Goal: Task Accomplishment & Management: Use online tool/utility

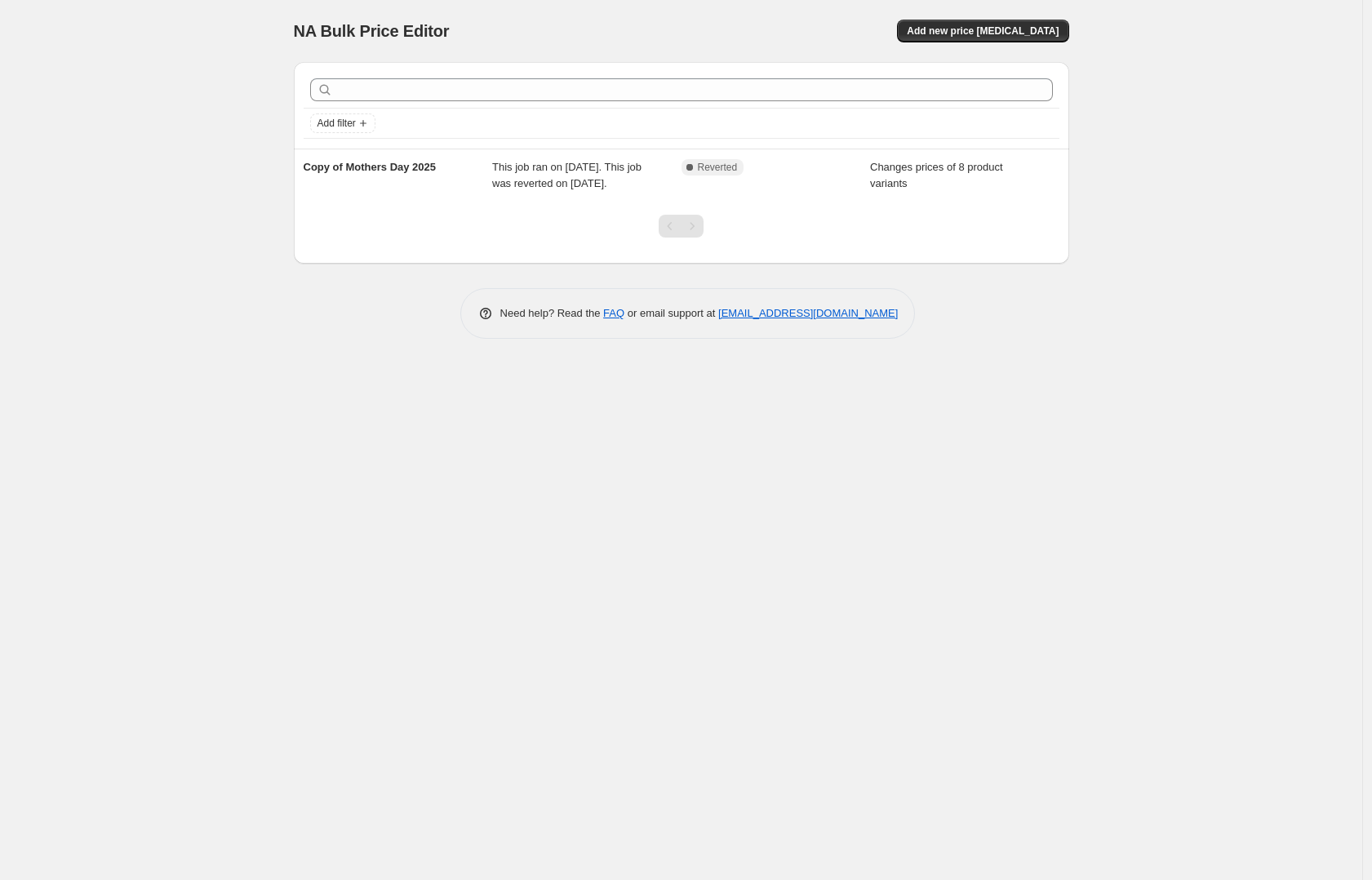
drag, startPoint x: 1191, startPoint y: 128, endPoint x: 1063, endPoint y: 76, distance: 138.2
click at [1191, 127] on div "NA Bulk Price Editor. This page is ready NA Bulk Price Editor Add new price [ME…" at bounding box center [681, 440] width 1363 height 880
click at [982, 30] on span "Add new price [MEDICAL_DATA]" at bounding box center [982, 31] width 151 height 13
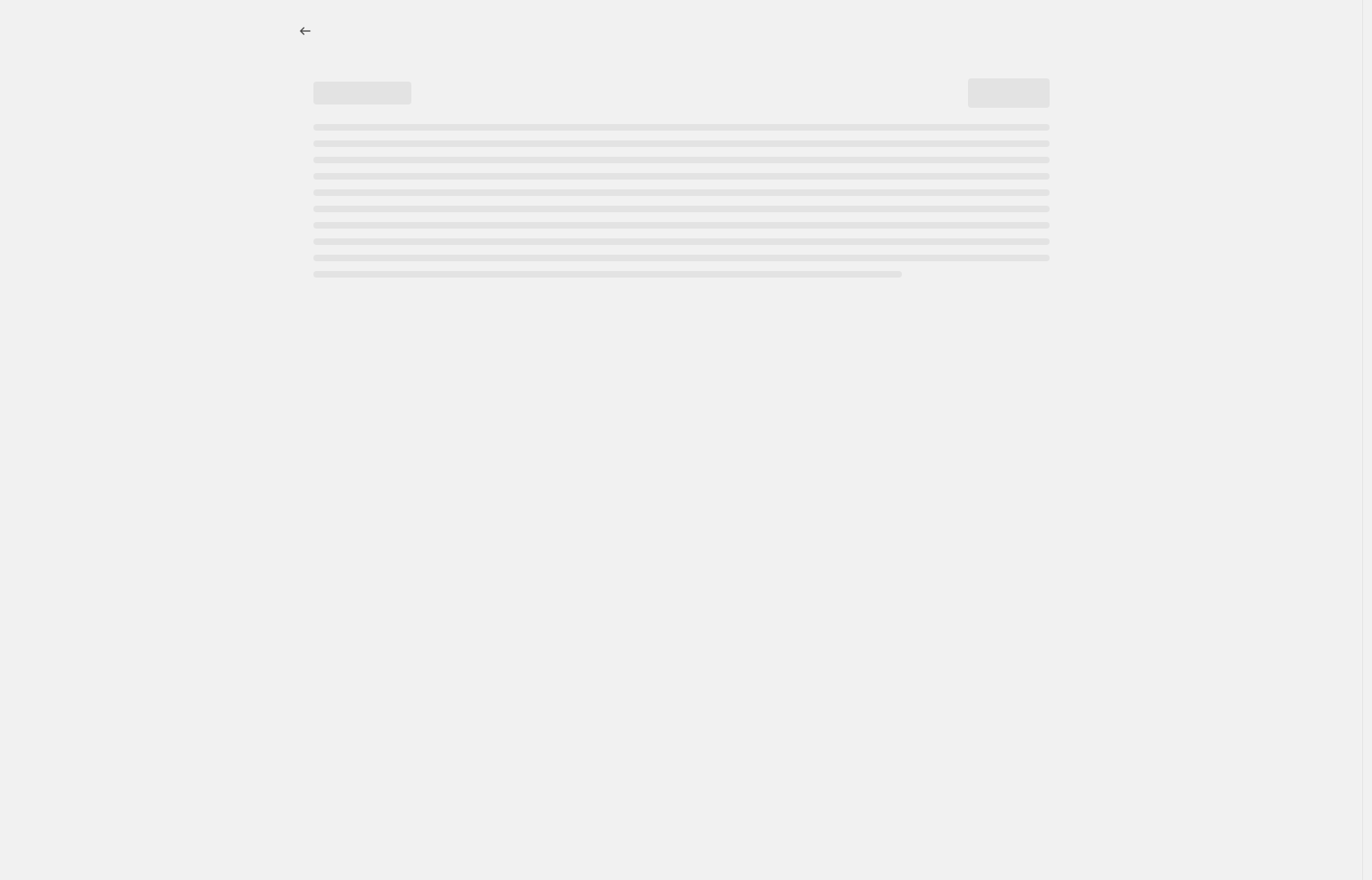
select select "percentage"
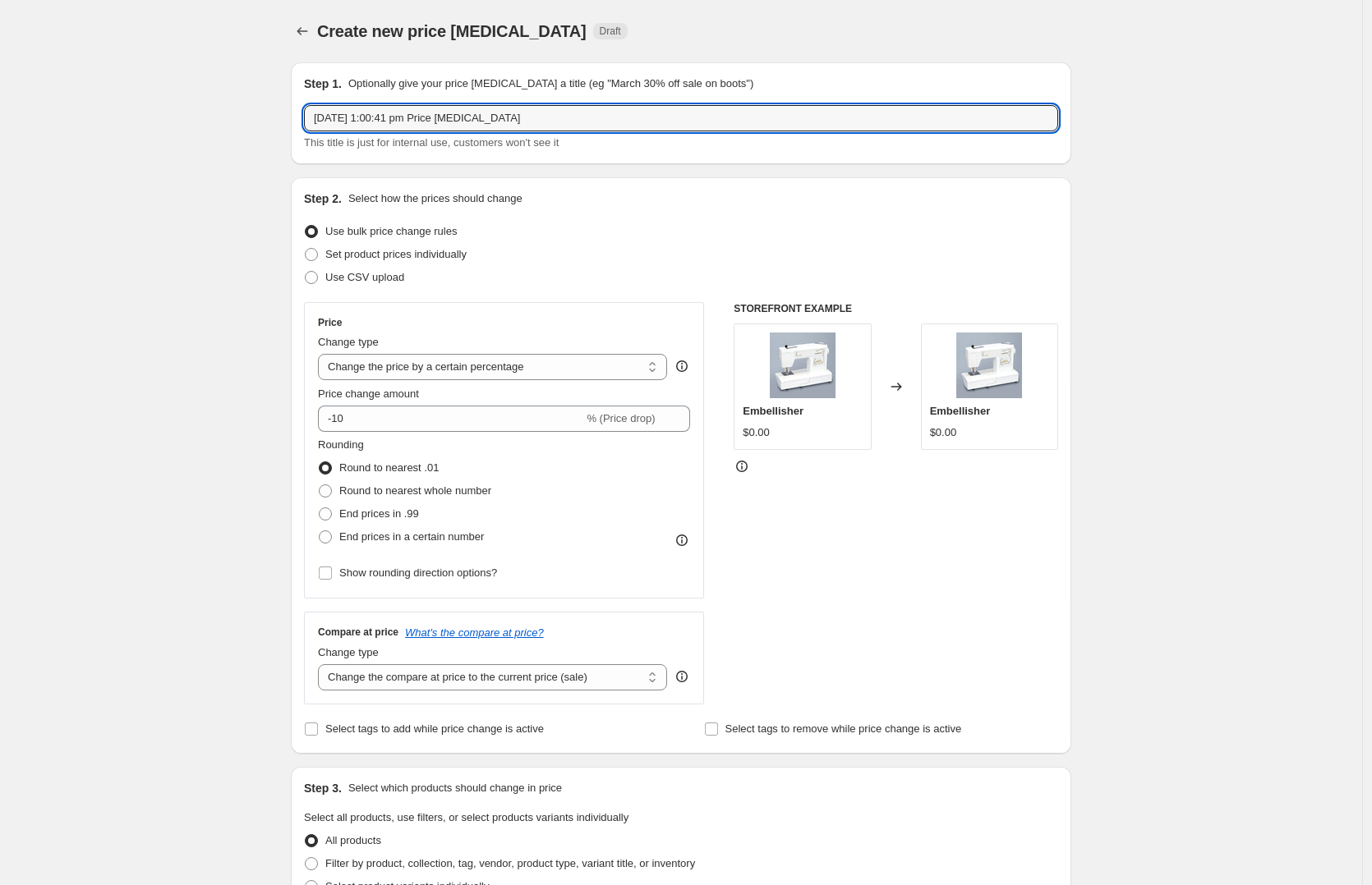
drag, startPoint x: 465, startPoint y: 114, endPoint x: 173, endPoint y: 104, distance: 292.2
click at [173, 104] on div "Create new price [MEDICAL_DATA]. This page is ready Create new price [MEDICAL_D…" at bounding box center [680, 821] width 1362 height 1642
type input "Big Christmas Savings 2025"
click at [173, 354] on div "Create new price [MEDICAL_DATA]. This page is ready Create new price [MEDICAL_D…" at bounding box center [680, 821] width 1362 height 1642
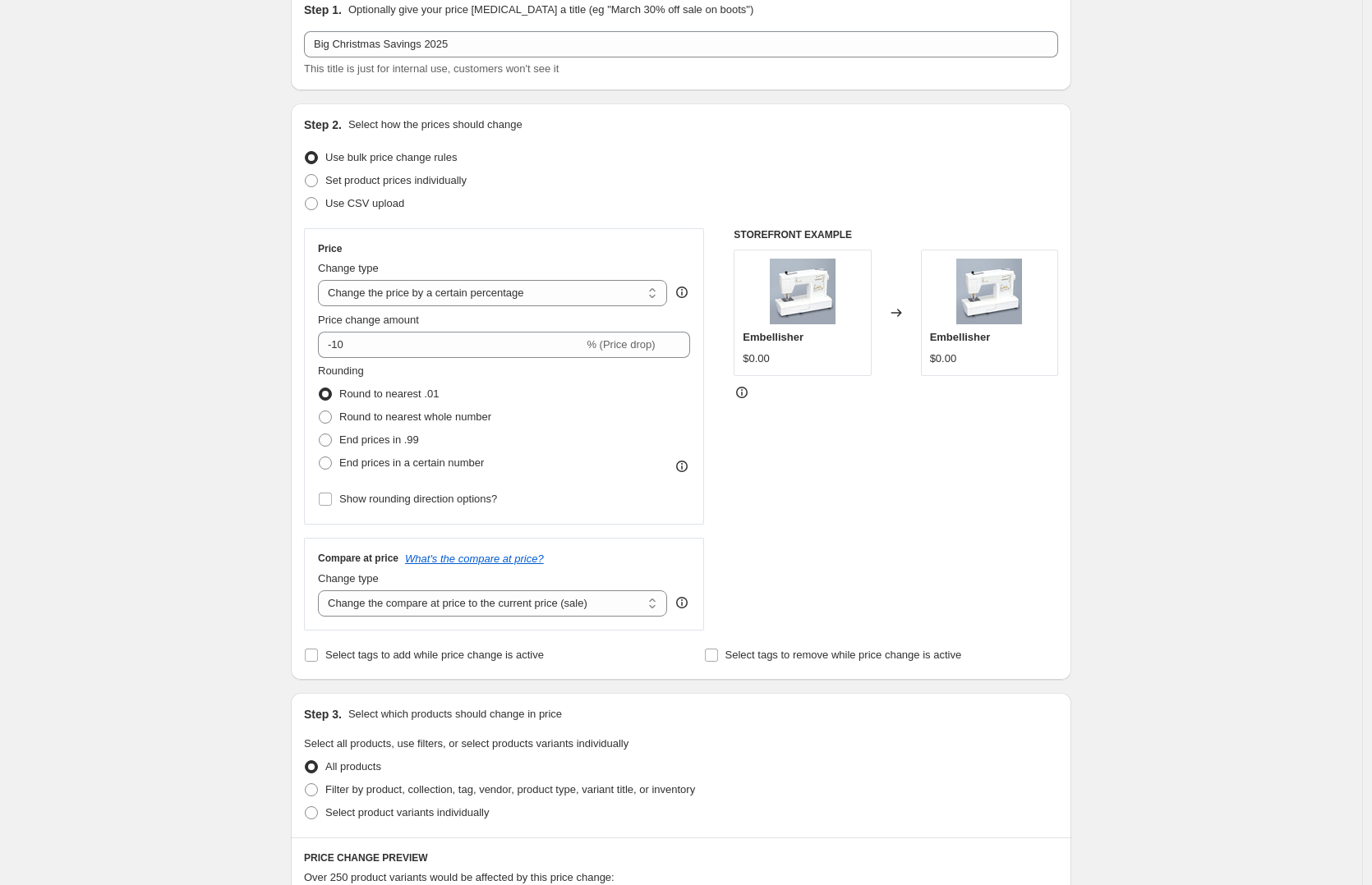
scroll to position [85, 0]
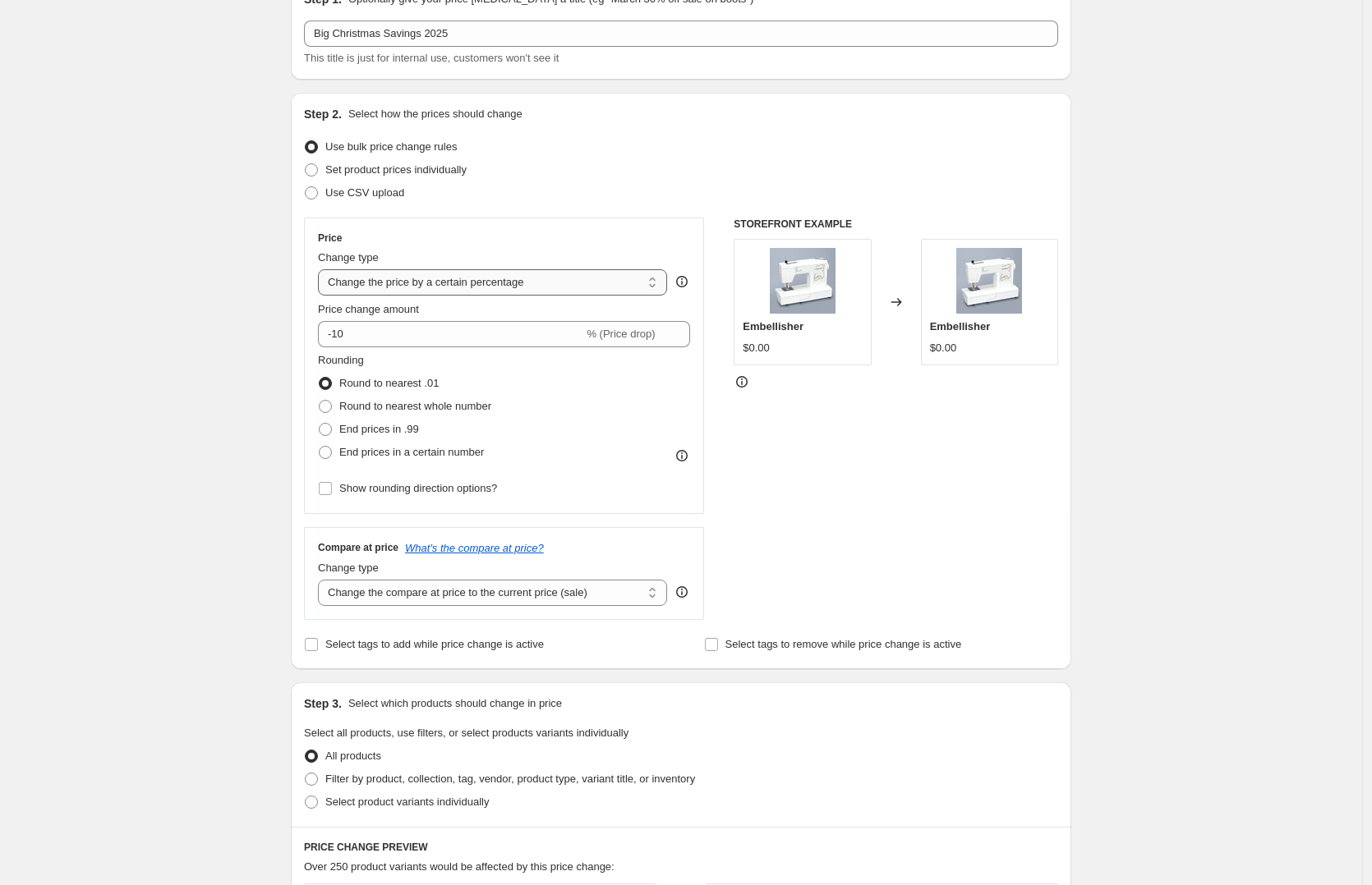
click at [458, 272] on select "Change the price to a certain amount Change the price by a certain amount Chang…" at bounding box center [493, 282] width 350 height 26
select select "by"
click at [322, 269] on select "Change the price to a certain amount Change the price by a certain amount Chang…" at bounding box center [493, 282] width 350 height 26
type input "-10.00"
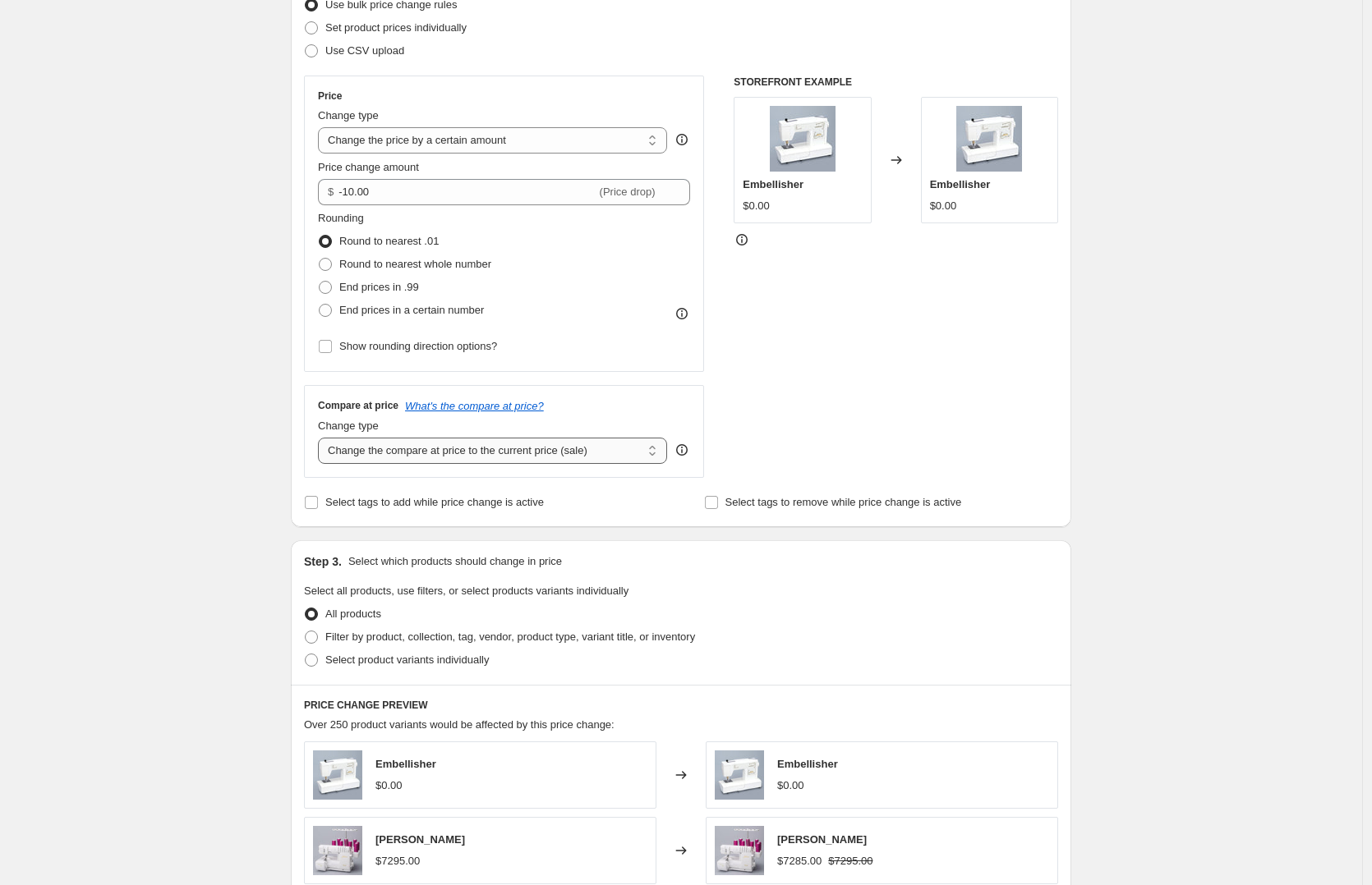
scroll to position [121, 0]
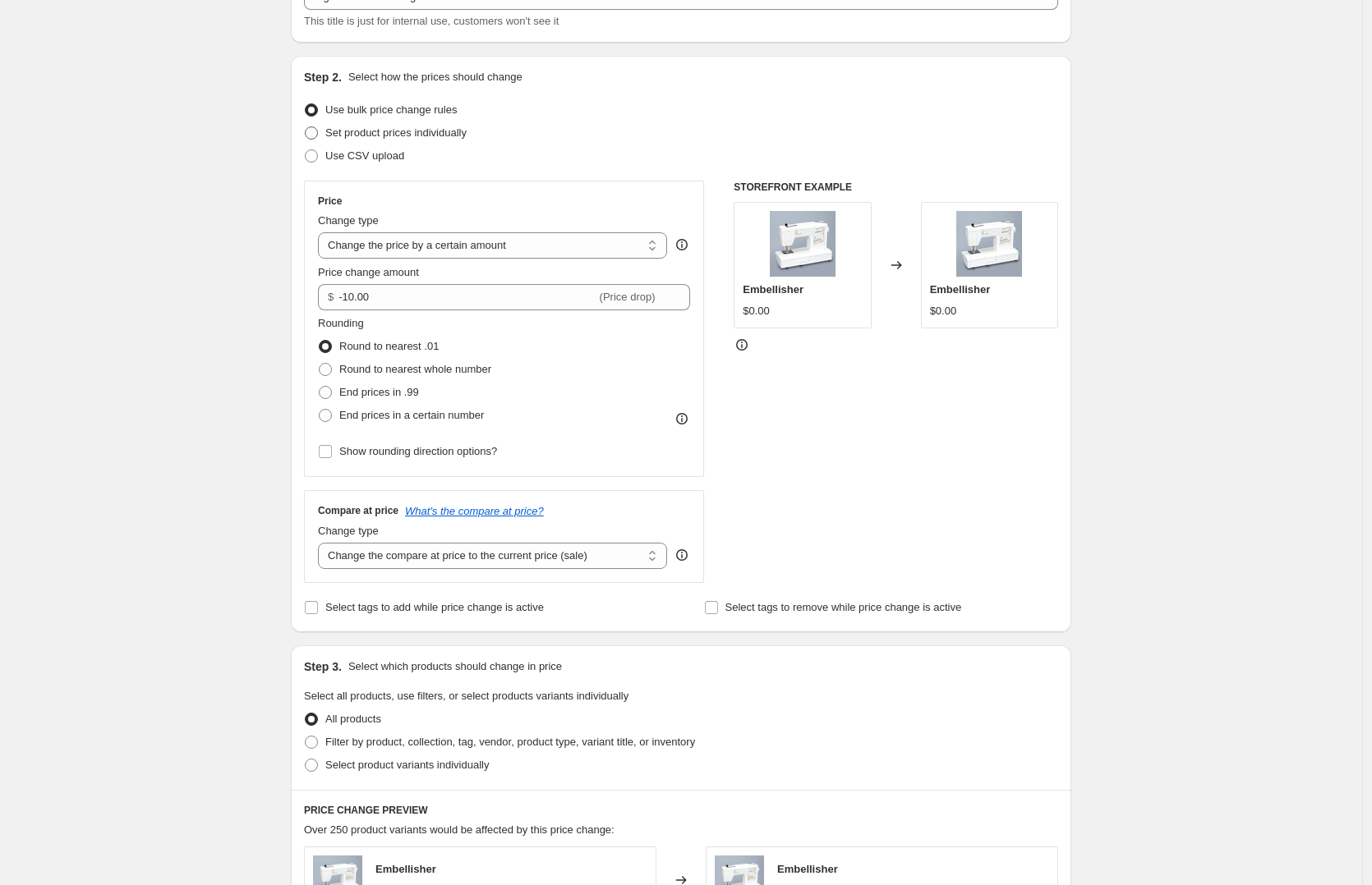
click at [429, 133] on span "Set product prices individually" at bounding box center [395, 132] width 141 height 12
click at [306, 127] on input "Set product prices individually" at bounding box center [305, 126] width 1 height 1
radio input "true"
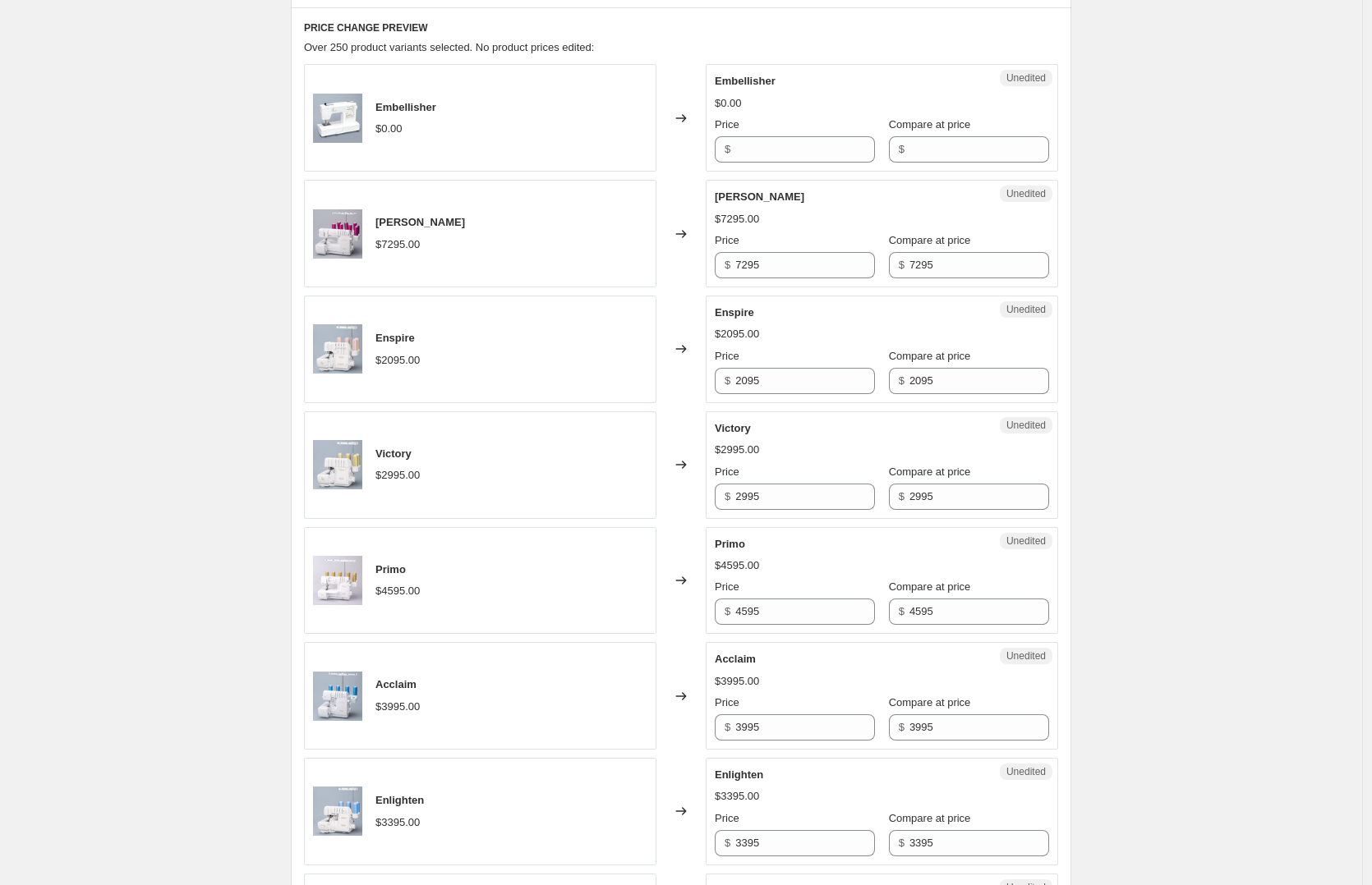
scroll to position [0, 0]
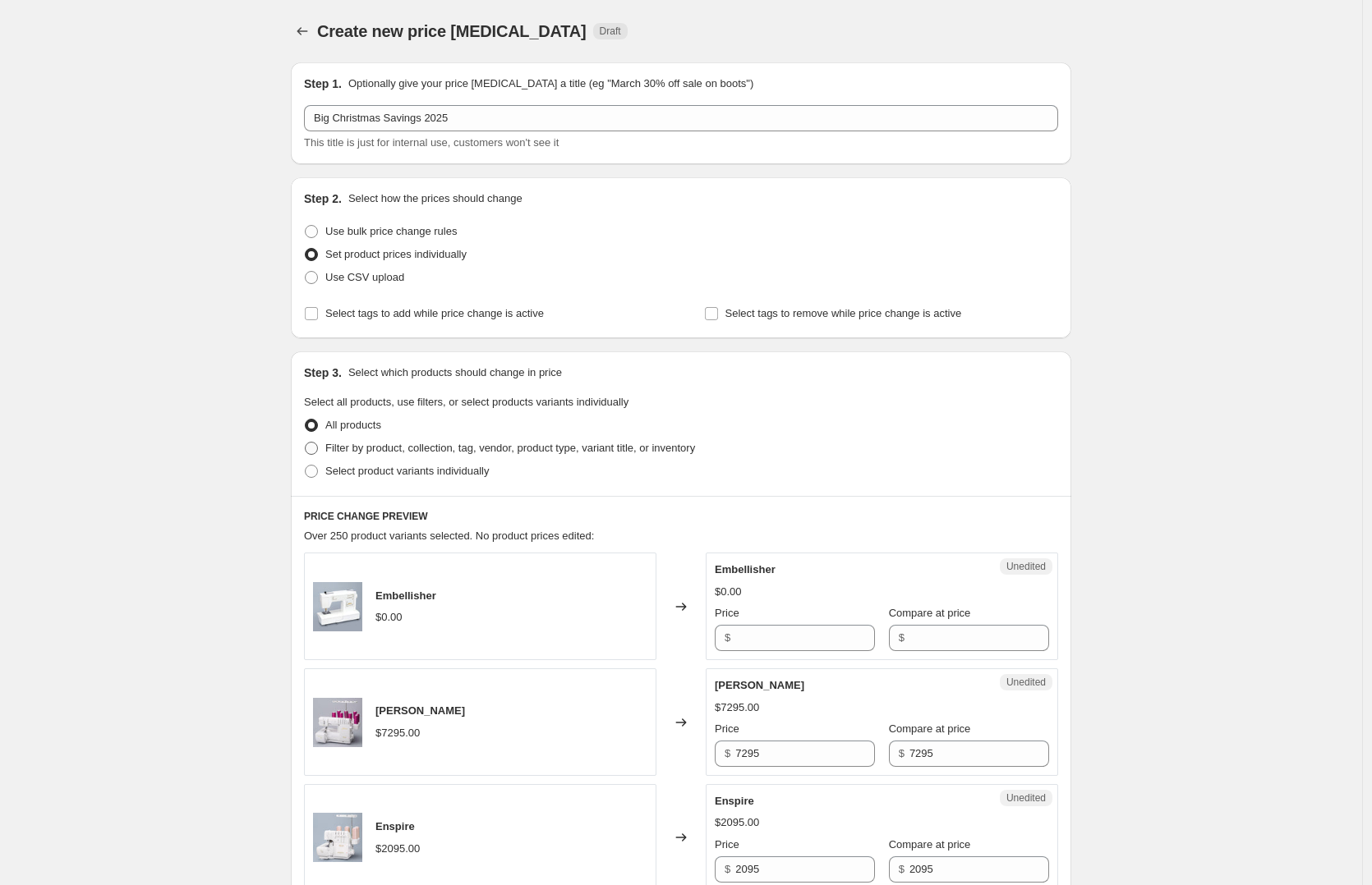
click at [380, 447] on span "Filter by product, collection, tag, vendor, product type, variant title, or inv…" at bounding box center [510, 448] width 370 height 12
click at [306, 443] on input "Filter by product, collection, tag, vendor, product type, variant title, or inv…" at bounding box center [305, 442] width 1 height 1
radio input "true"
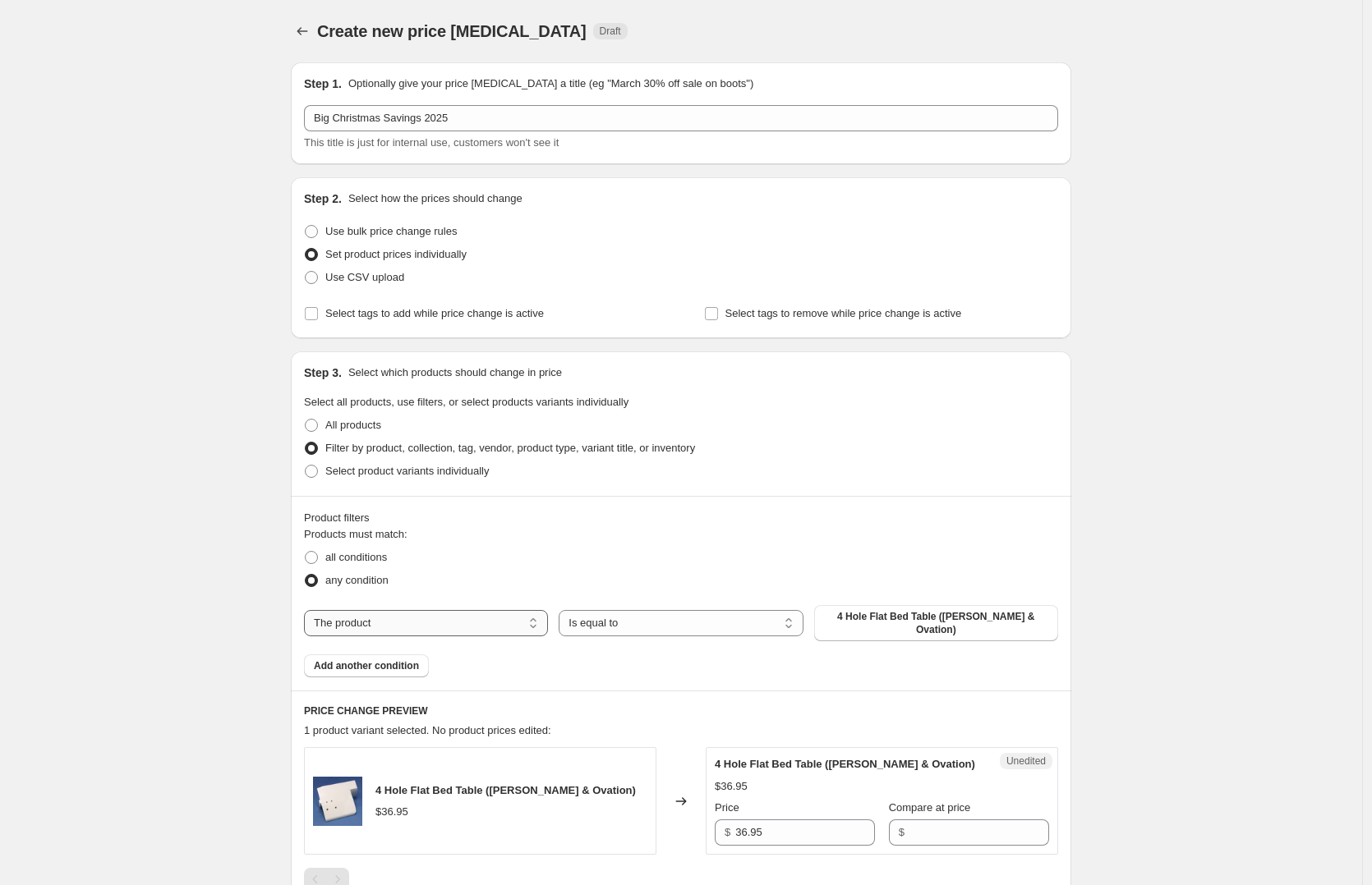
click at [389, 624] on select "The product The product's collection The product's tag The product's vendor The…" at bounding box center [425, 623] width 244 height 26
click at [421, 618] on select "The product The product's collection The product's tag The product's vendor The…" at bounding box center [425, 623] width 244 height 26
select select "collection"
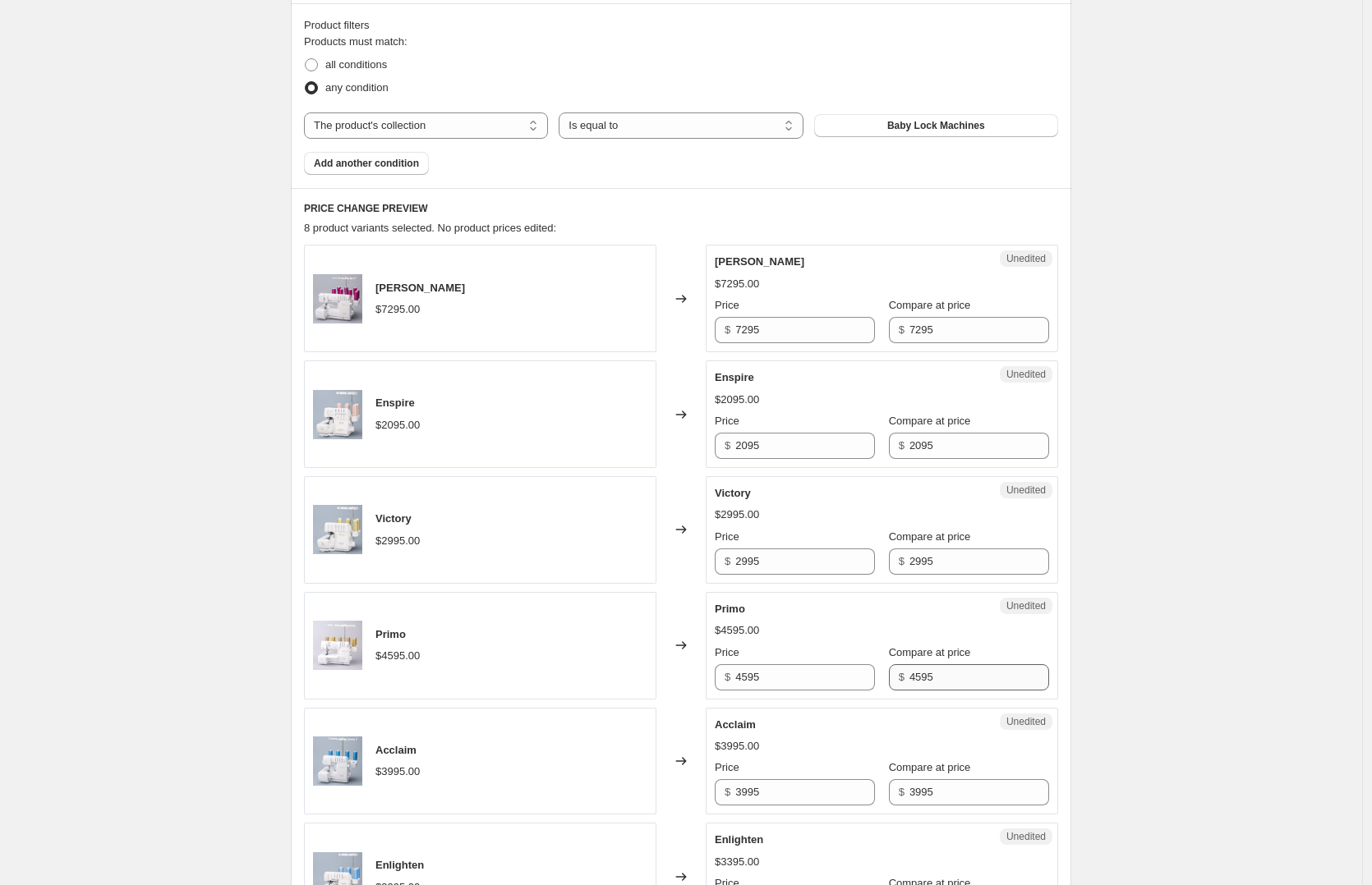
scroll to position [552, 0]
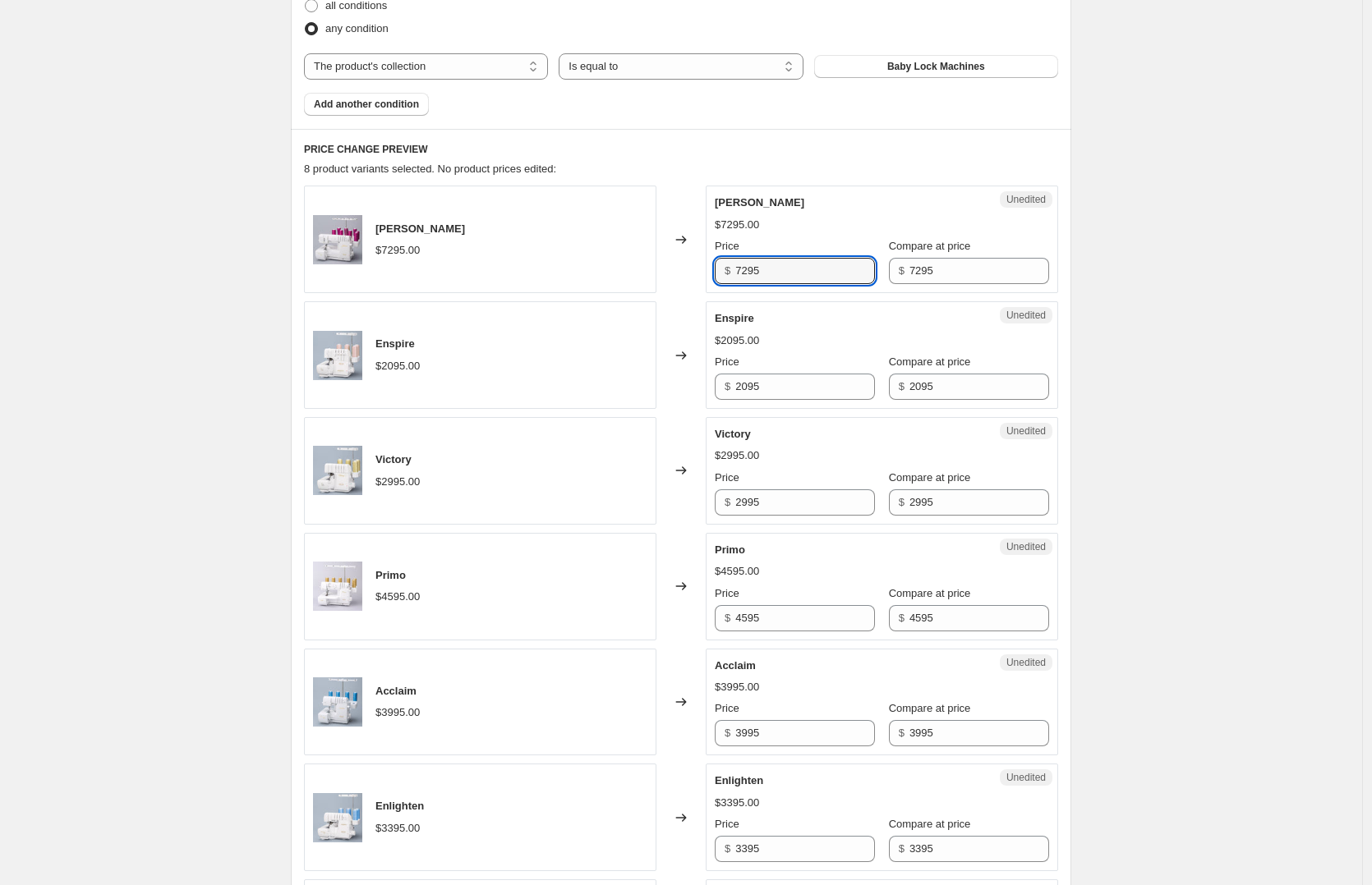
drag, startPoint x: 782, startPoint y: 274, endPoint x: 722, endPoint y: 272, distance: 60.0
click at [722, 272] on div "$ 7295" at bounding box center [794, 271] width 160 height 26
type input "6895"
drag, startPoint x: 722, startPoint y: 225, endPoint x: 828, endPoint y: 221, distance: 106.1
click at [828, 221] on div "$6895.00 $7295.00" at bounding box center [882, 225] width 335 height 17
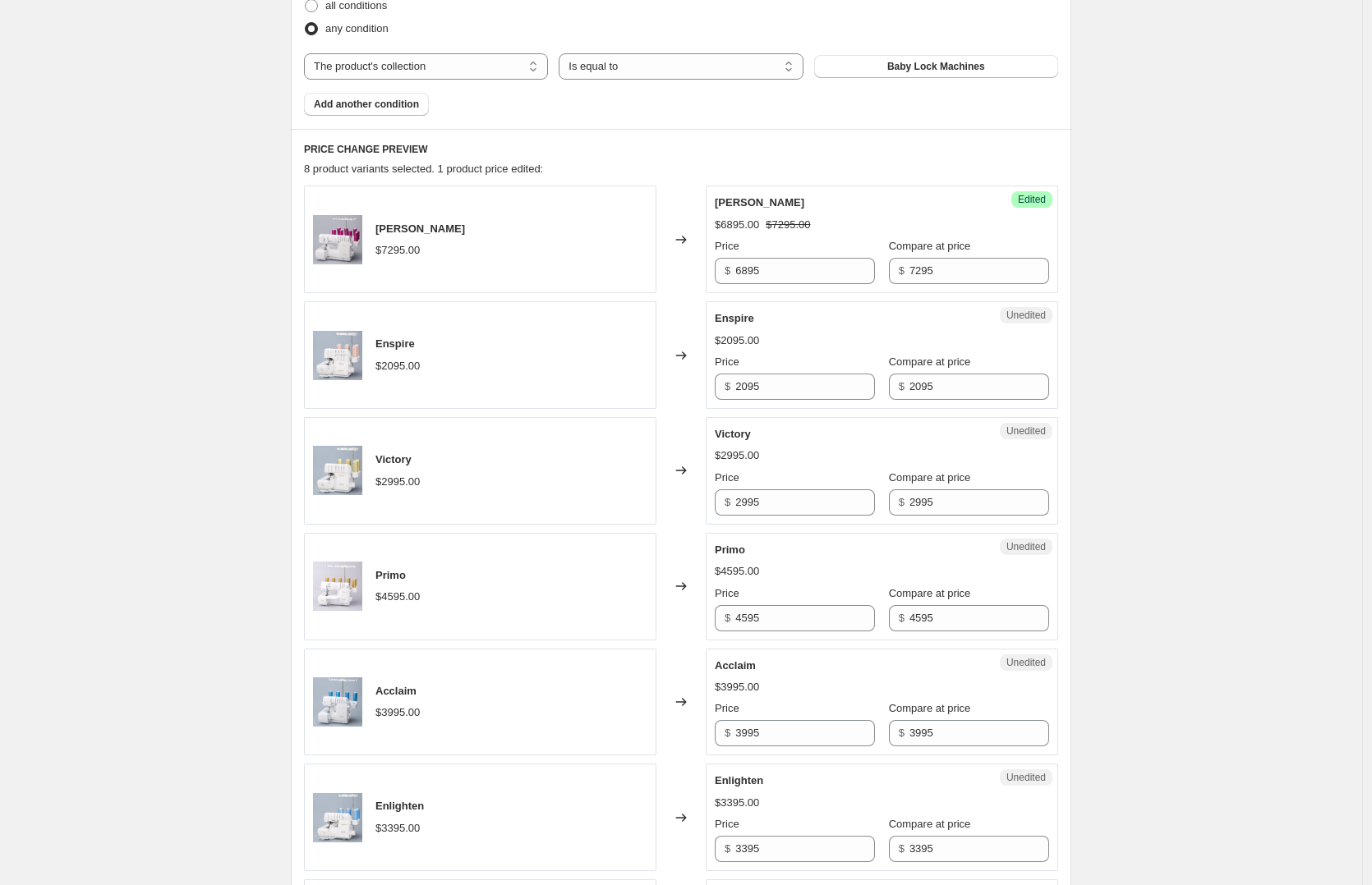
click at [1136, 284] on div "Create new price [MEDICAL_DATA]. This page is ready Create new price [MEDICAL_D…" at bounding box center [680, 427] width 1362 height 1959
drag, startPoint x: 799, startPoint y: 387, endPoint x: 728, endPoint y: 386, distance: 71.0
click at [728, 386] on div "$ 2095" at bounding box center [794, 387] width 160 height 26
type input "1895"
click at [804, 501] on input "2995" at bounding box center [805, 503] width 139 height 26
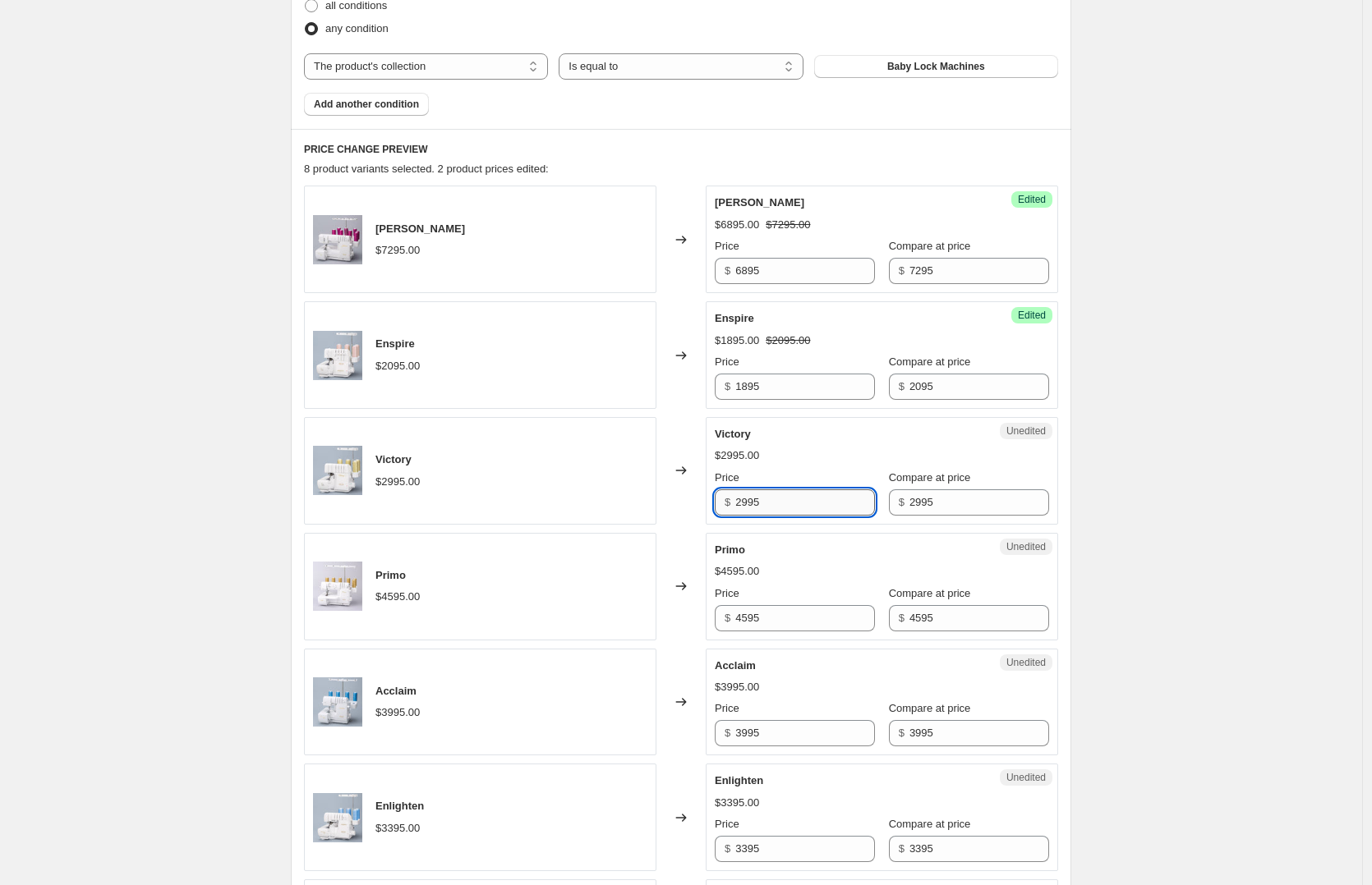
click at [804, 501] on input "2995" at bounding box center [805, 503] width 139 height 26
type input "2745"
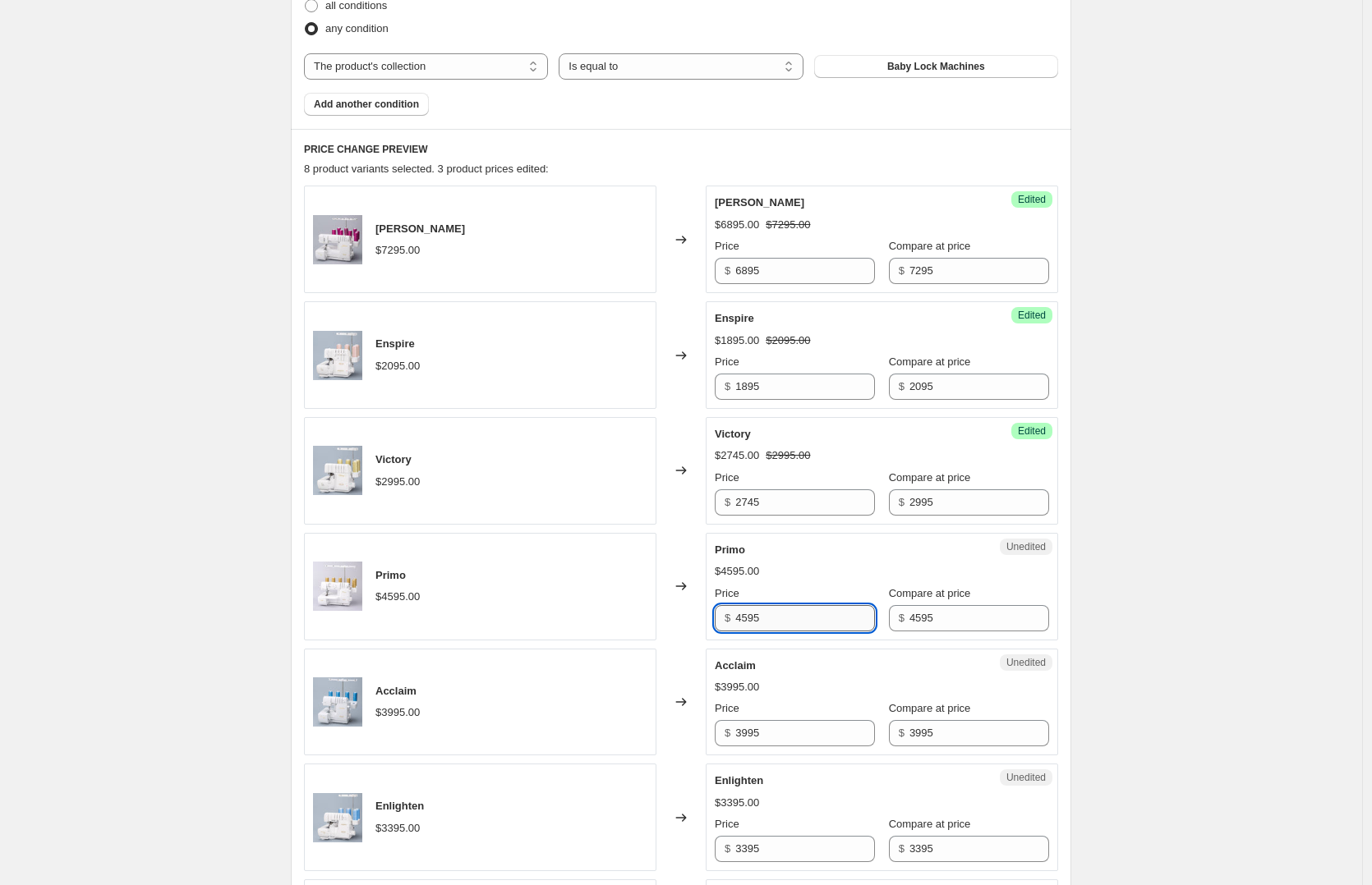
click at [800, 620] on input "4595" at bounding box center [805, 619] width 139 height 26
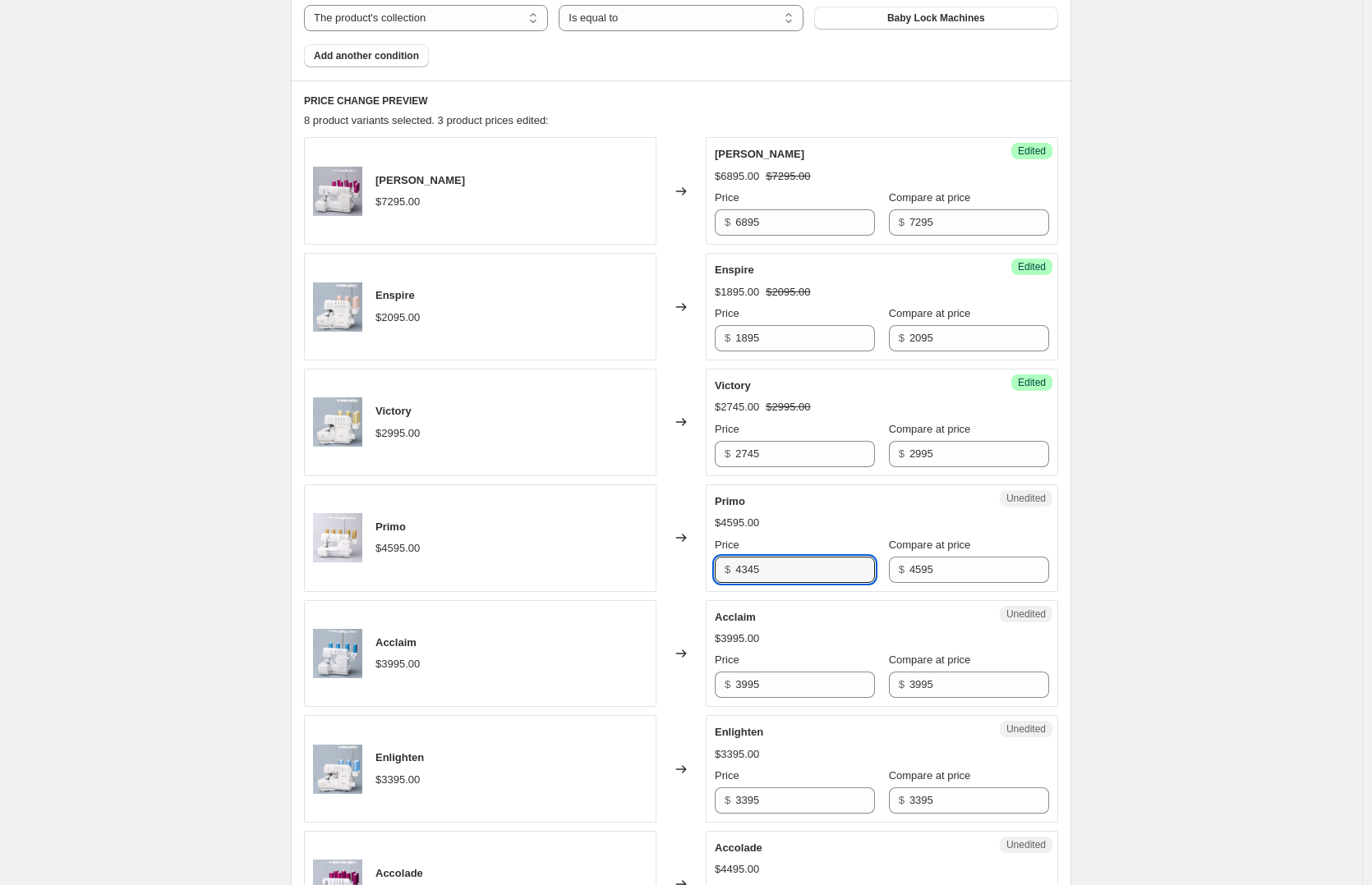
scroll to position [702, 0]
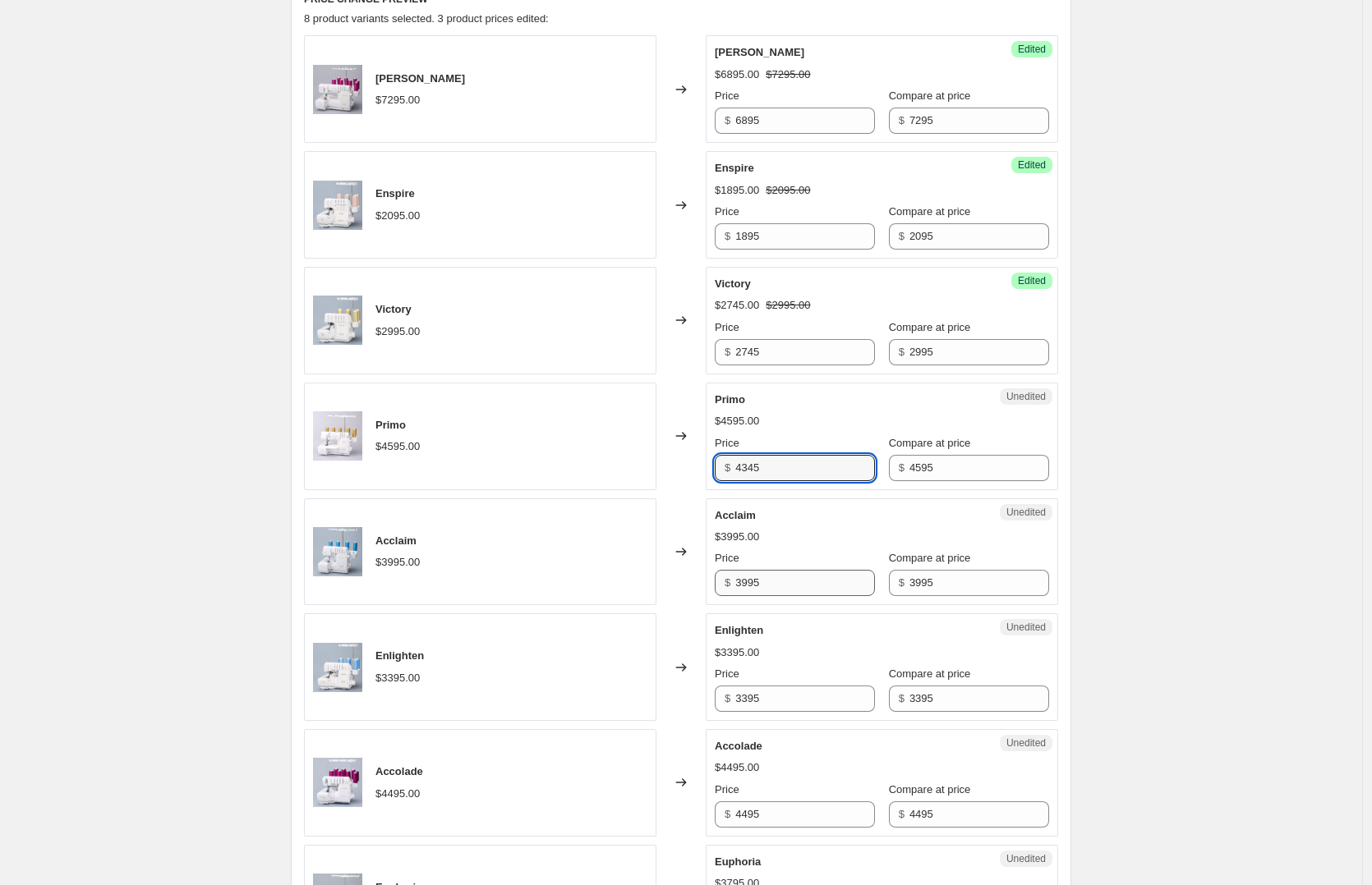
type input "4345"
click at [777, 582] on input "3995" at bounding box center [805, 583] width 139 height 26
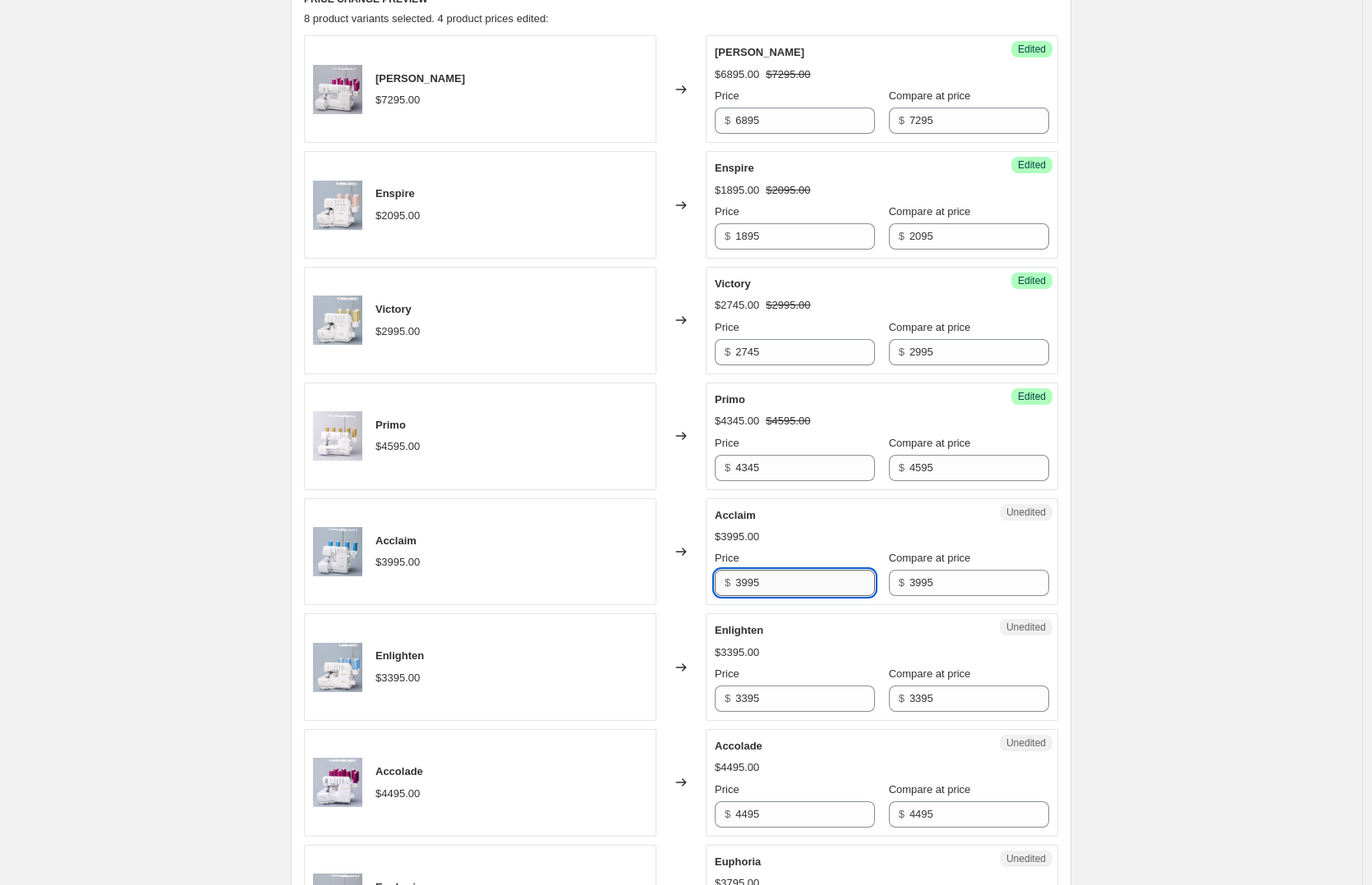
click at [777, 582] on input "3995" at bounding box center [805, 583] width 139 height 26
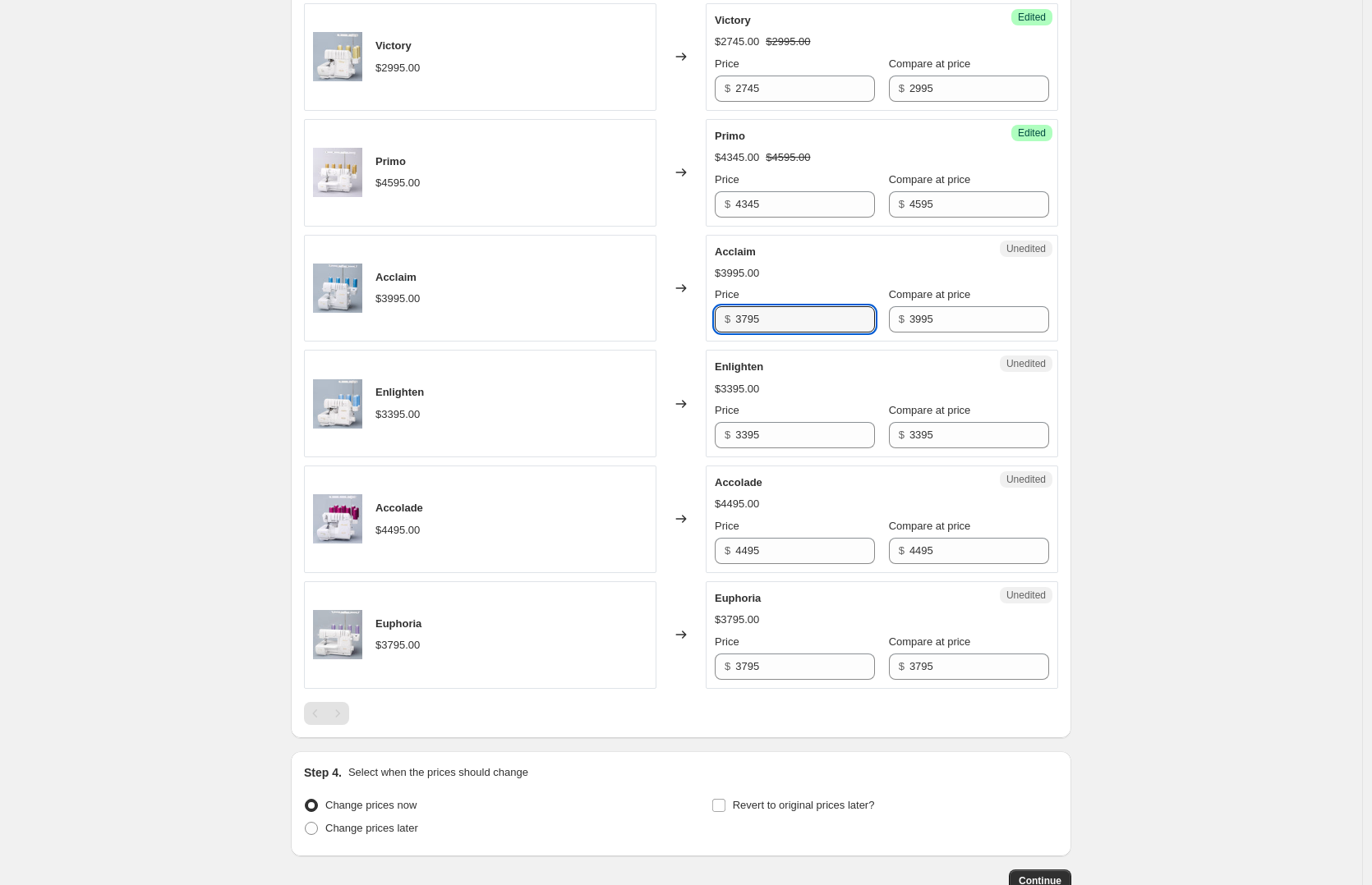
scroll to position [977, 0]
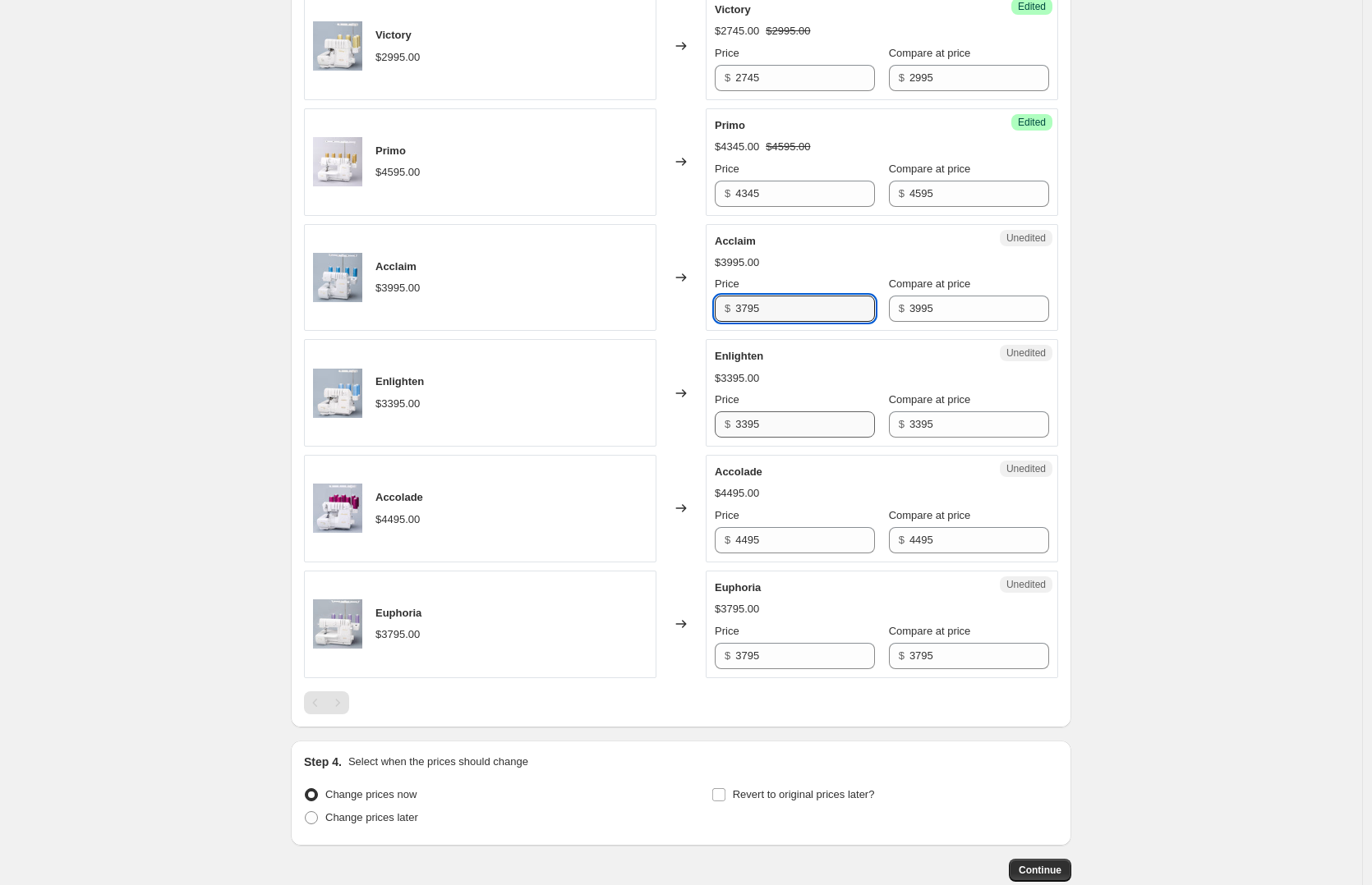
type input "3795"
click at [783, 425] on input "3395" at bounding box center [805, 424] width 139 height 26
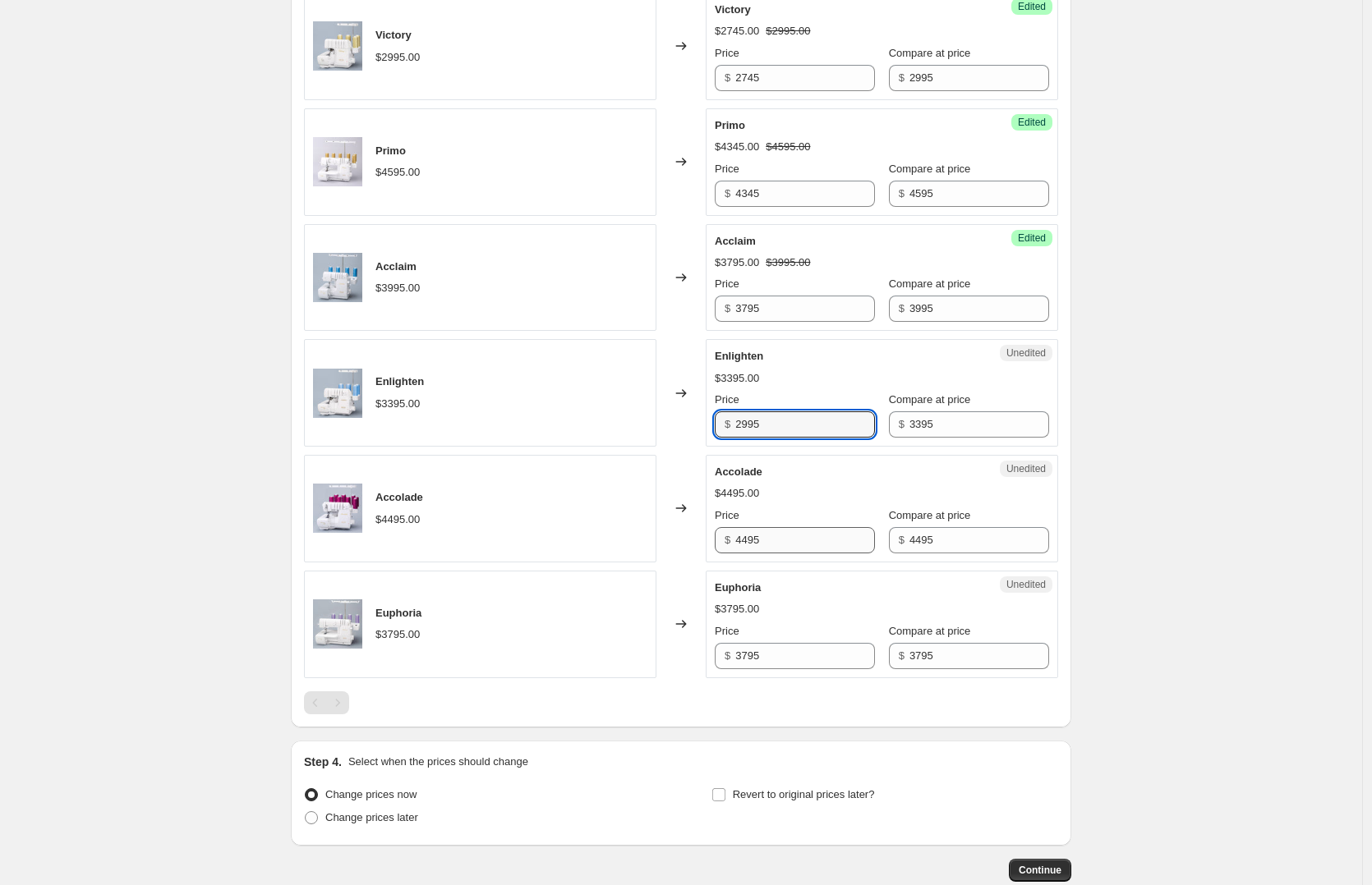
type input "2995"
click at [768, 546] on input "4495" at bounding box center [805, 540] width 139 height 26
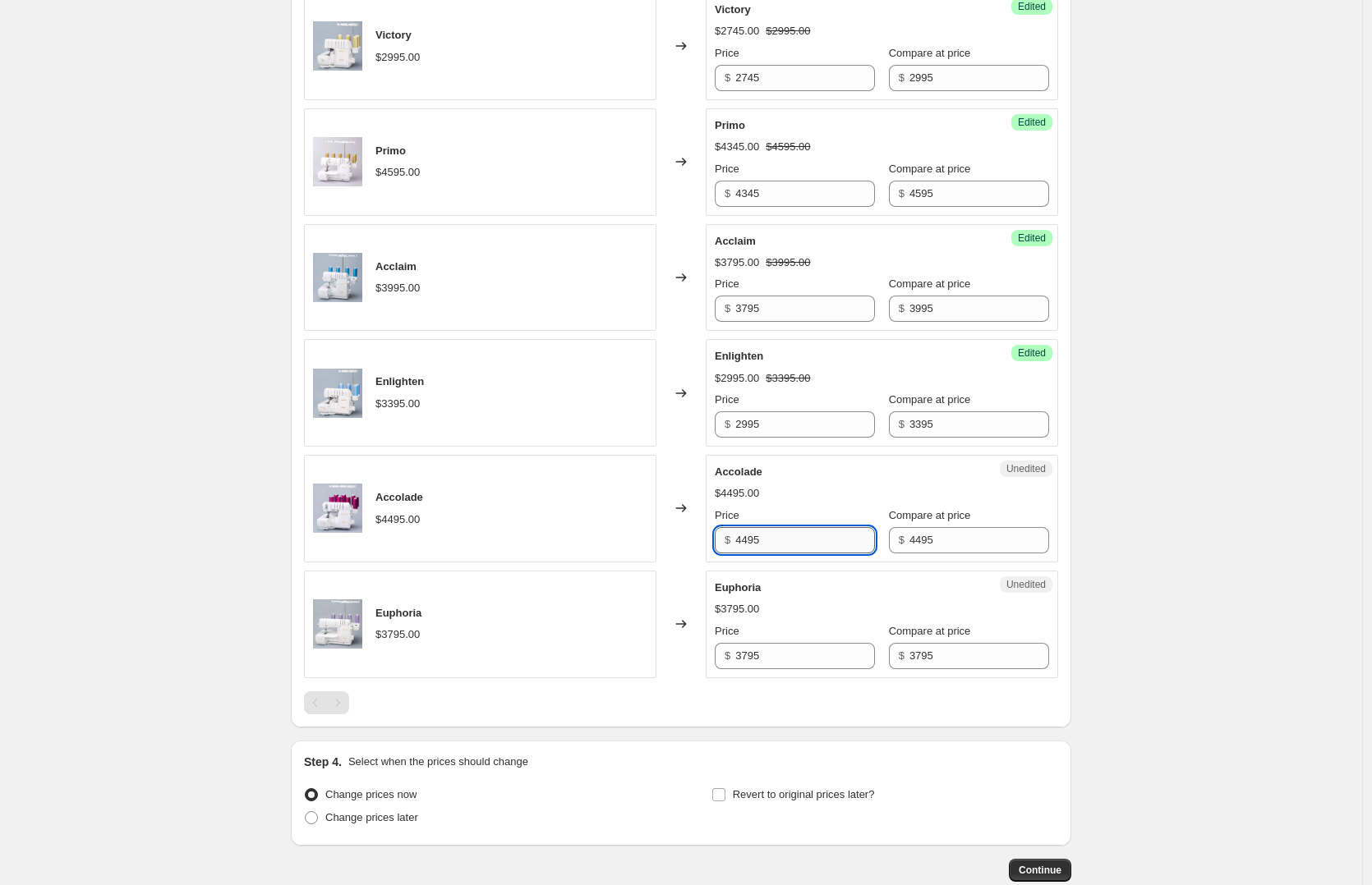
click at [768, 545] on input "4495" at bounding box center [805, 540] width 139 height 26
type input "3495"
click at [777, 654] on input "3795" at bounding box center [805, 656] width 139 height 26
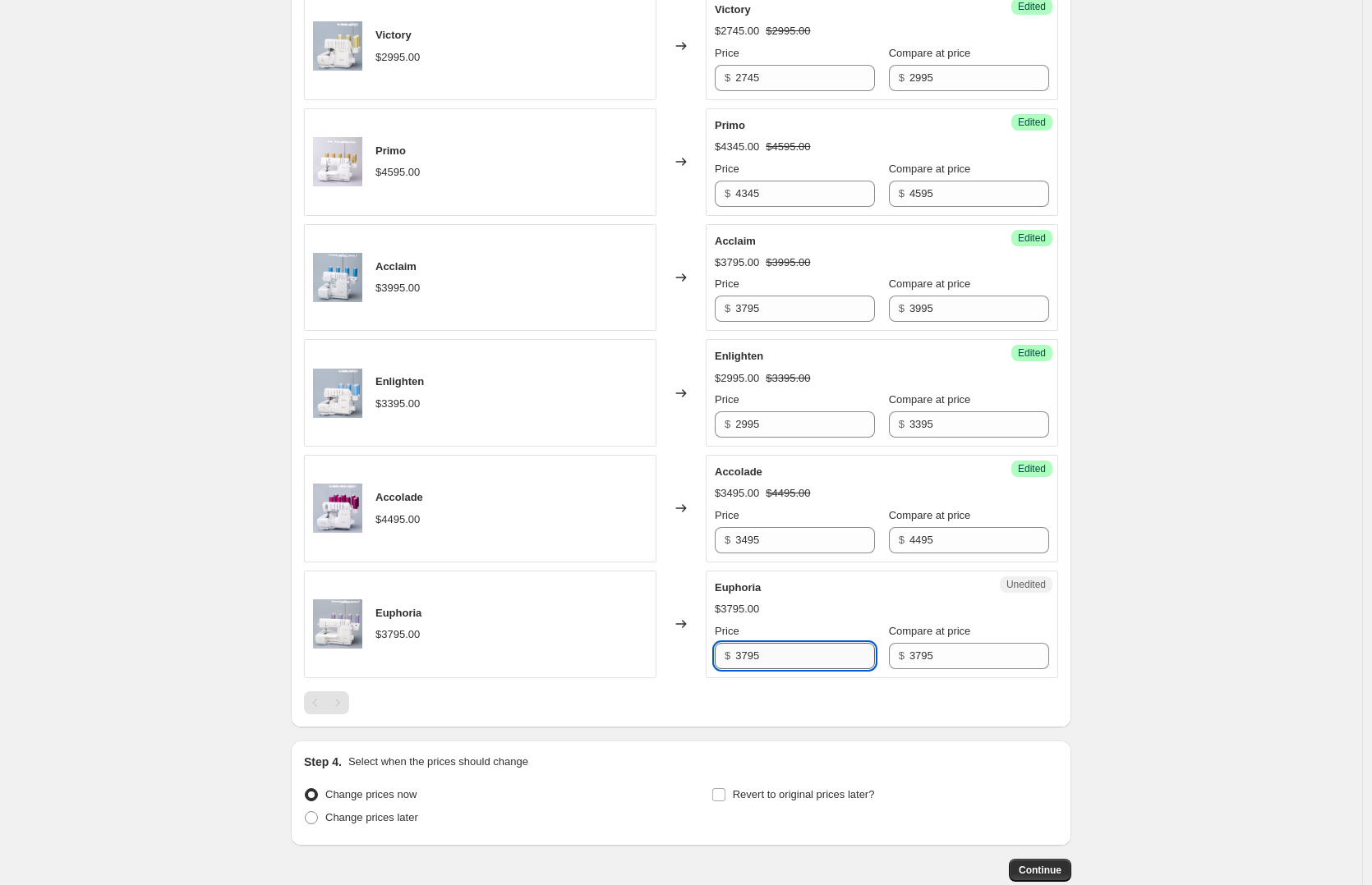
click at [777, 654] on input "3795" at bounding box center [805, 656] width 139 height 26
type input "3545"
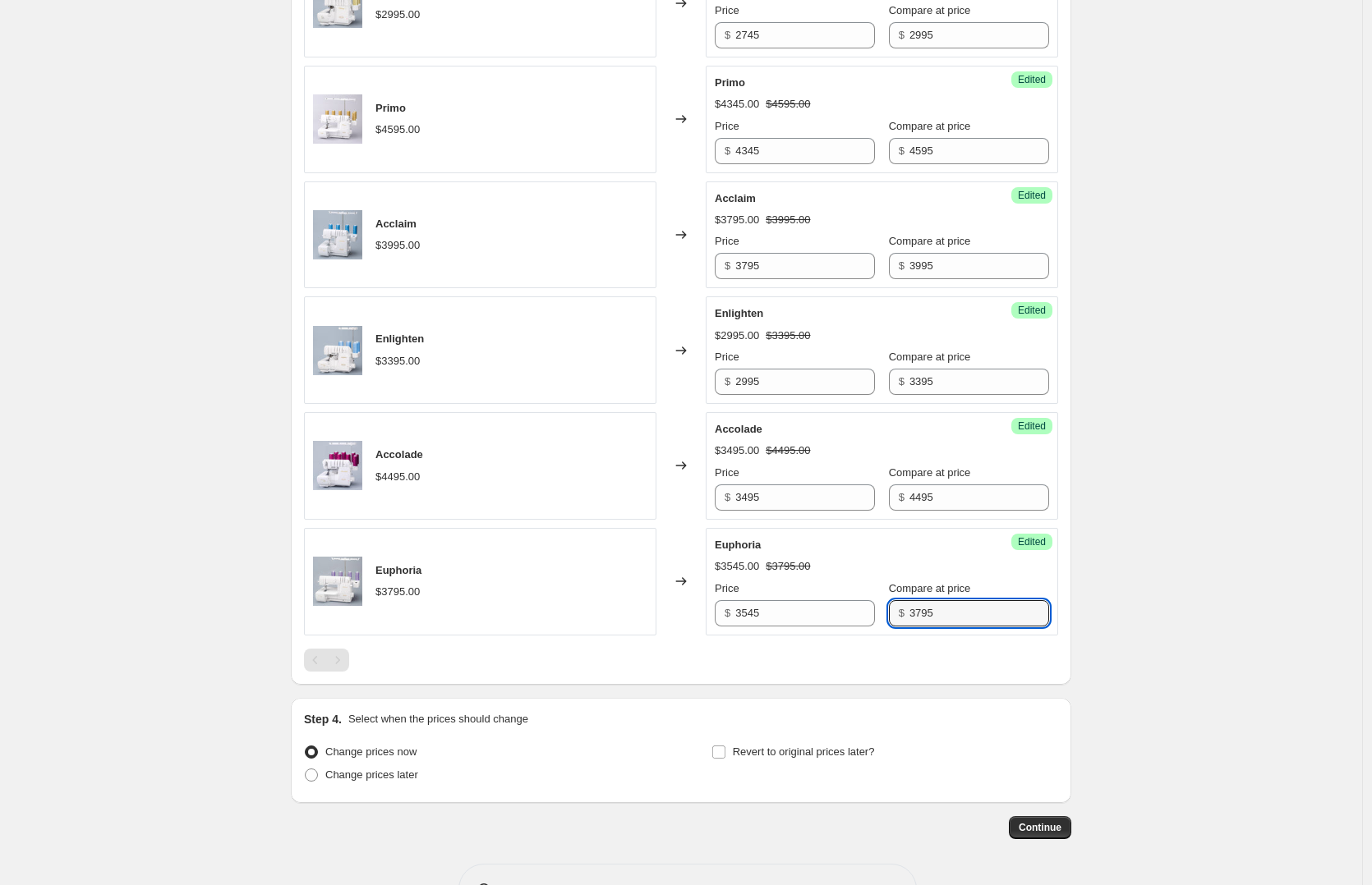
scroll to position [1074, 0]
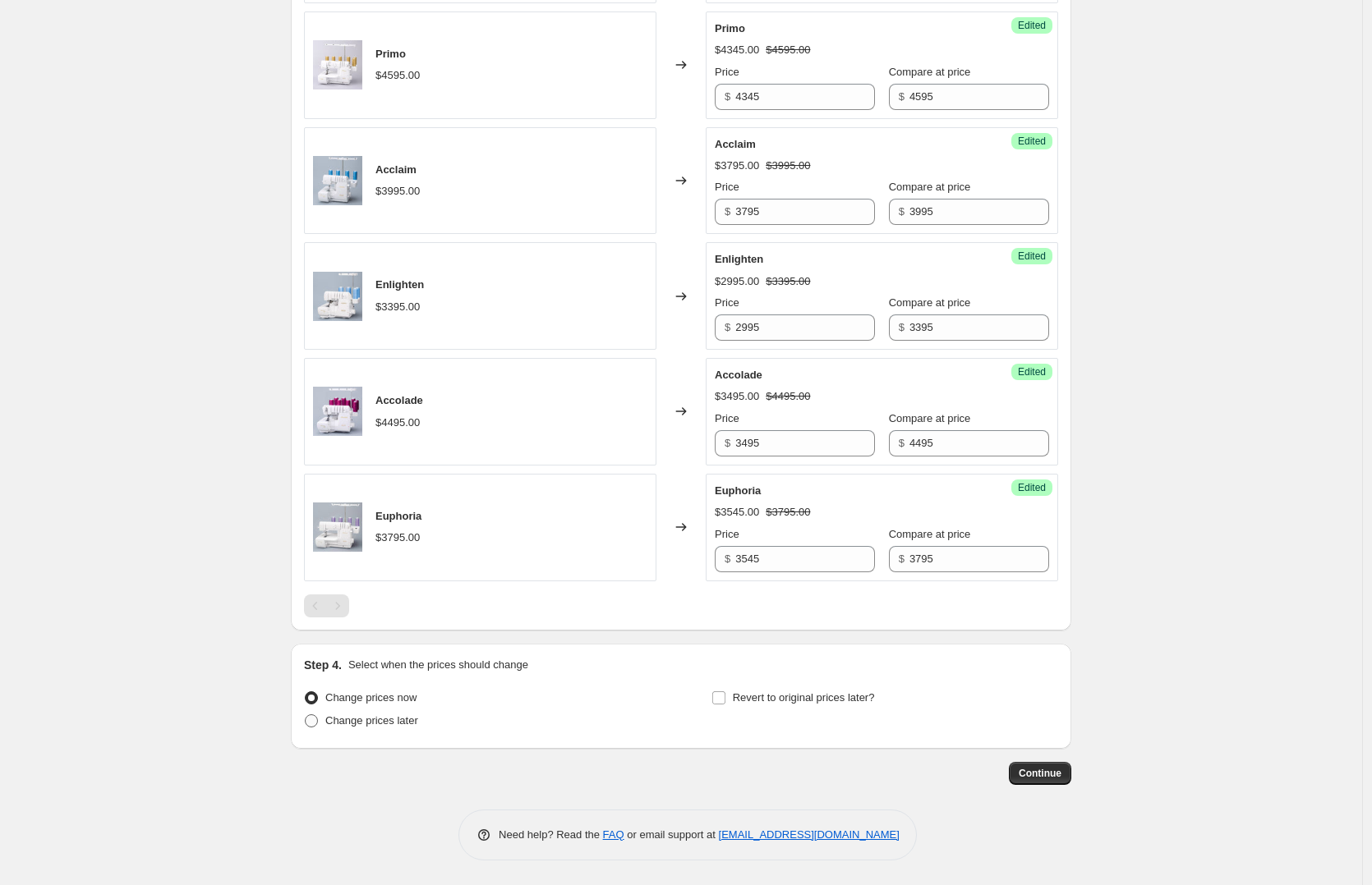
click at [363, 722] on span "Change prices later" at bounding box center [371, 721] width 93 height 12
click at [306, 716] on input "Change prices later" at bounding box center [305, 715] width 1 height 1
radio input "true"
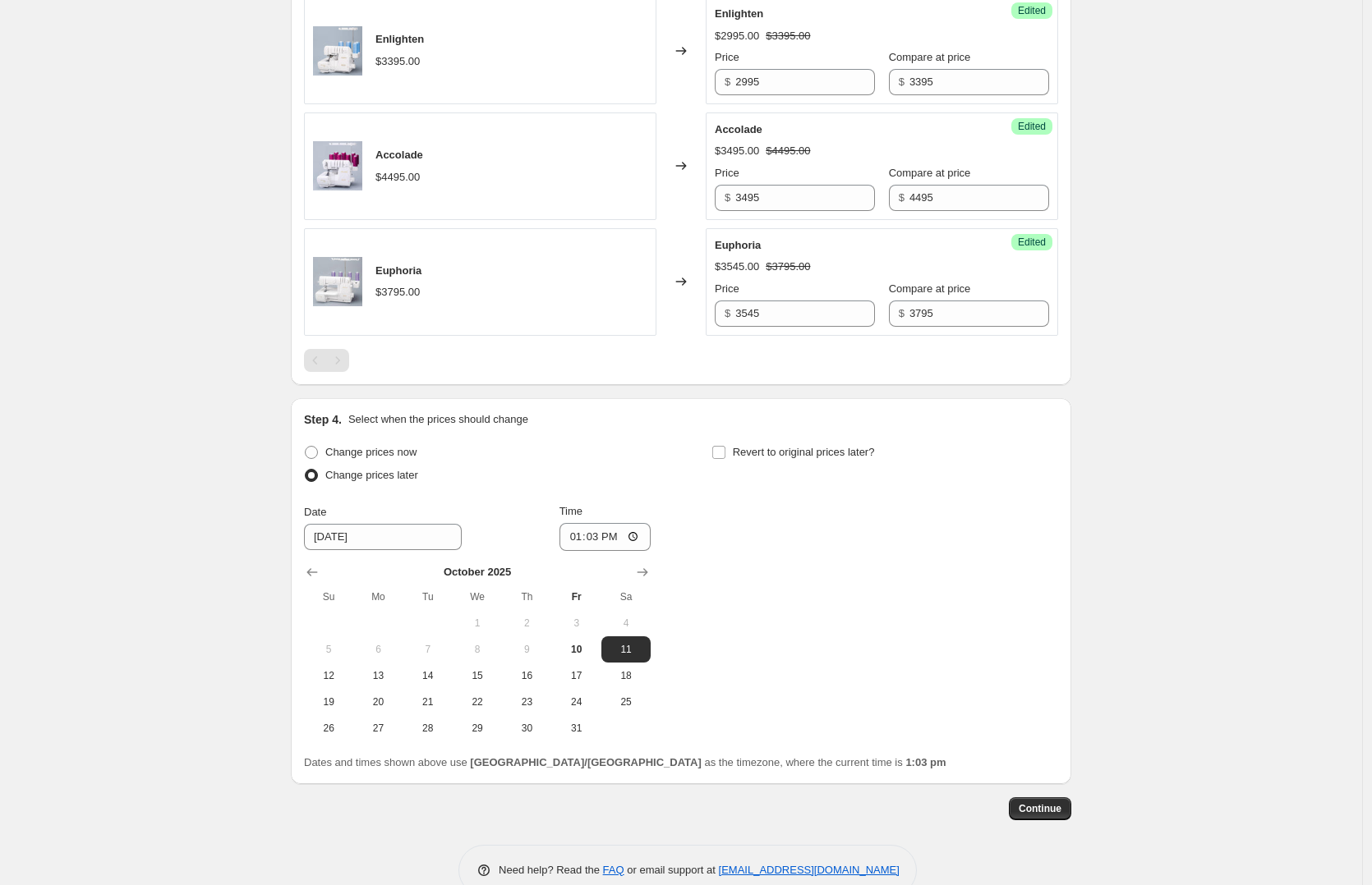
scroll to position [1354, 0]
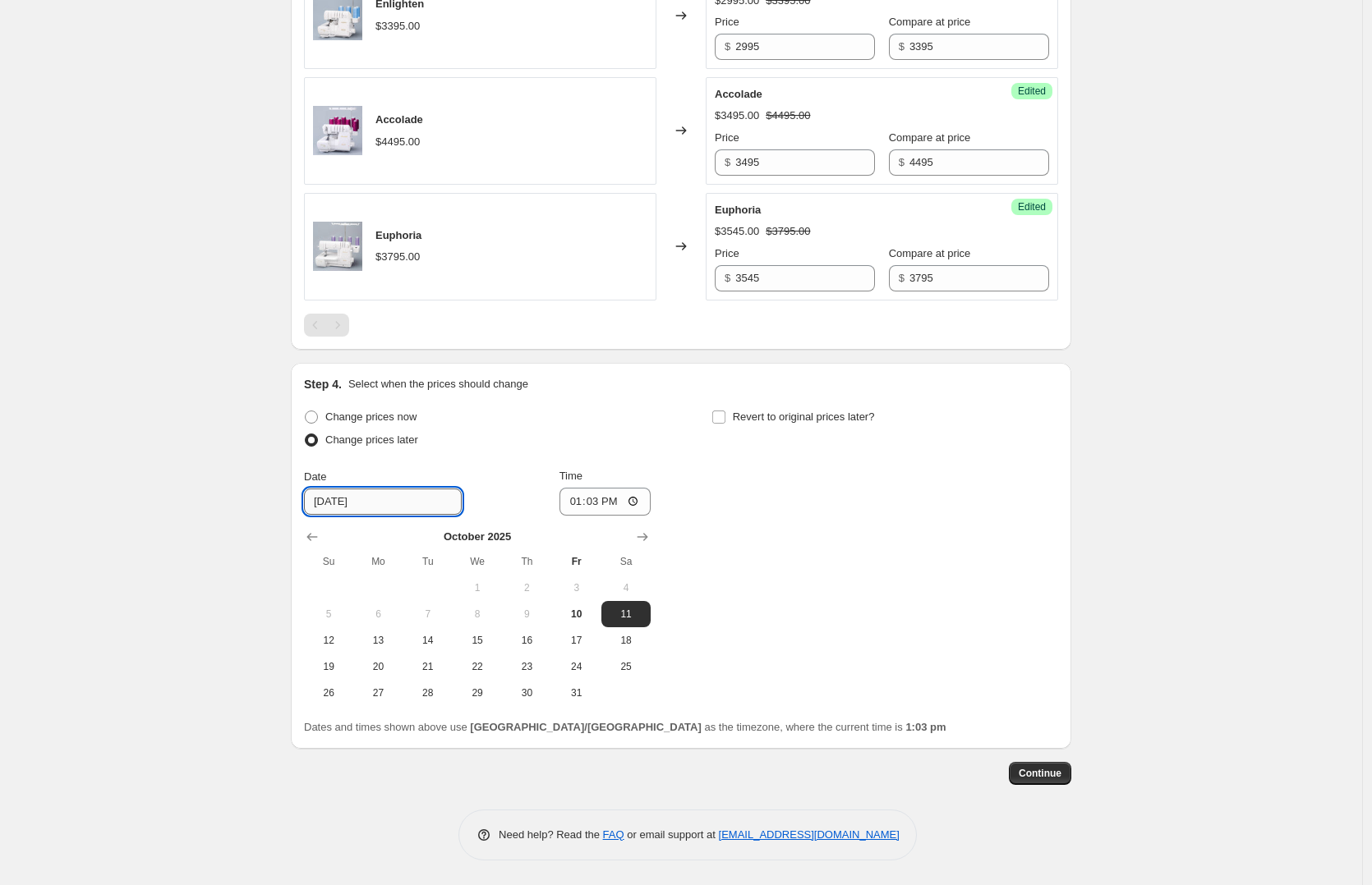
click at [373, 500] on input "[DATE]" at bounding box center [382, 502] width 158 height 26
click at [477, 639] on span "15" at bounding box center [477, 641] width 36 height 13
type input "[DATE]"
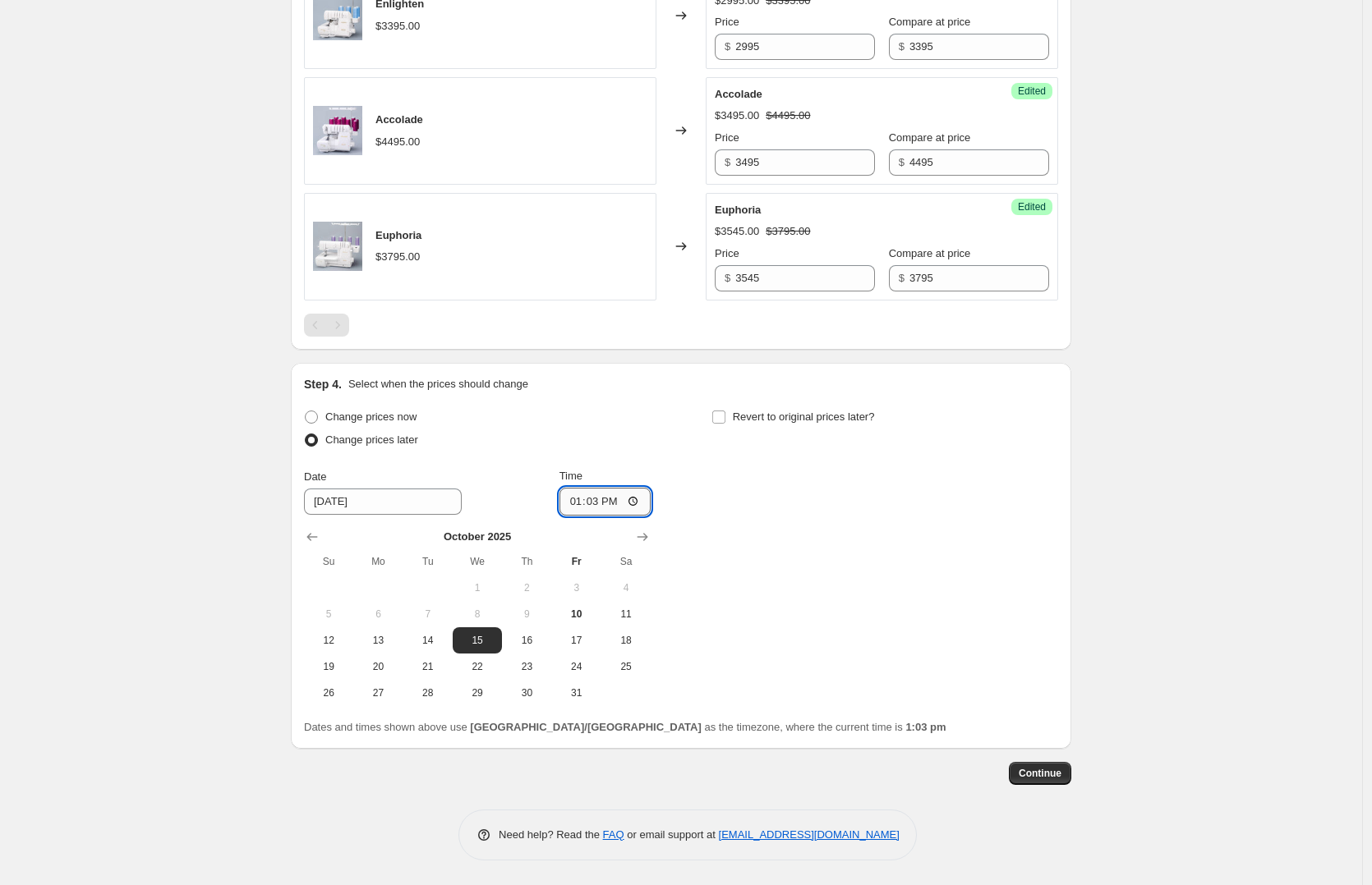
click at [596, 495] on input "13:03" at bounding box center [606, 502] width 92 height 28
click at [636, 502] on input "13:03" at bounding box center [606, 502] width 92 height 28
type input "00:00"
click at [808, 580] on div "Change prices now Change prices later Date [DATE] Time 00:00 [DATE] Su Mo Tu We…" at bounding box center [680, 556] width 754 height 301
click at [721, 417] on input "Revert to original prices later?" at bounding box center [719, 417] width 13 height 13
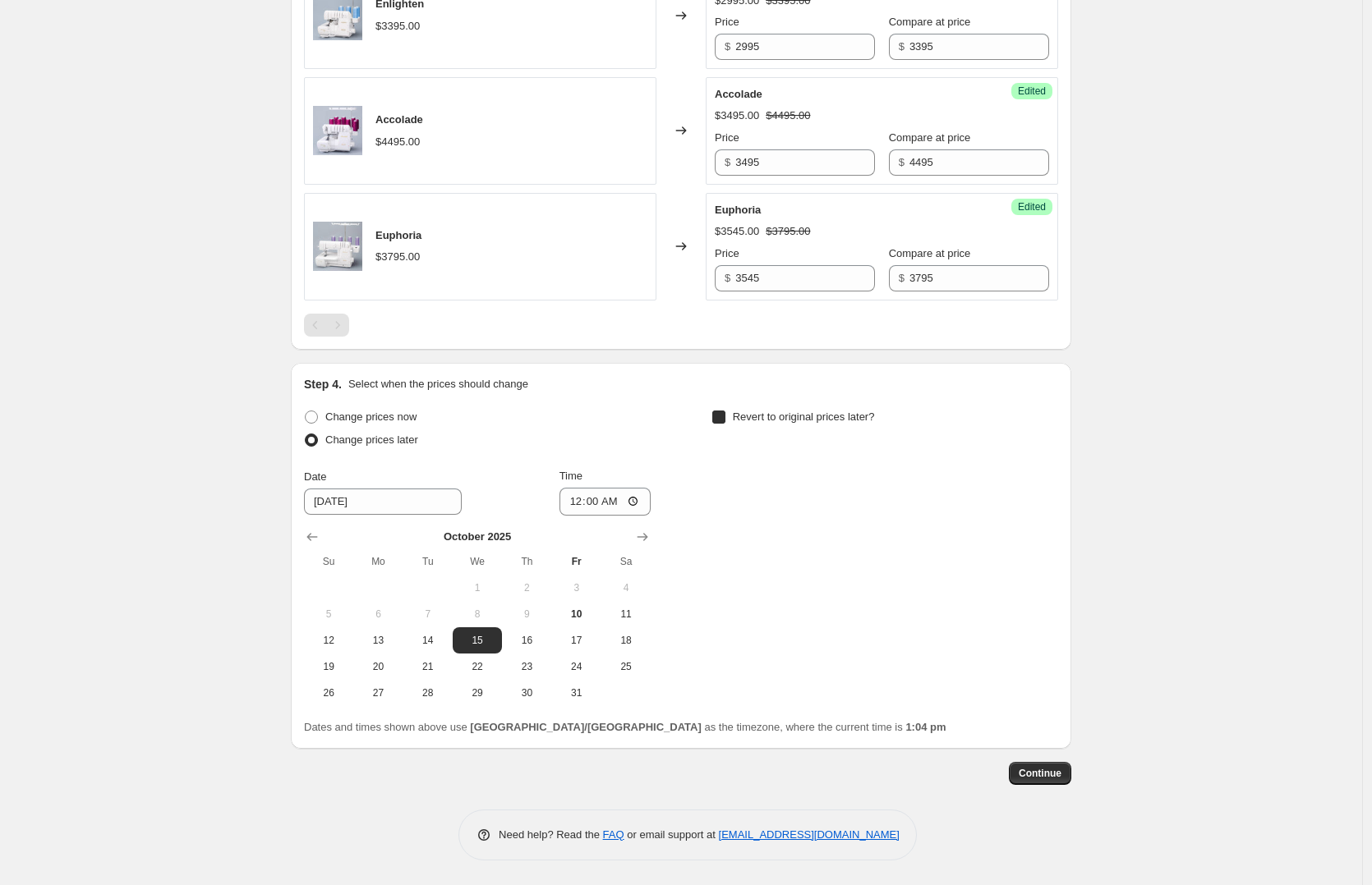
checkbox input "true"
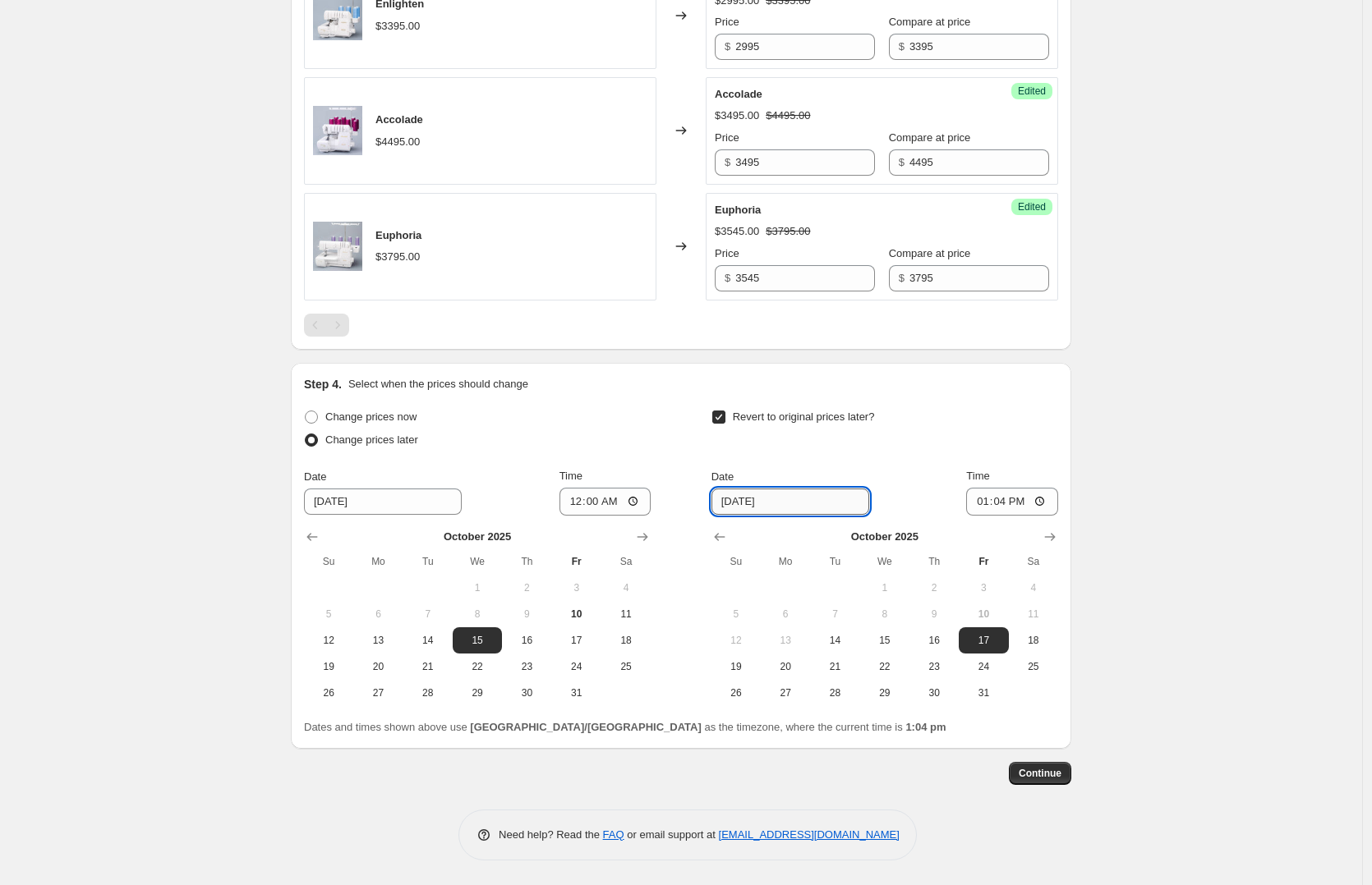
click at [777, 506] on input "[DATE]" at bounding box center [790, 502] width 158 height 26
click at [1050, 536] on icon "Show next month, November 2025" at bounding box center [1050, 536] width 10 height 8
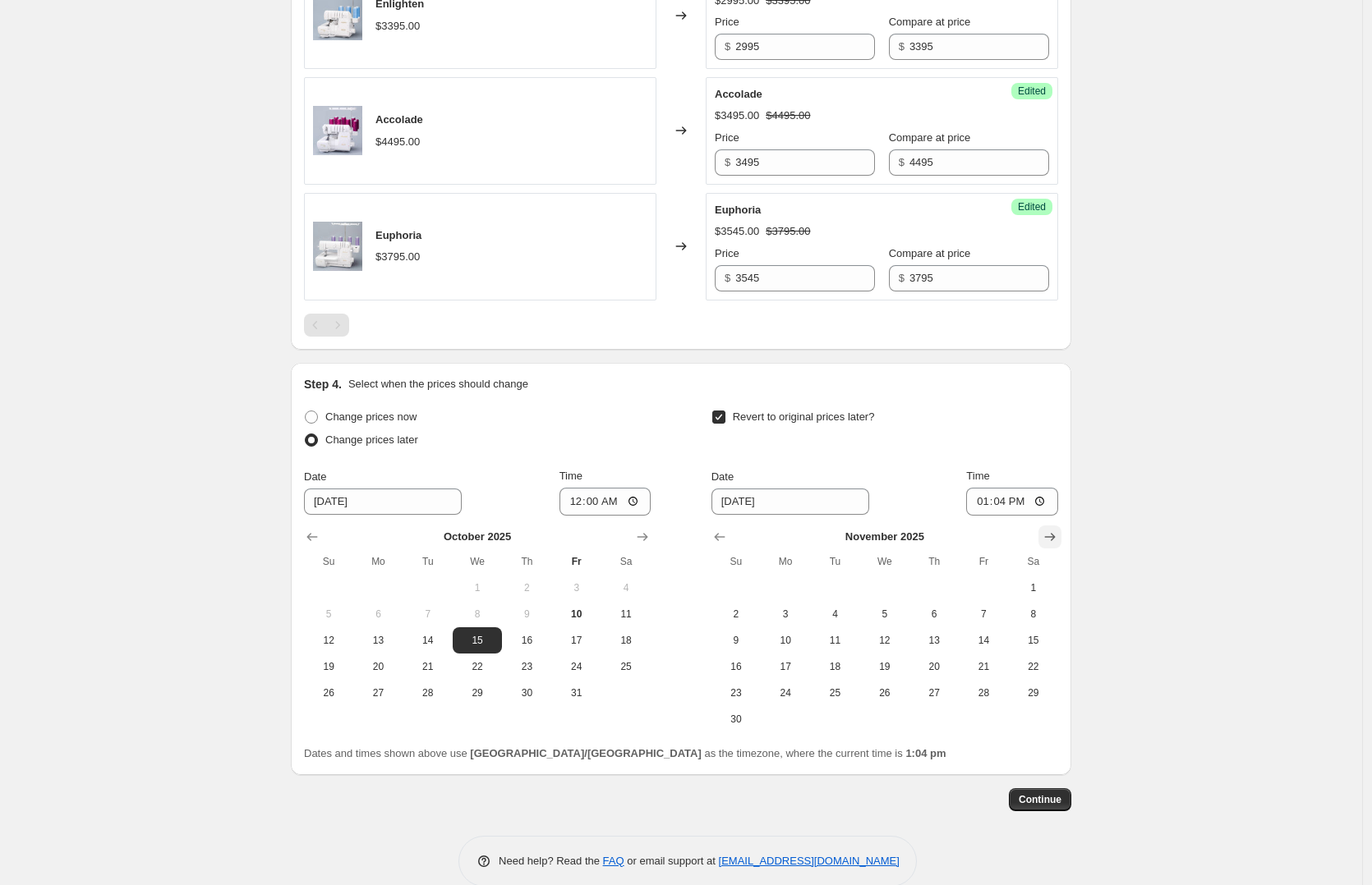
click at [1050, 536] on icon "Show next month, December 2025" at bounding box center [1050, 536] width 10 height 8
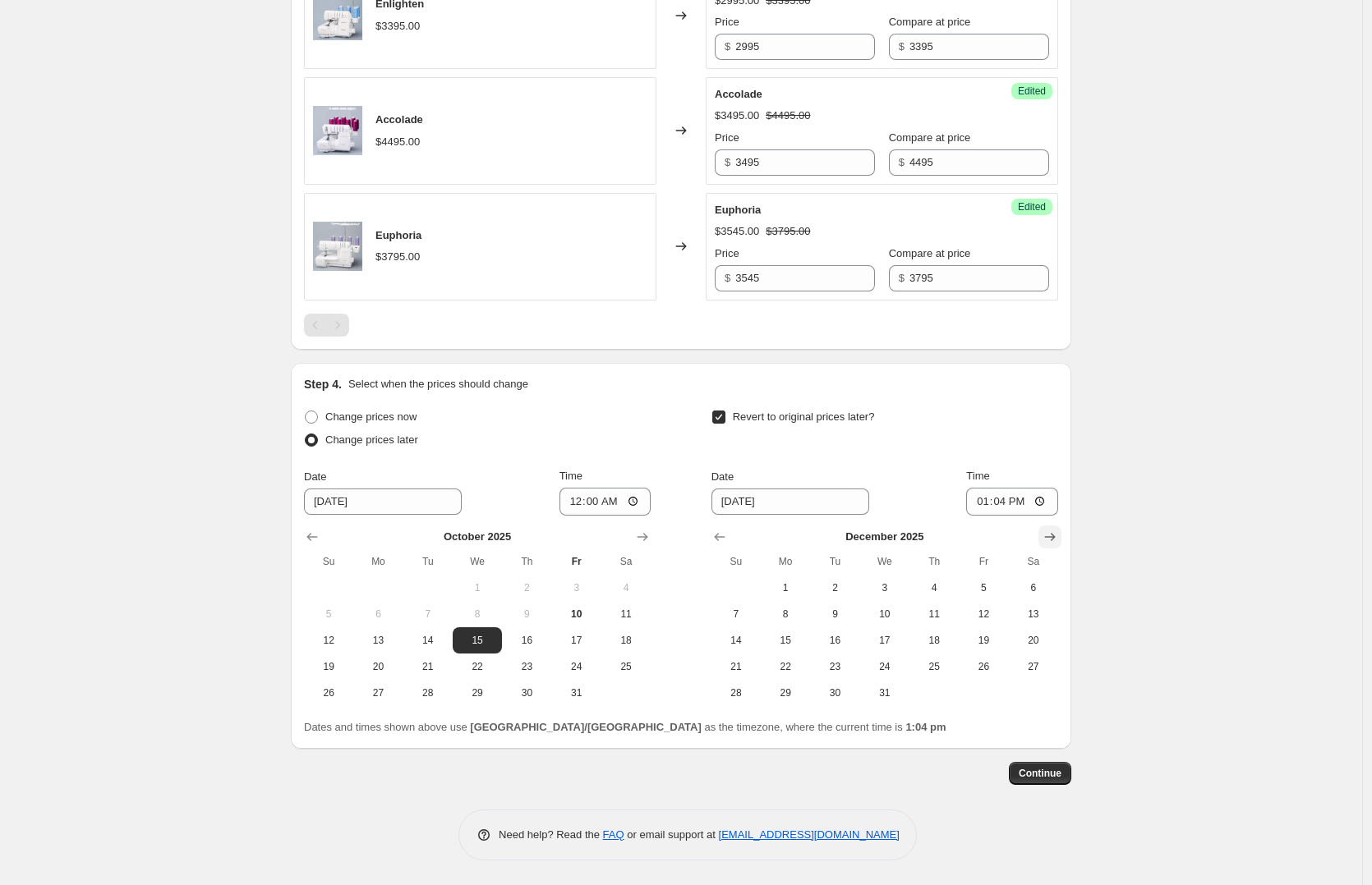
click at [1051, 536] on icon "Show next month, January 2026" at bounding box center [1050, 536] width 10 height 8
click at [1046, 691] on span "31" at bounding box center [1033, 693] width 36 height 13
type input "[DATE]"
click at [1008, 498] on input "13:04" at bounding box center [1012, 502] width 92 height 28
click at [1048, 499] on input "13:04" at bounding box center [1012, 502] width 92 height 28
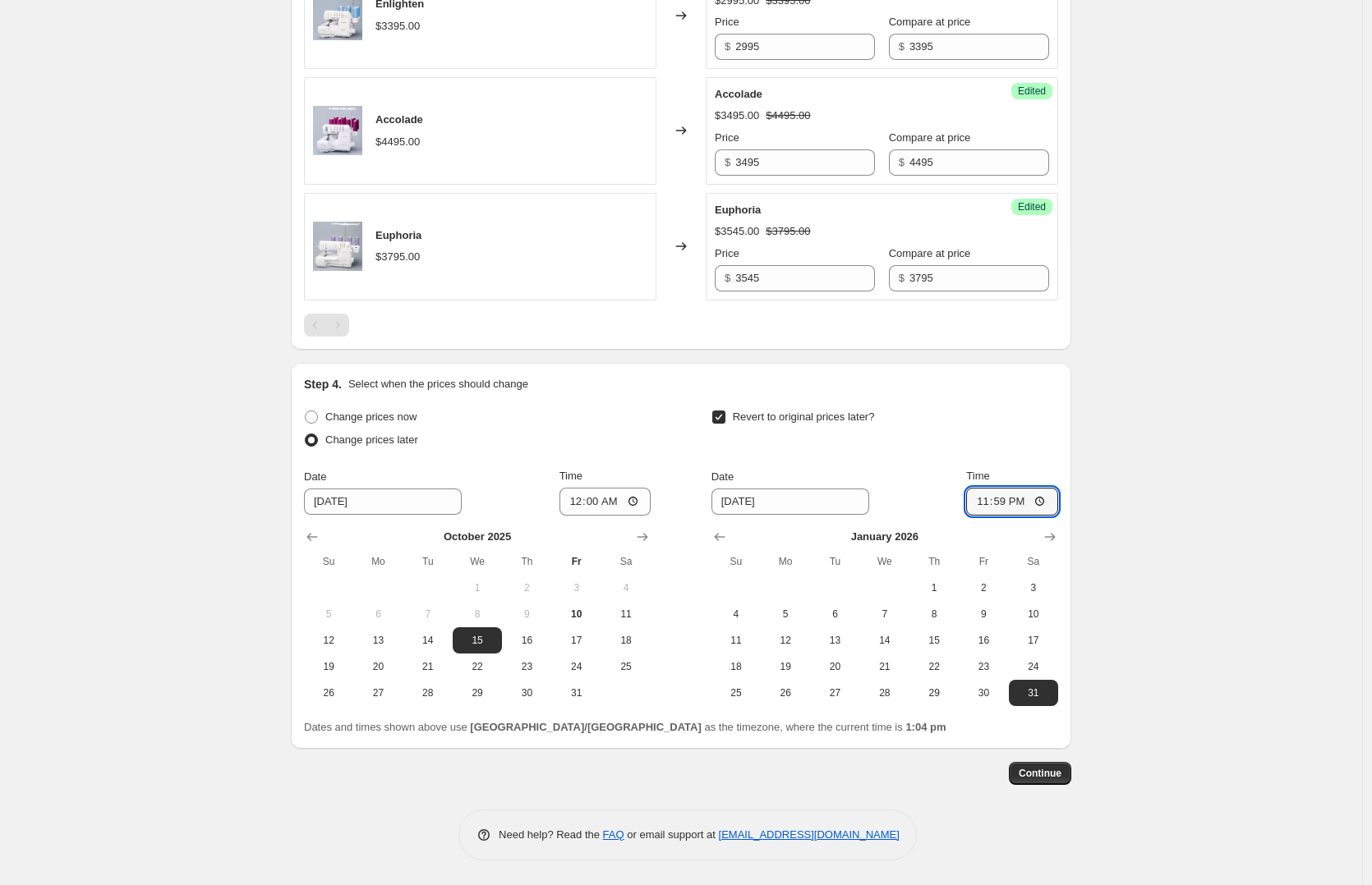
type input "23:59"
click at [1033, 773] on span "Continue" at bounding box center [1040, 774] width 43 height 13
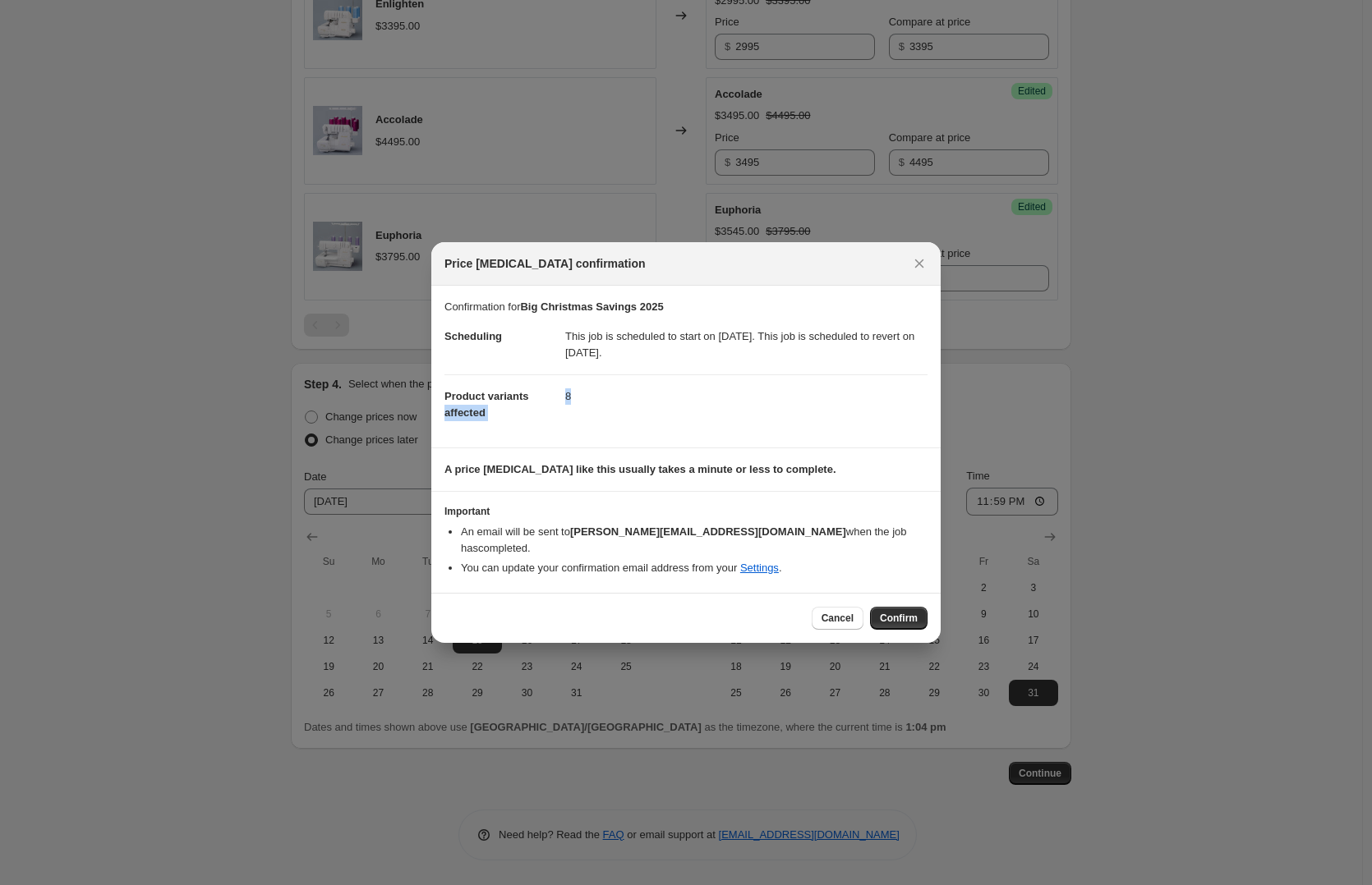
drag, startPoint x: 563, startPoint y: 403, endPoint x: 587, endPoint y: 402, distance: 24.0
click at [587, 402] on dl "Scheduling This job is scheduled to start on [DATE]. This job is scheduled to r…" at bounding box center [685, 374] width 483 height 119
click at [587, 402] on dd "8" at bounding box center [747, 396] width 363 height 44
drag, startPoint x: 726, startPoint y: 345, endPoint x: 798, endPoint y: 344, distance: 72.0
click at [798, 344] on dd "This job is scheduled to start on [DATE]. This job is scheduled to revert on [D…" at bounding box center [747, 344] width 363 height 59
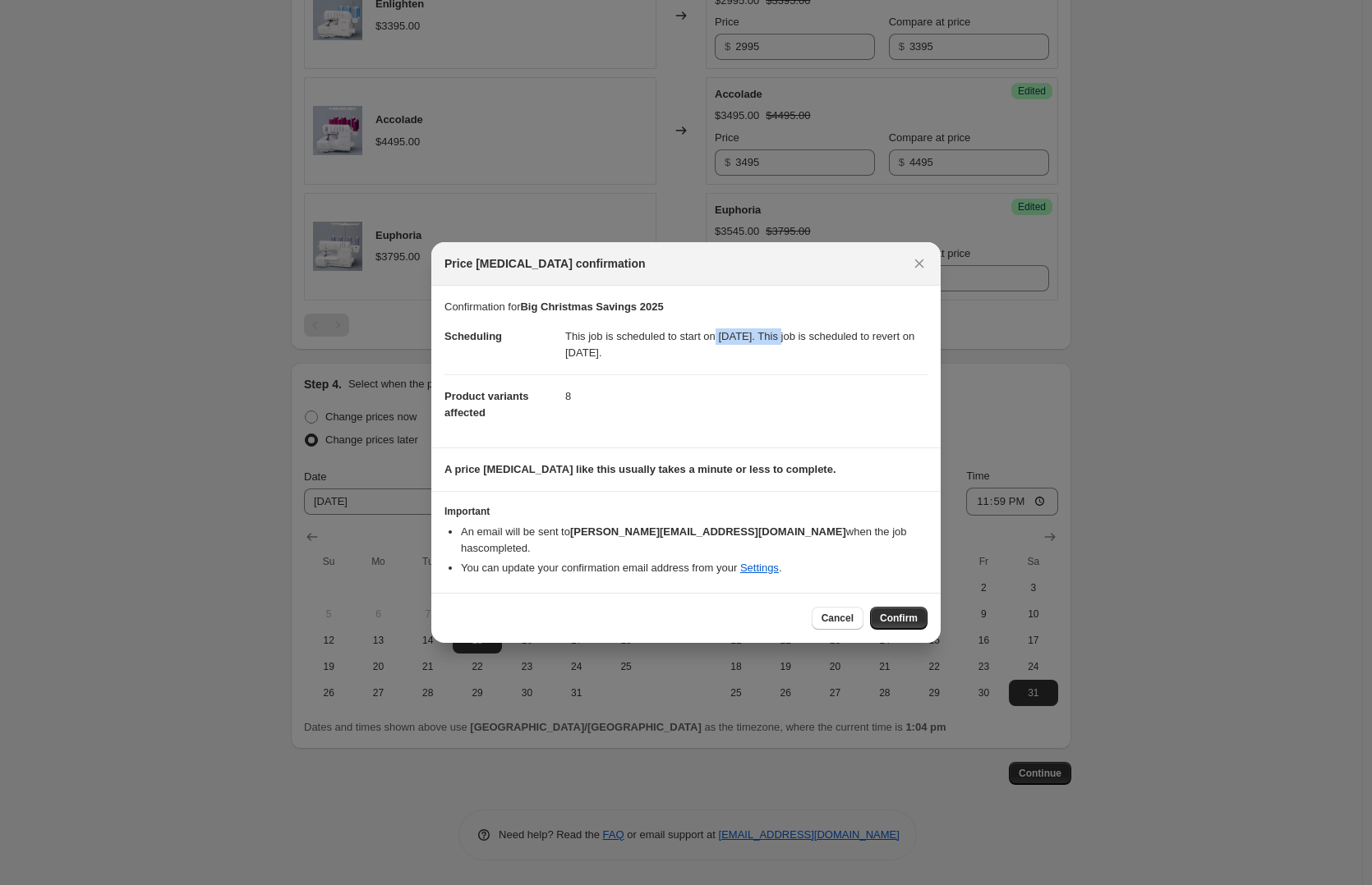
drag, startPoint x: 627, startPoint y: 360, endPoint x: 736, endPoint y: 360, distance: 109.0
click at [736, 360] on dd "This job is scheduled to start on [DATE]. This job is scheduled to revert on [D…" at bounding box center [747, 344] width 363 height 59
drag, startPoint x: 700, startPoint y: 617, endPoint x: 836, endPoint y: 617, distance: 136.0
click at [700, 617] on div "Cancel Confirm" at bounding box center [685, 619] width 483 height 23
click at [899, 612] on span "Confirm" at bounding box center [898, 619] width 37 height 13
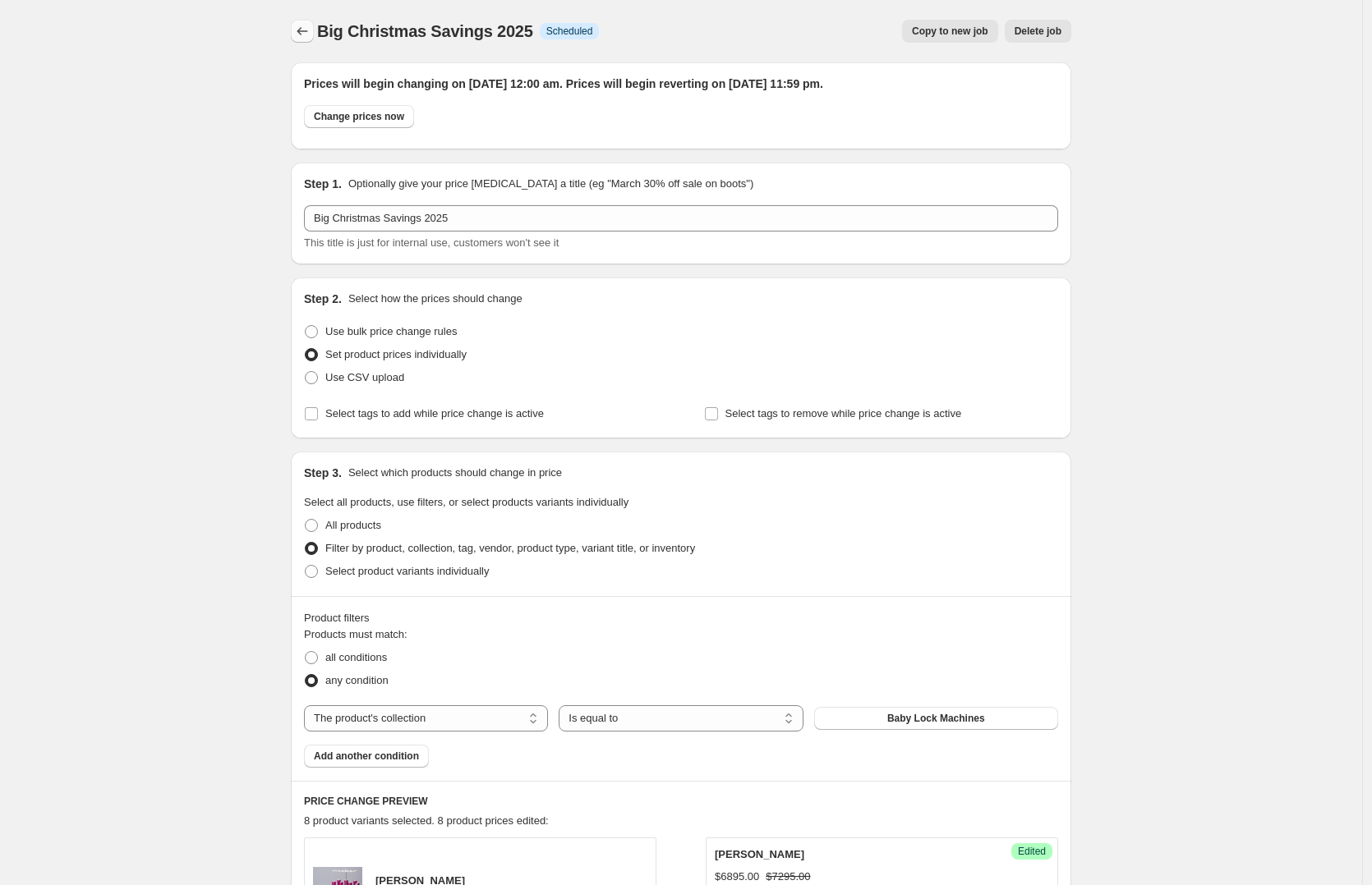
click at [310, 31] on icon "Price change jobs" at bounding box center [303, 32] width 17 height 17
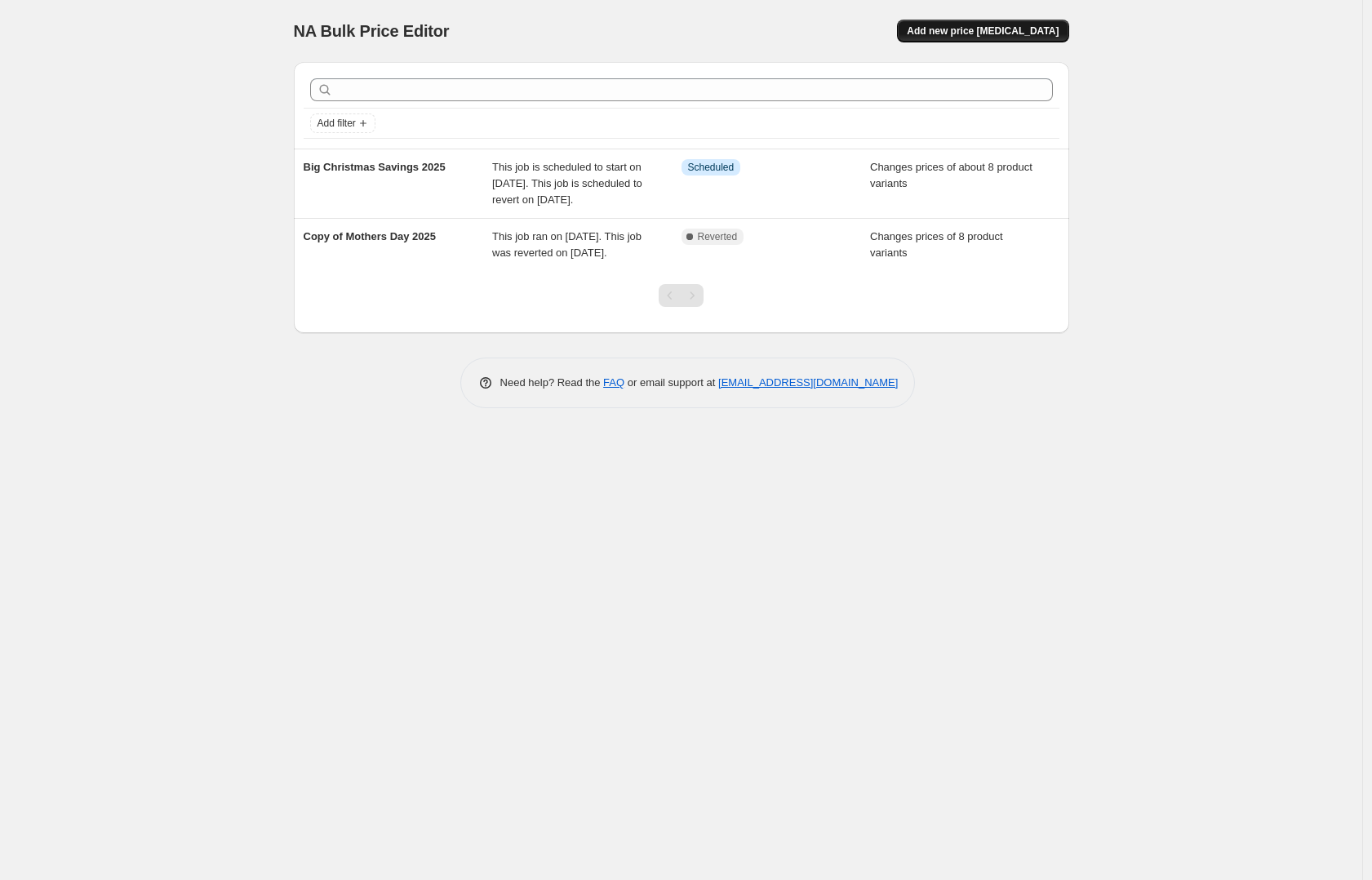
click at [998, 32] on span "Add new price [MEDICAL_DATA]" at bounding box center [982, 31] width 151 height 13
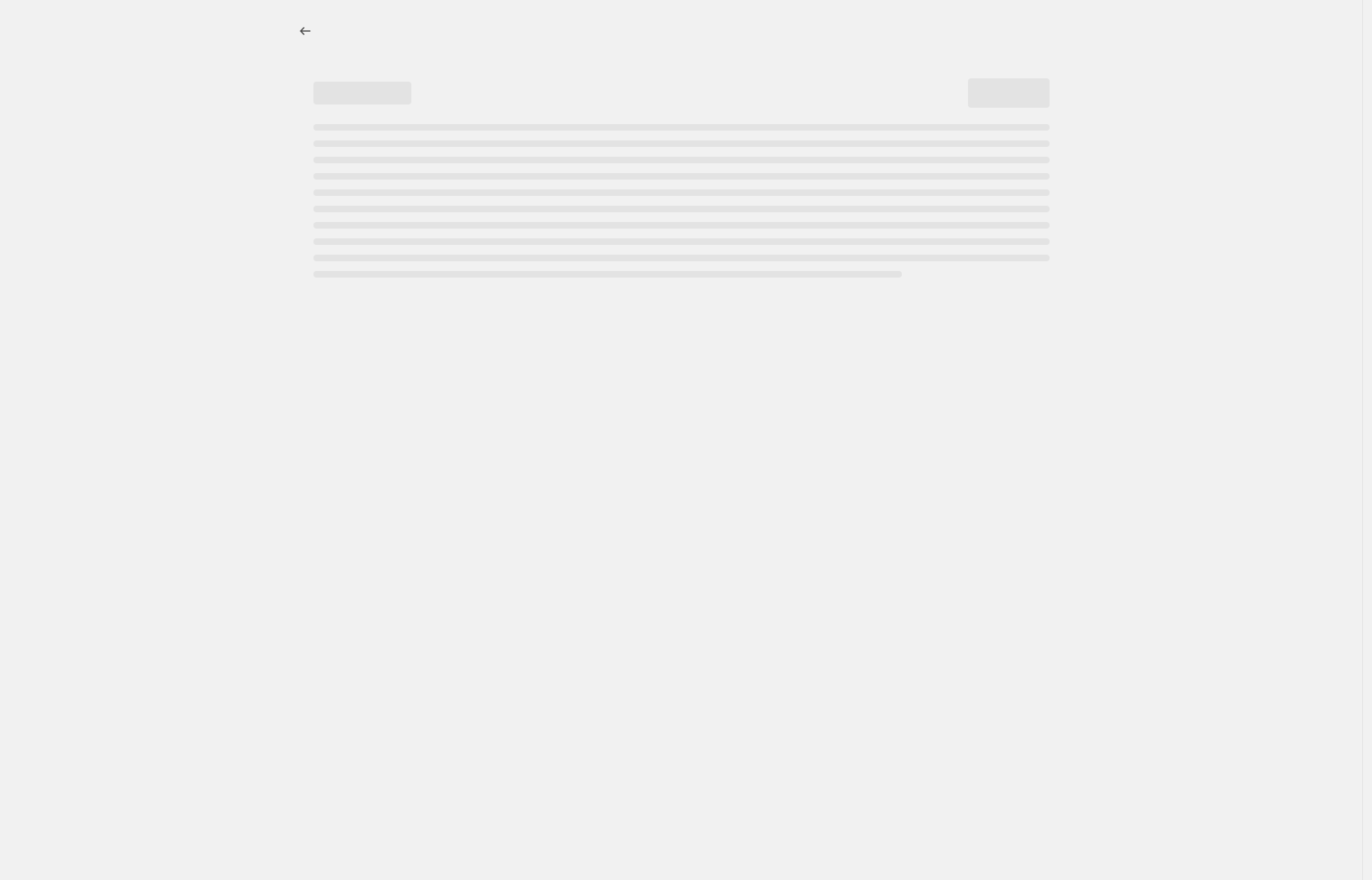
select select "percentage"
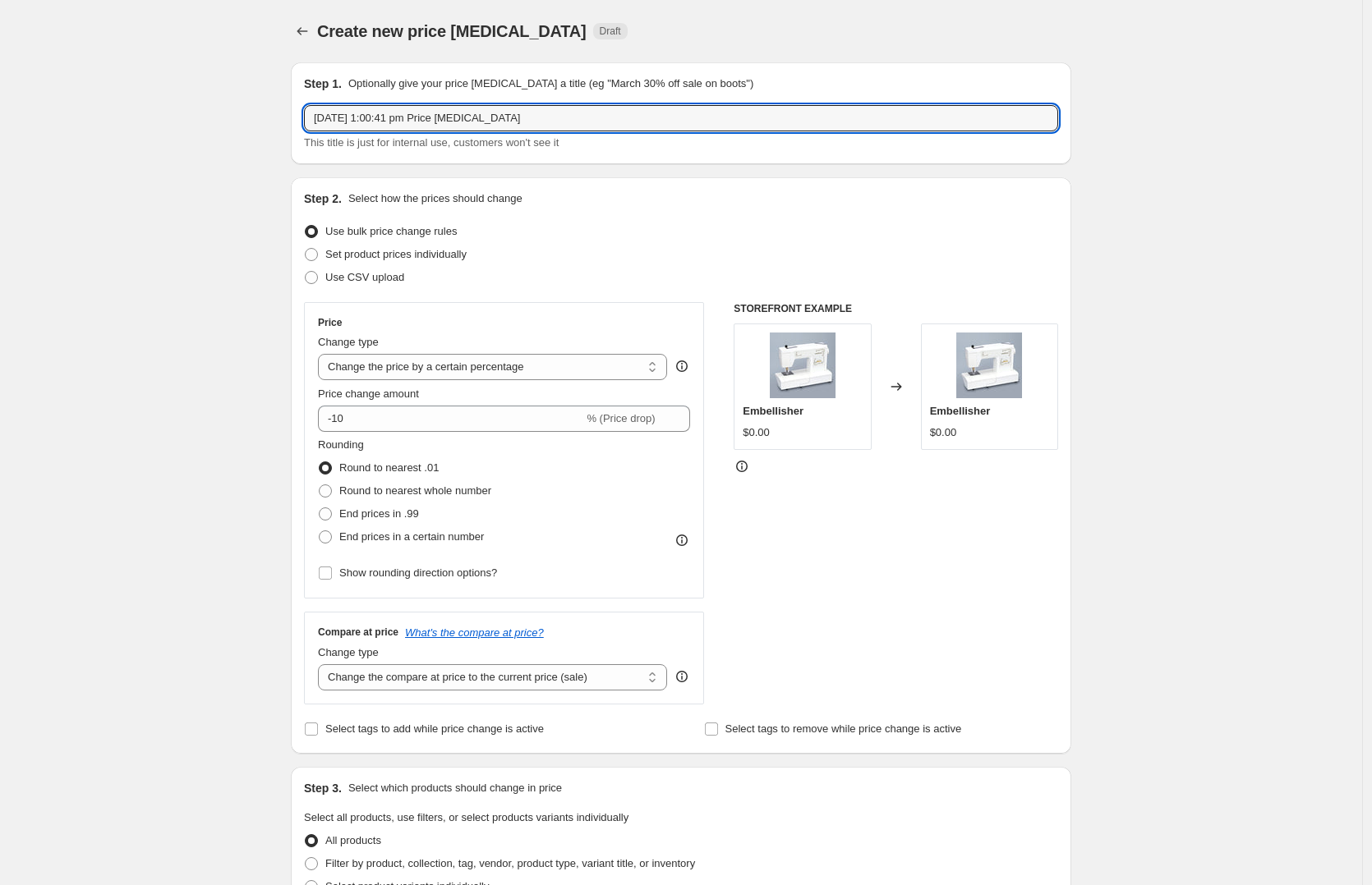
drag, startPoint x: 371, startPoint y: 112, endPoint x: 207, endPoint y: 123, distance: 164.4
click at [207, 123] on div "Create new price [MEDICAL_DATA]. This page is ready Create new price [MEDICAL_D…" at bounding box center [680, 821] width 1362 height 1642
type input "Christmas 2025 - Trolley Bags"
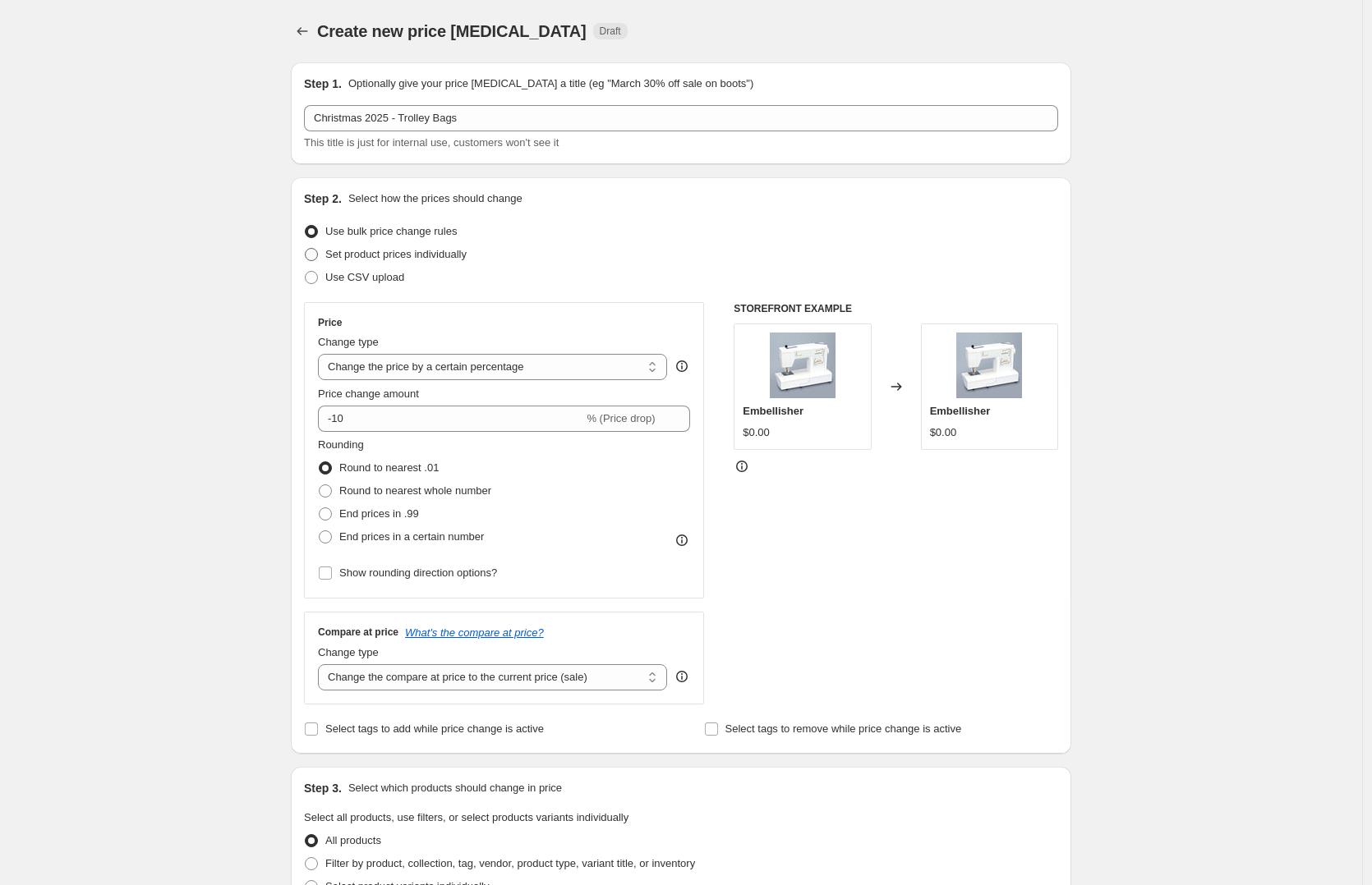
click at [442, 256] on span "Set product prices individually" at bounding box center [395, 253] width 141 height 12
click at [306, 249] on input "Set product prices individually" at bounding box center [305, 248] width 1 height 1
radio input "true"
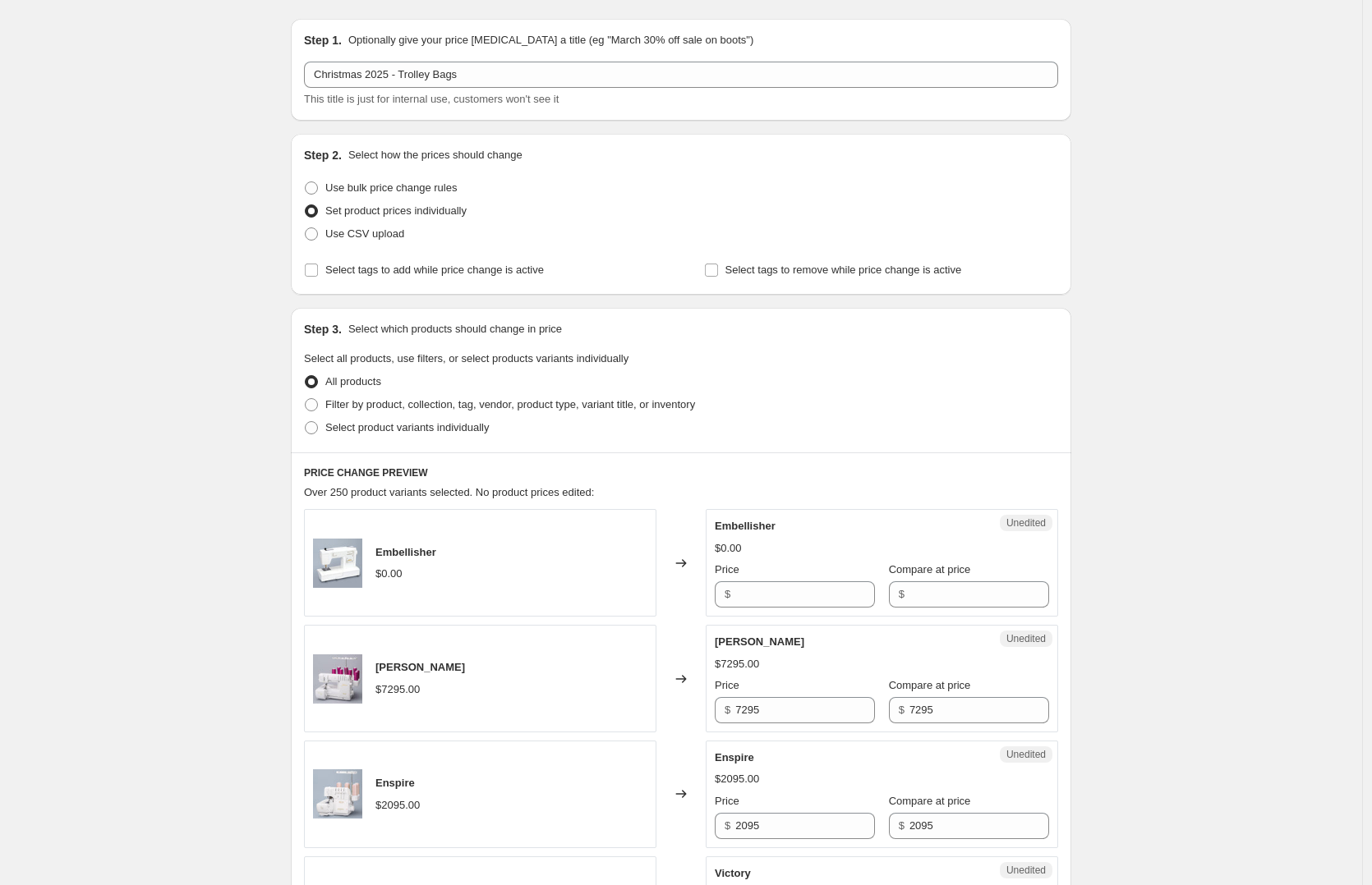
scroll to position [92, 0]
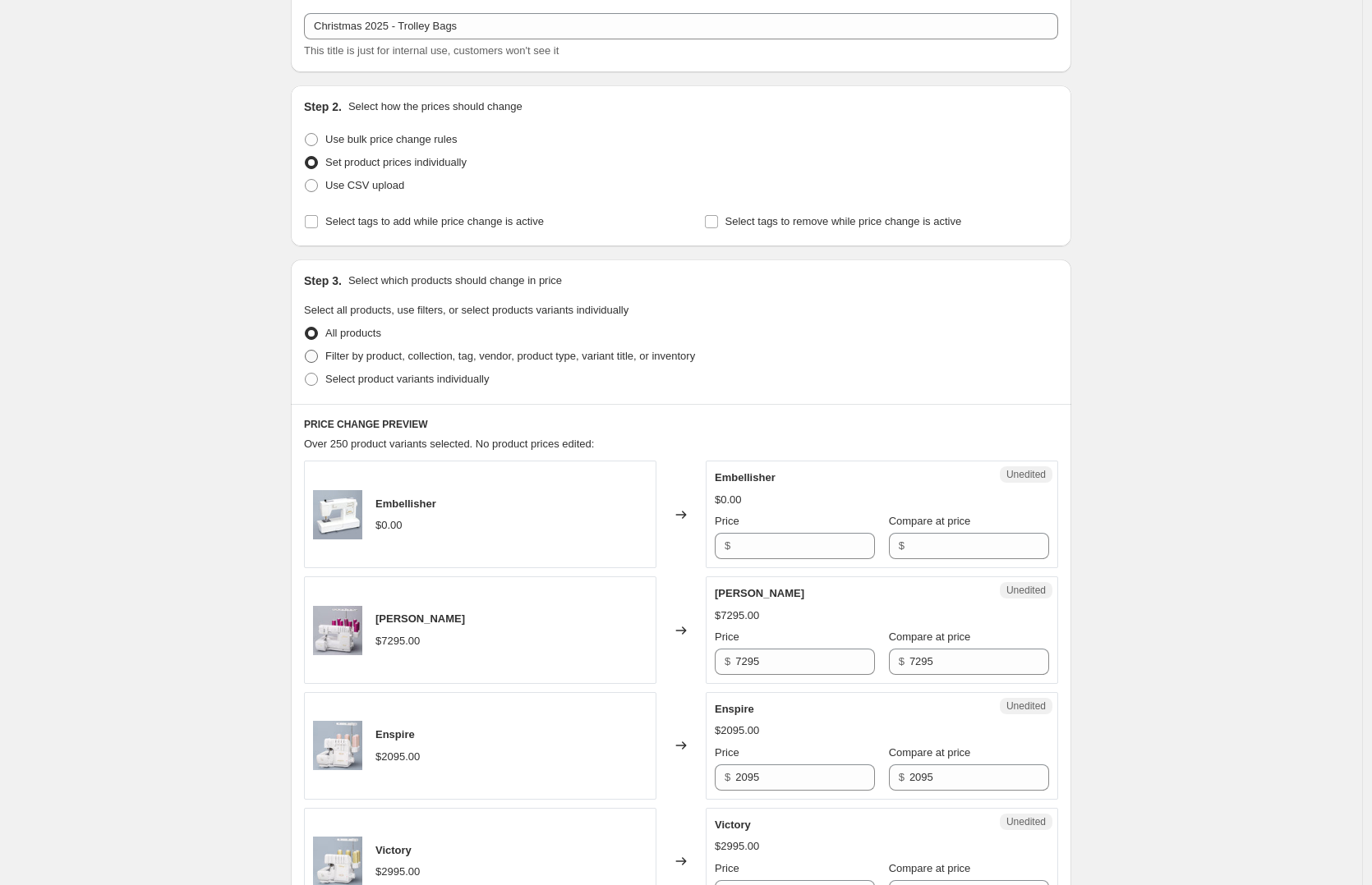
click at [379, 355] on span "Filter by product, collection, tag, vendor, product type, variant title, or inv…" at bounding box center [510, 355] width 370 height 12
click at [306, 350] on input "Filter by product, collection, tag, vendor, product type, variant title, or inv…" at bounding box center [305, 350] width 1 height 1
radio input "true"
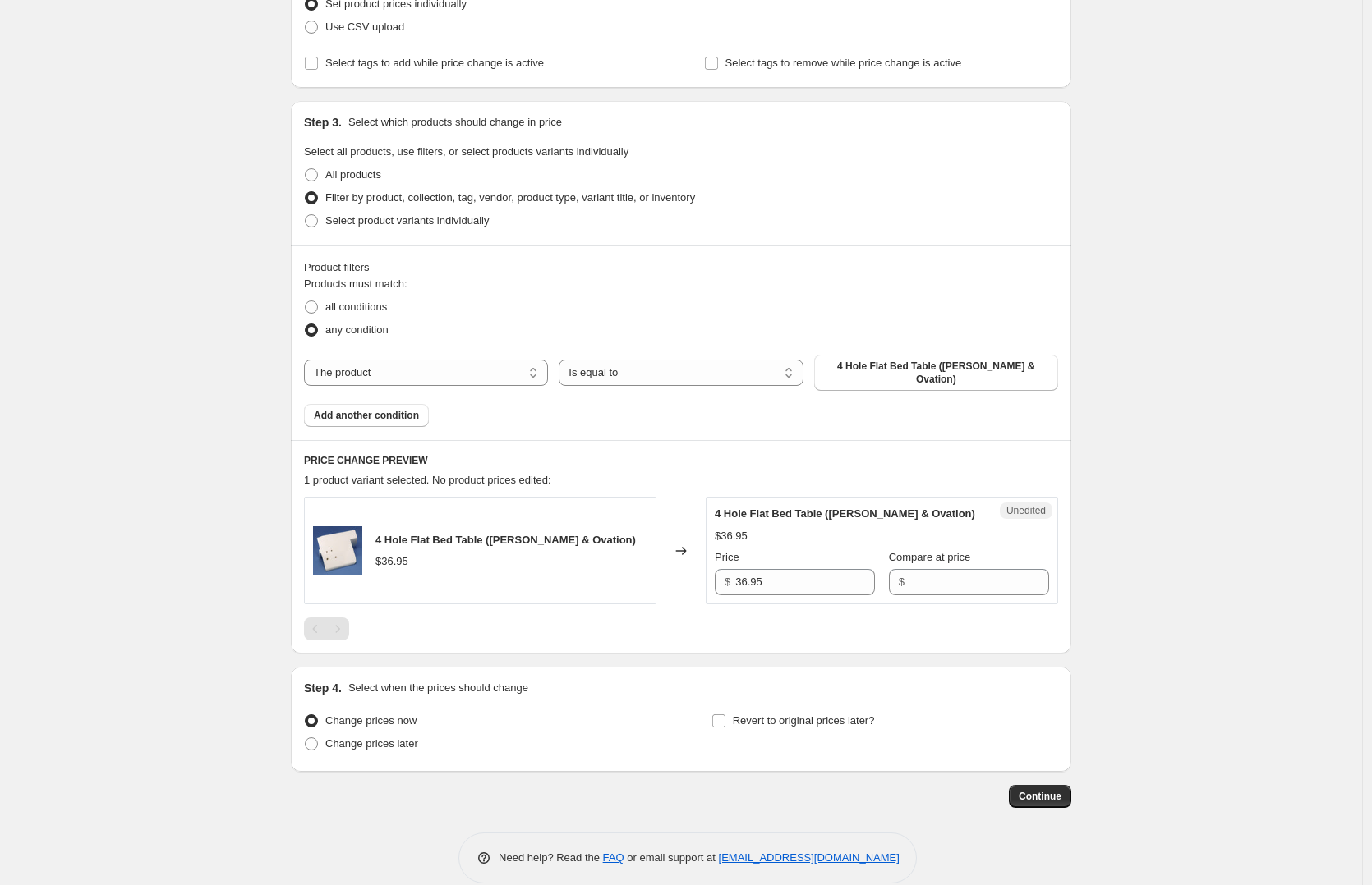
scroll to position [264, 0]
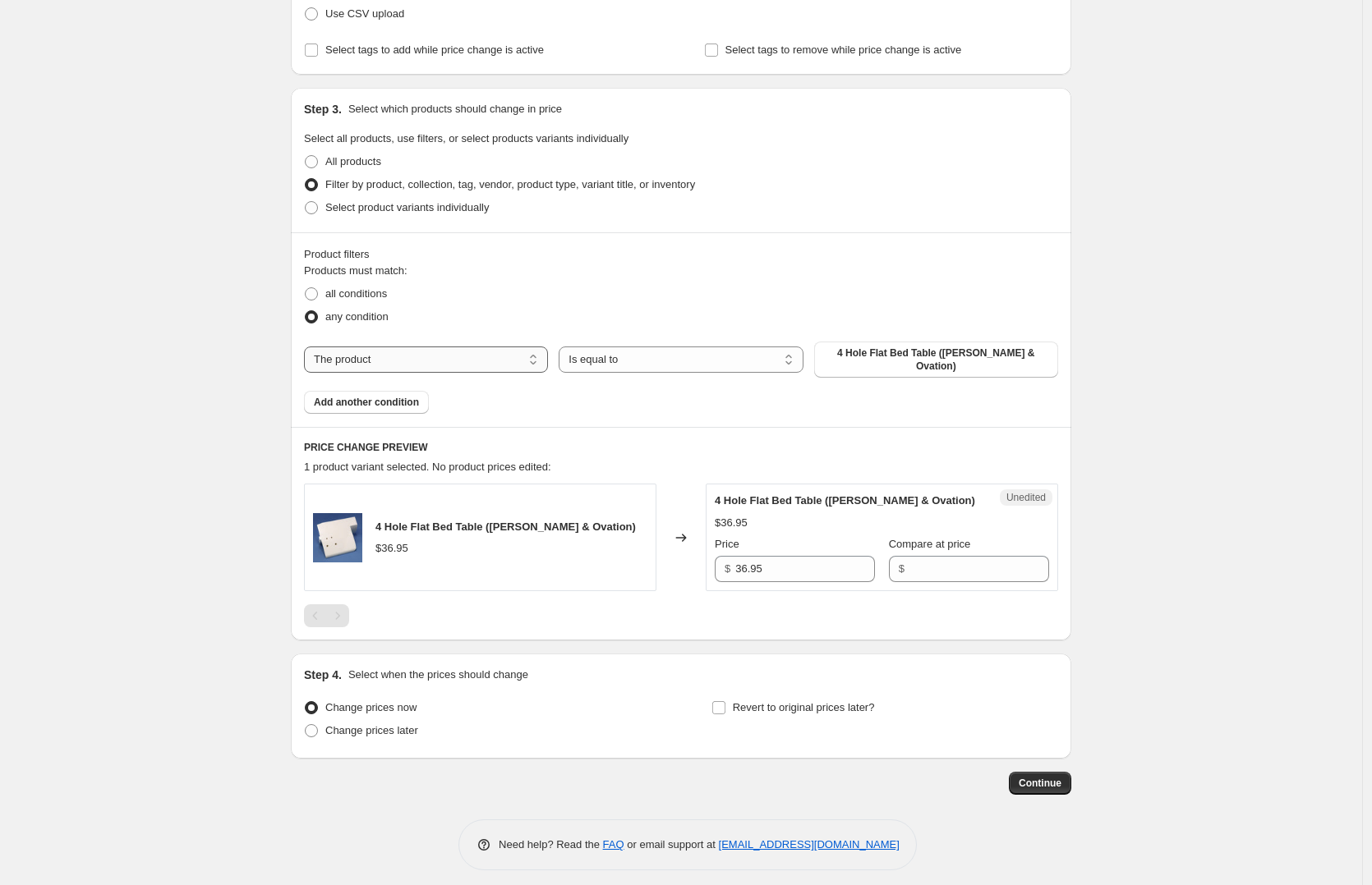
click at [436, 356] on select "The product The product's collection The product's tag The product's vendor The…" at bounding box center [425, 360] width 244 height 26
click at [625, 355] on select "Is equal to Is not equal to" at bounding box center [680, 360] width 244 height 26
click at [492, 351] on select "The product The product's collection The product's tag The product's vendor The…" at bounding box center [425, 360] width 244 height 26
select select "collection"
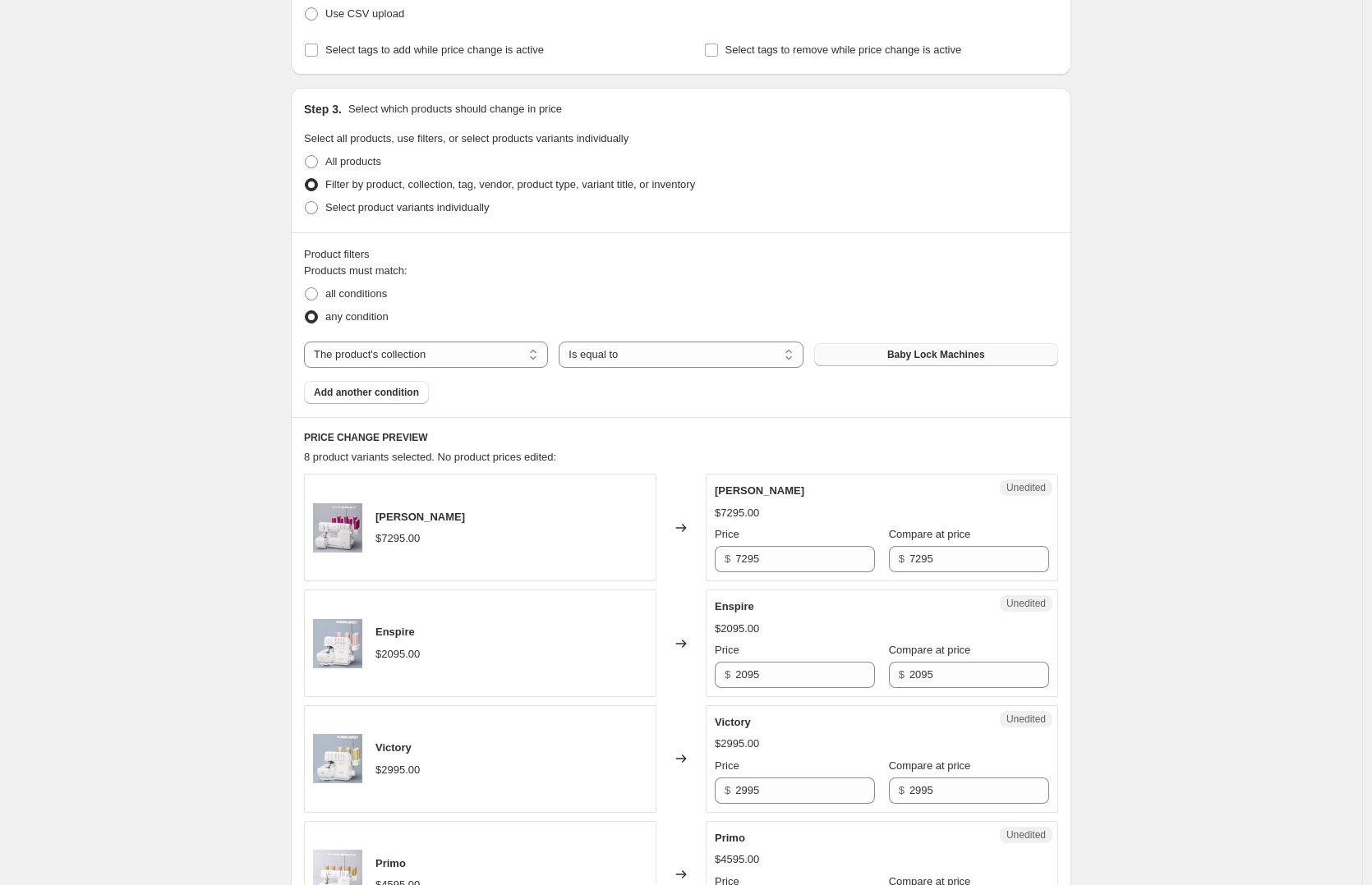
click at [942, 356] on span "Baby Lock Machines" at bounding box center [936, 355] width 98 height 13
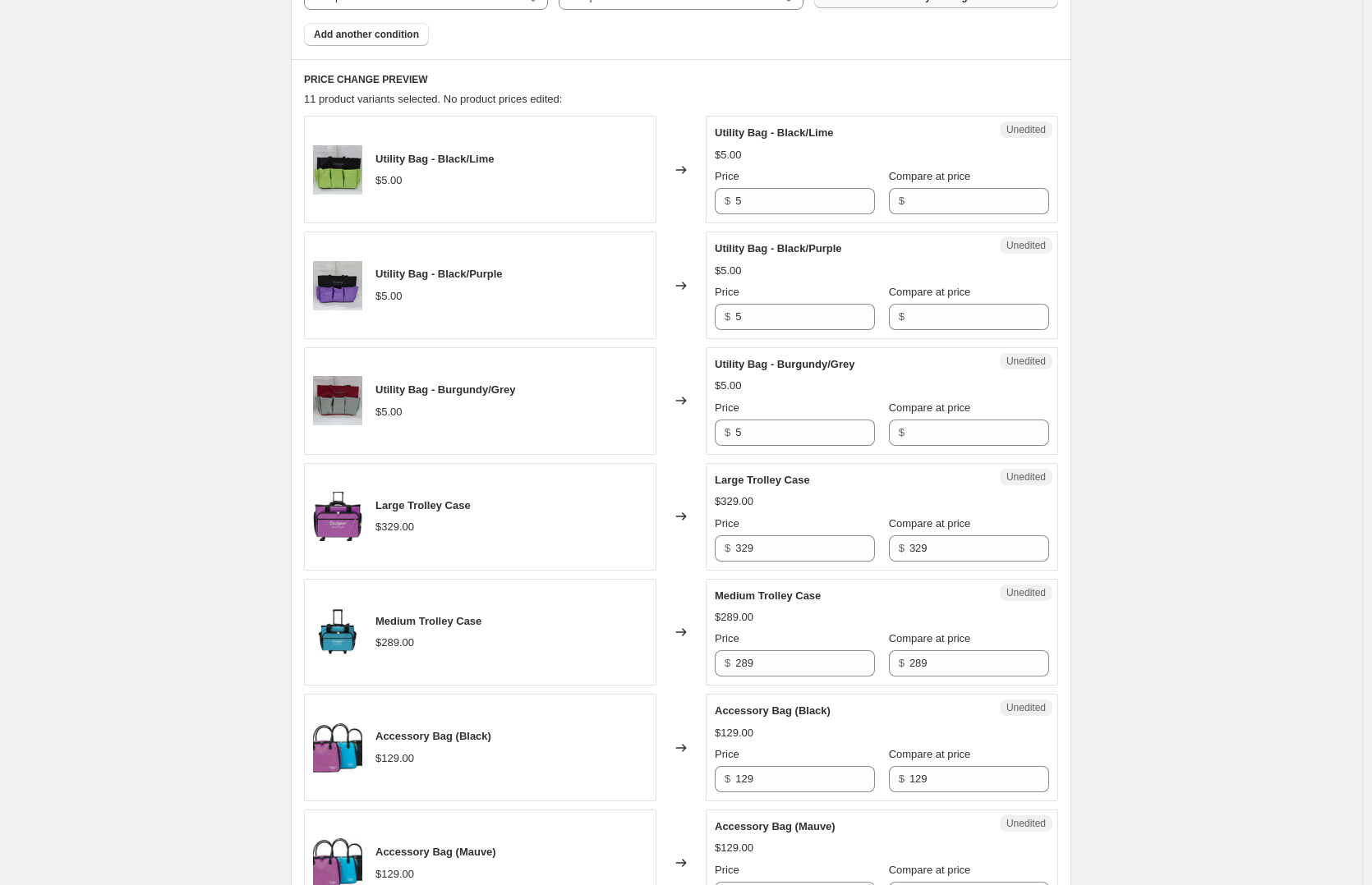
scroll to position [633, 0]
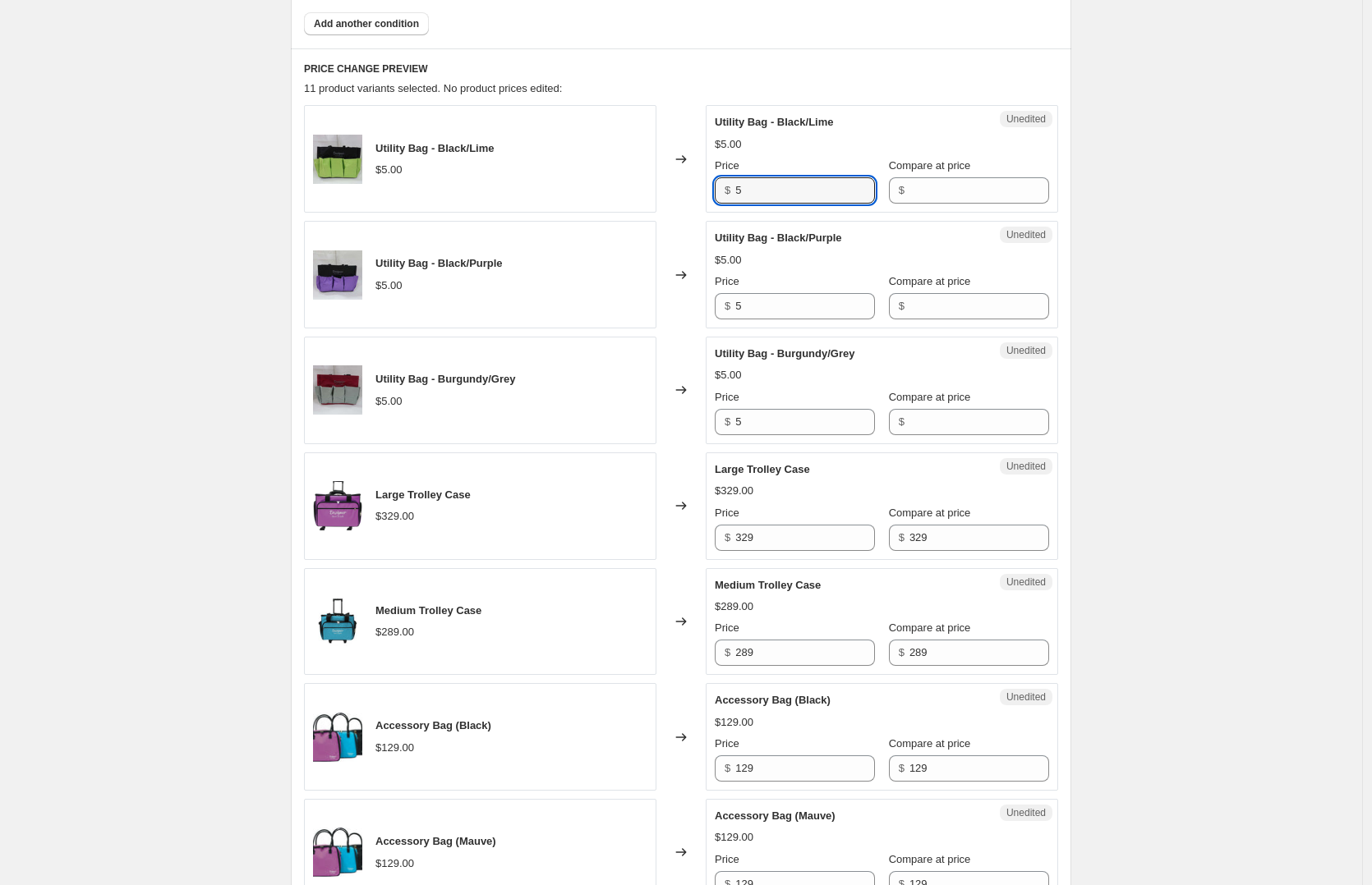
drag, startPoint x: 732, startPoint y: 188, endPoint x: 717, endPoint y: 187, distance: 15.0
click at [717, 187] on div "Unedited Utility Bag - Black/Lime $5.00 Price $ 5 Compare at price $" at bounding box center [881, 158] width 352 height 107
type input "5"
click at [1141, 246] on div "Create new price [MEDICAL_DATA]. This page is ready Create new price [MEDICAL_D…" at bounding box center [680, 520] width 1362 height 2305
drag, startPoint x: 412, startPoint y: 496, endPoint x: 482, endPoint y: 496, distance: 70.0
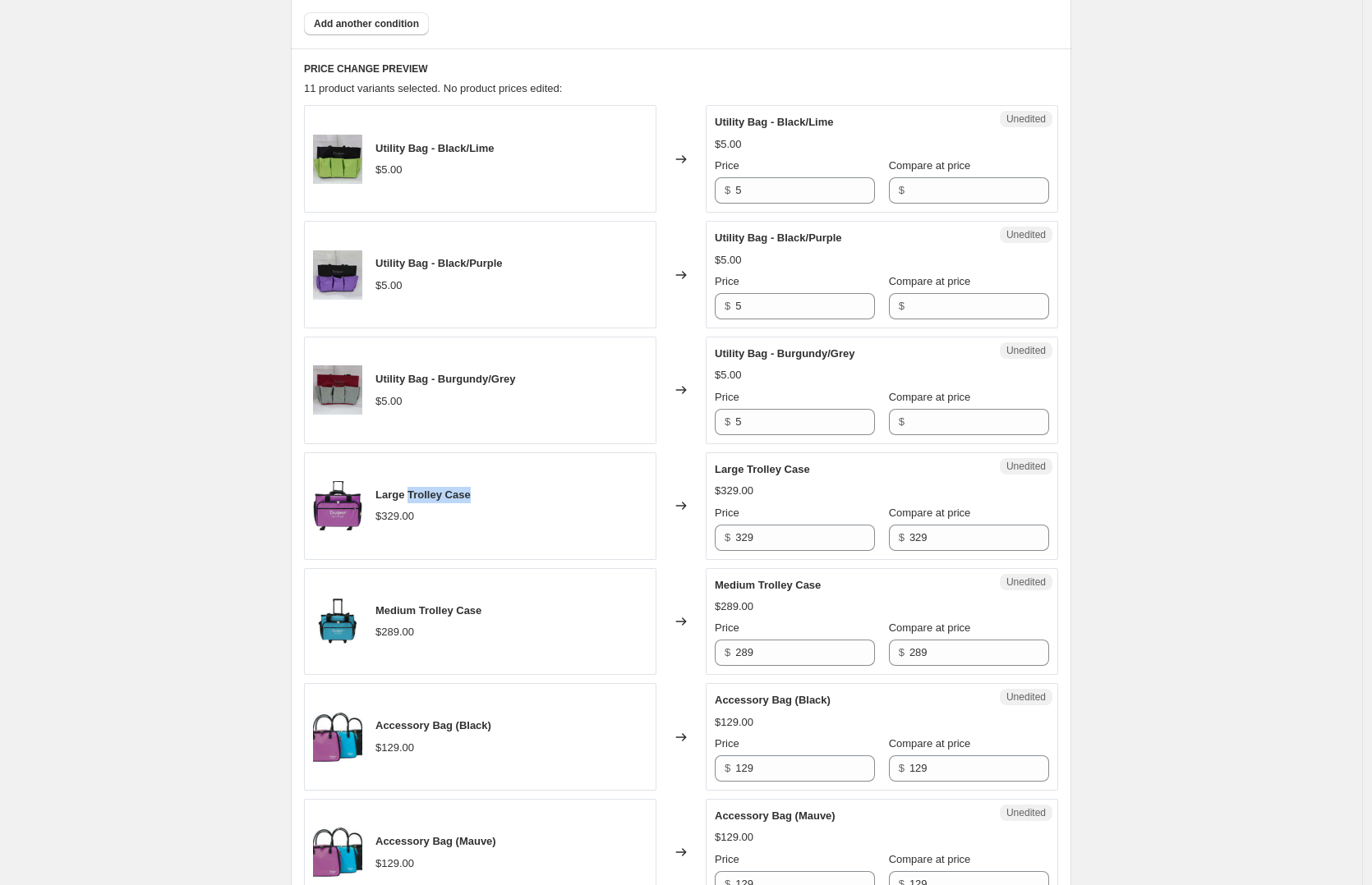
click at [482, 496] on div "Large Trolley Case $329.00" at bounding box center [479, 506] width 352 height 107
click at [810, 535] on input "329" at bounding box center [805, 538] width 139 height 26
type input "299"
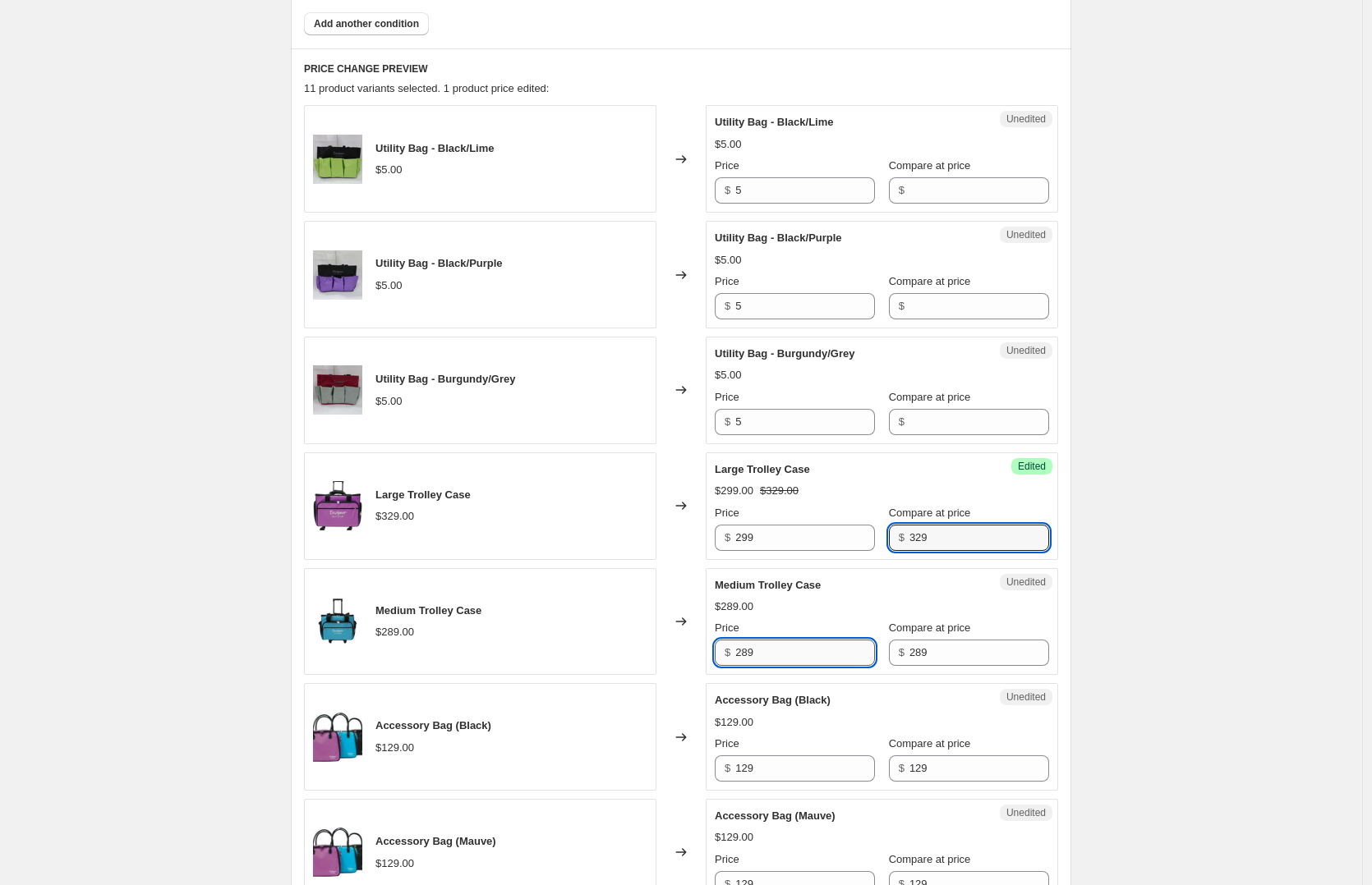
click at [787, 653] on input "289" at bounding box center [805, 653] width 139 height 26
type input "259"
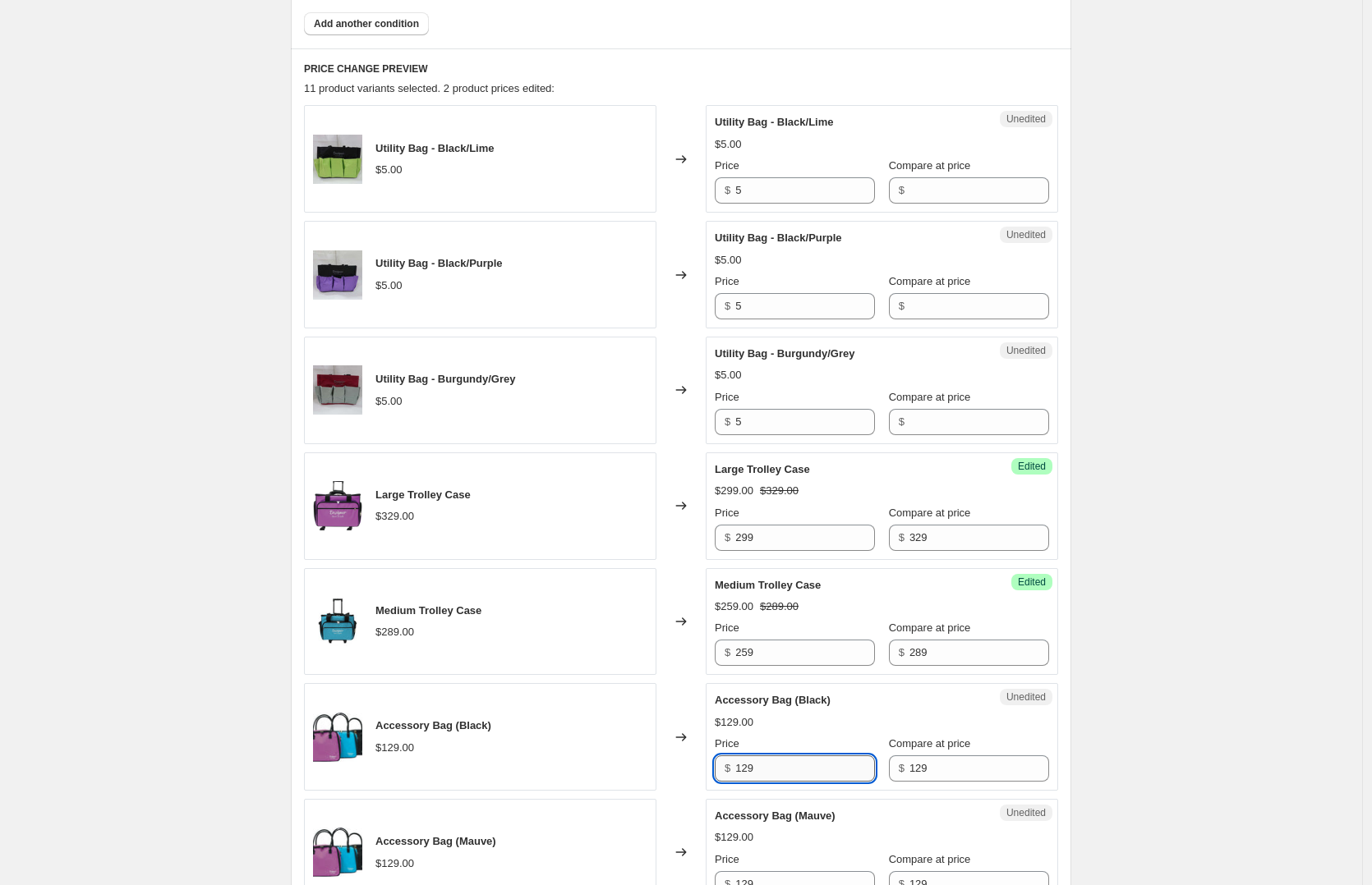
click at [789, 769] on input "129" at bounding box center [805, 769] width 139 height 26
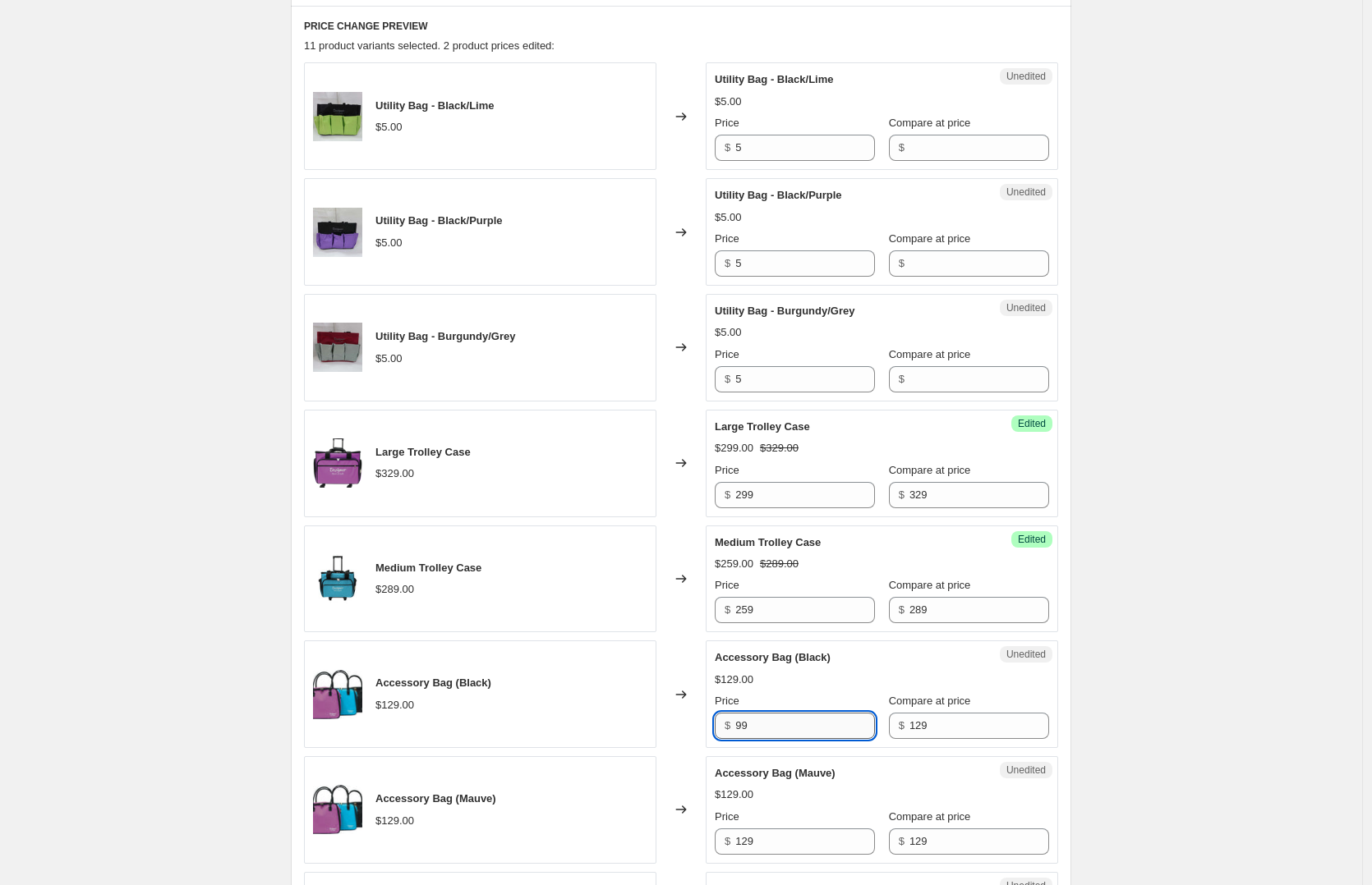
scroll to position [686, 0]
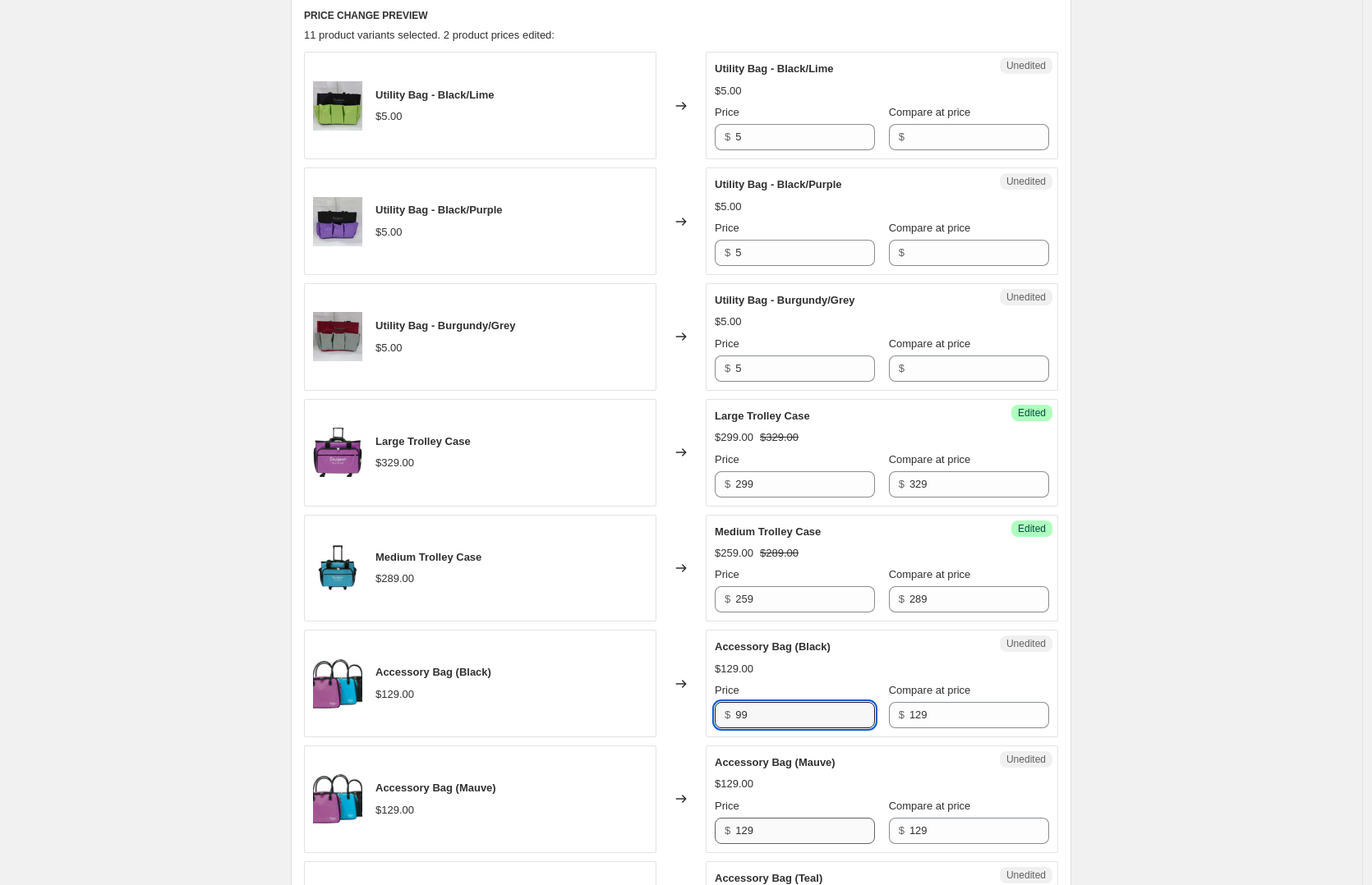
type input "99"
click at [790, 830] on input "129" at bounding box center [805, 831] width 139 height 26
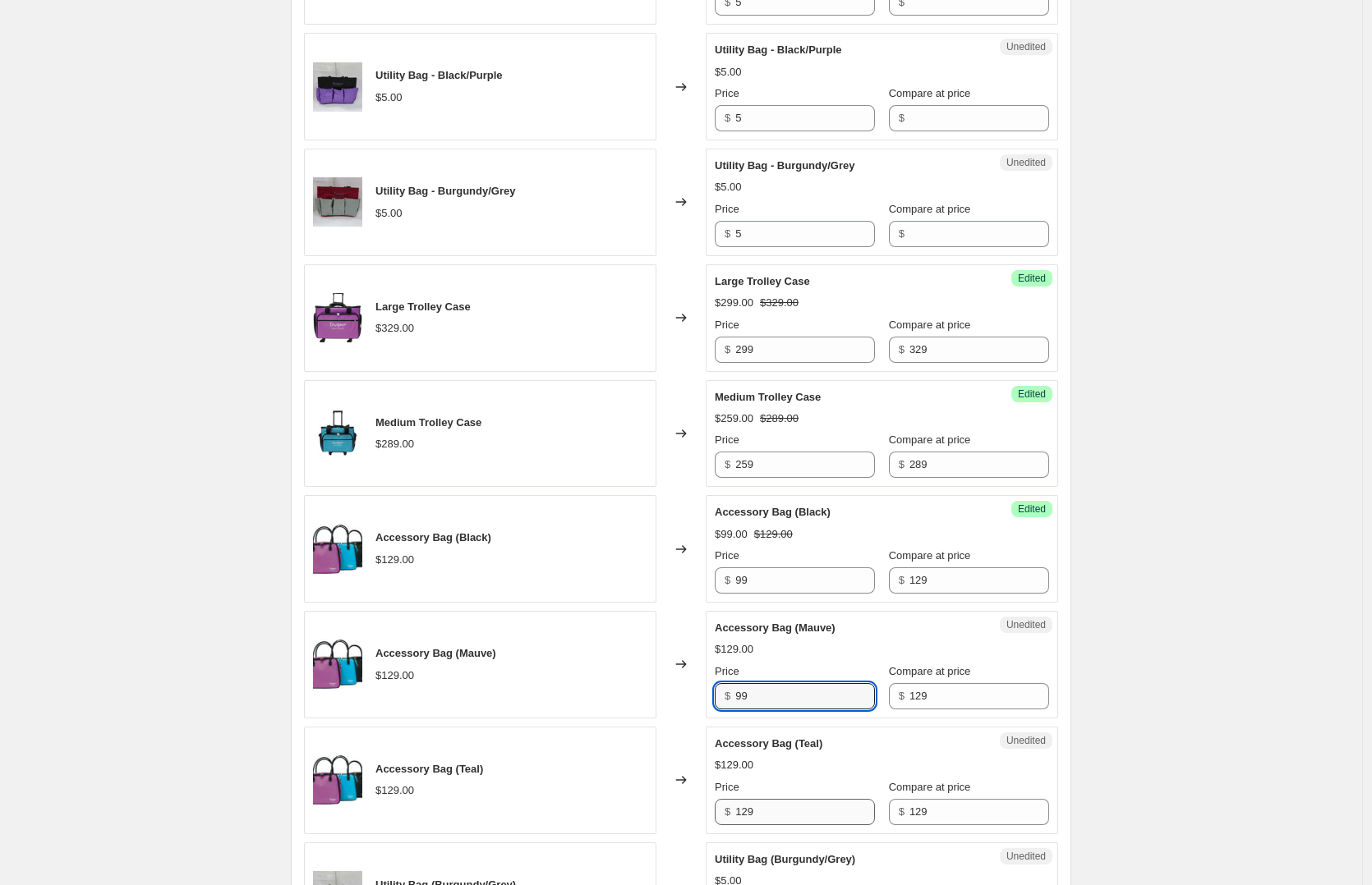
type input "99"
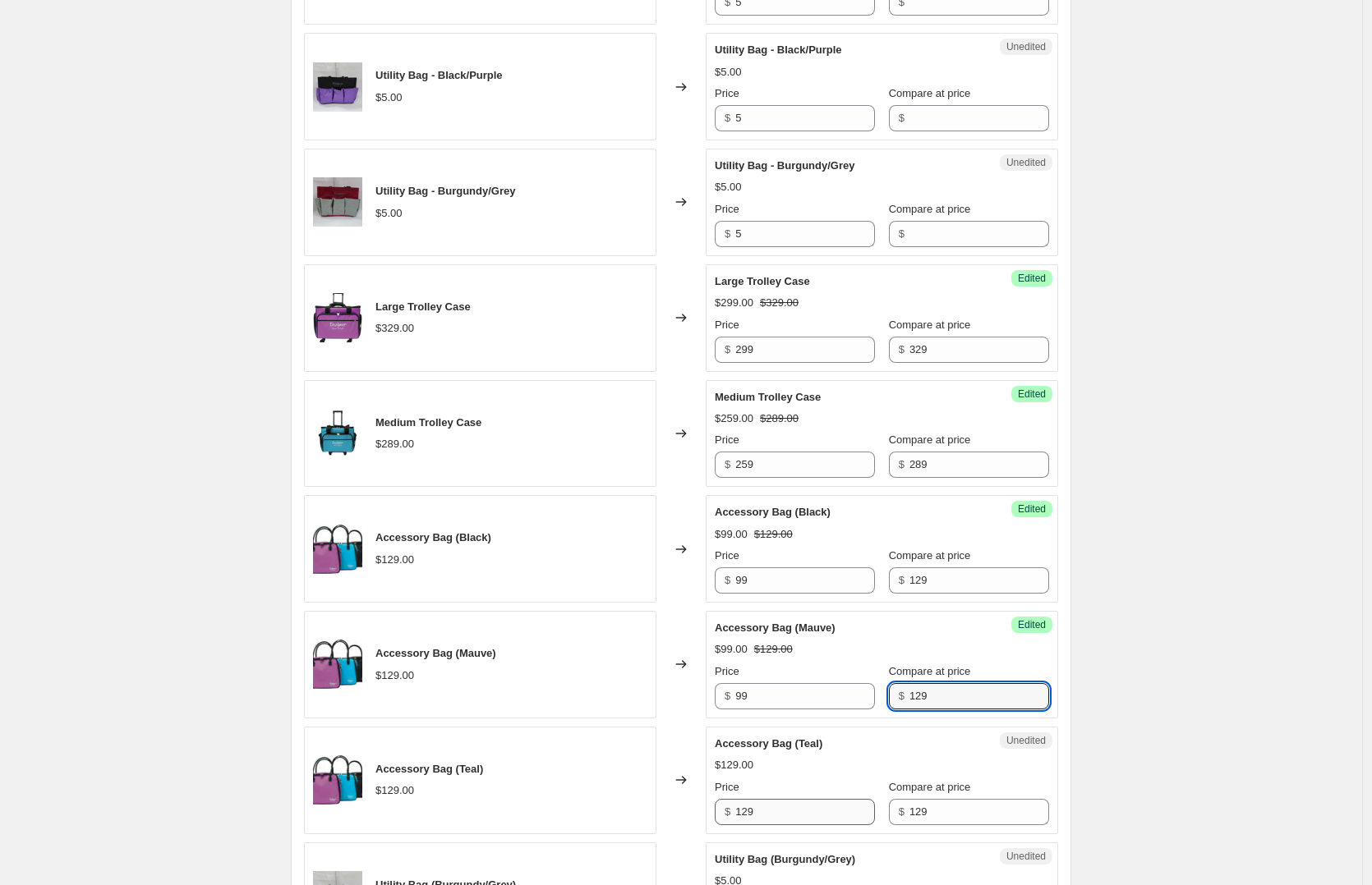
scroll to position [852, 0]
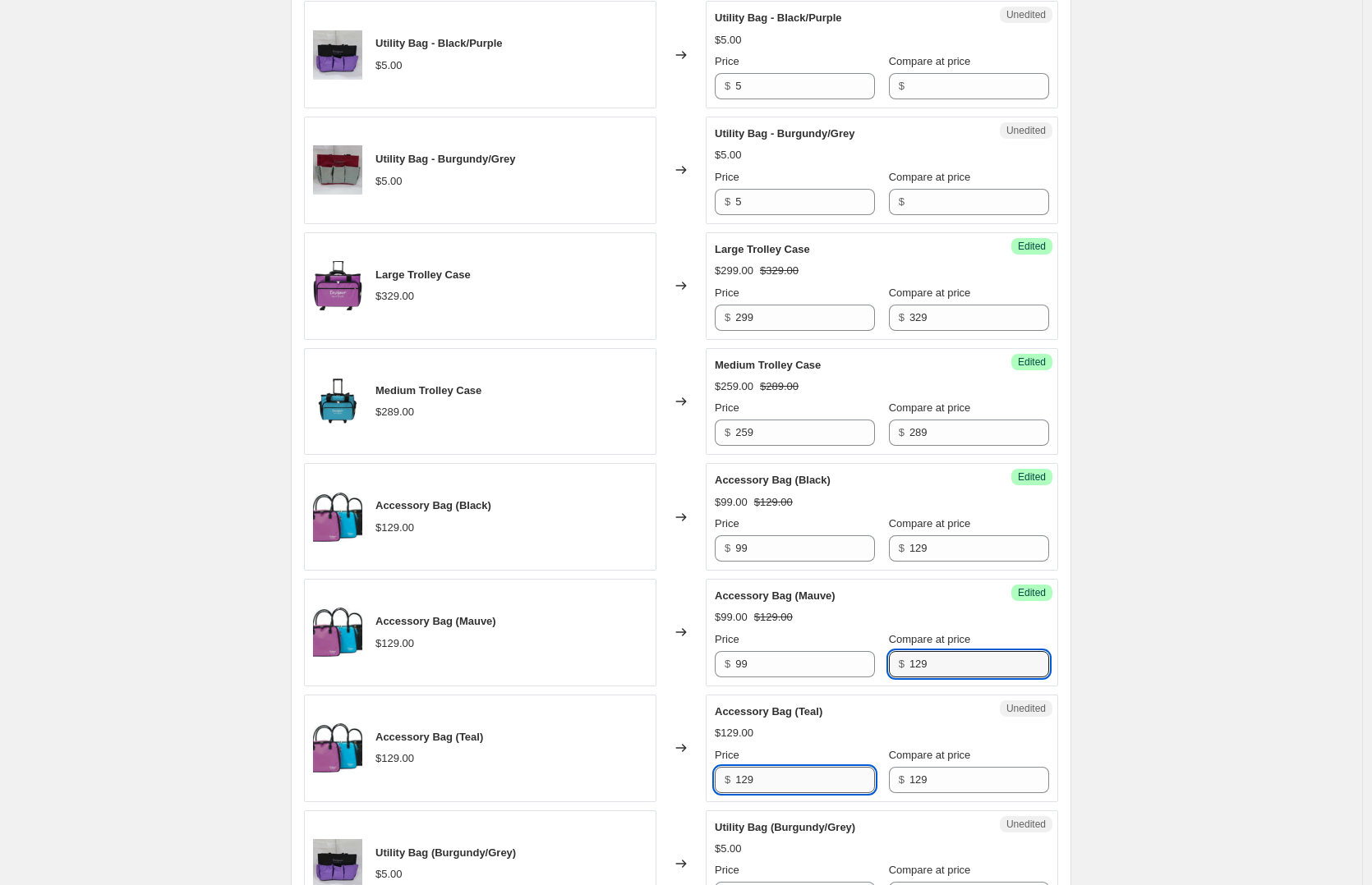
click at [788, 780] on input "129" at bounding box center [805, 780] width 139 height 26
type input "99"
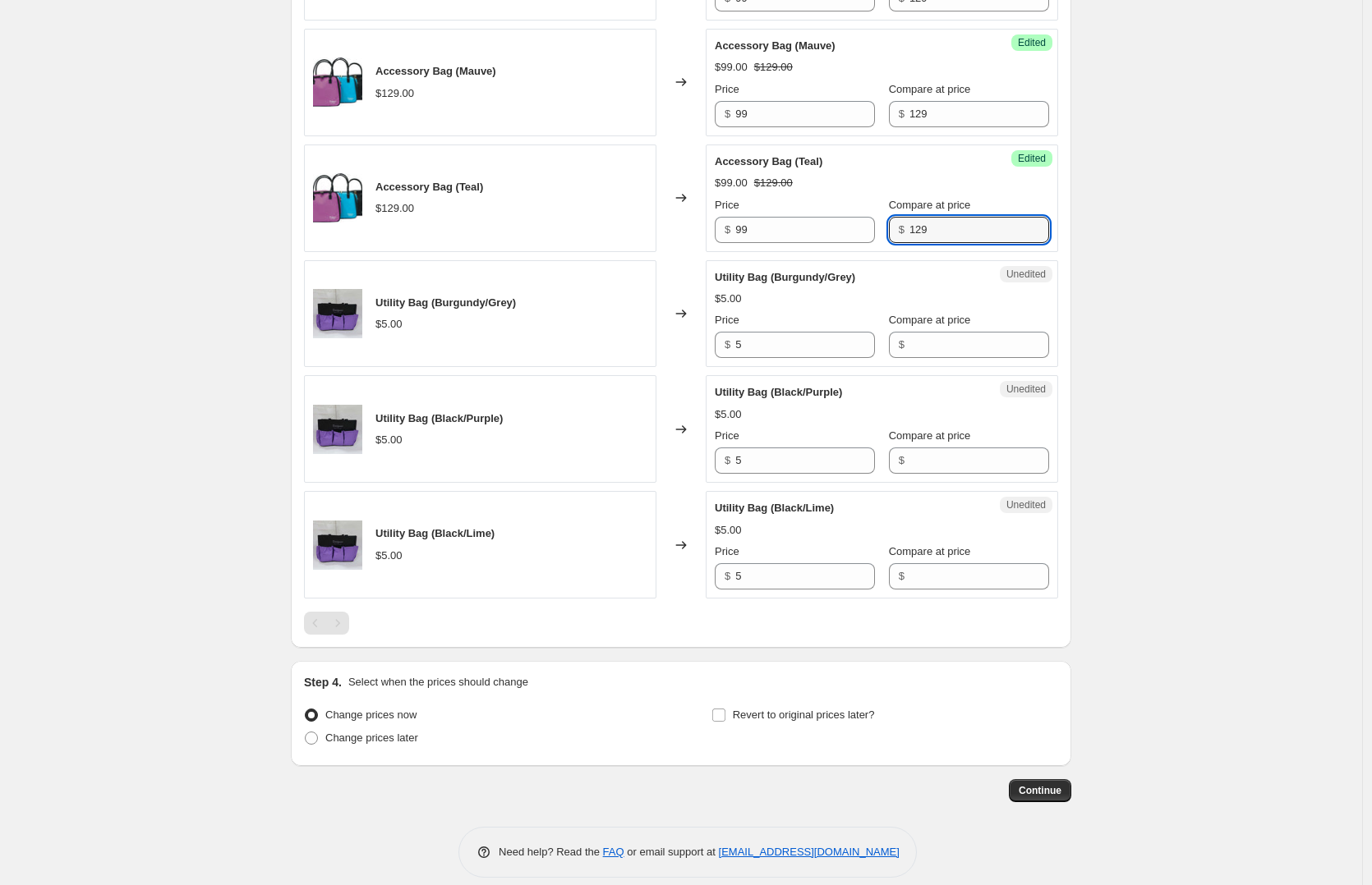
scroll to position [1420, 0]
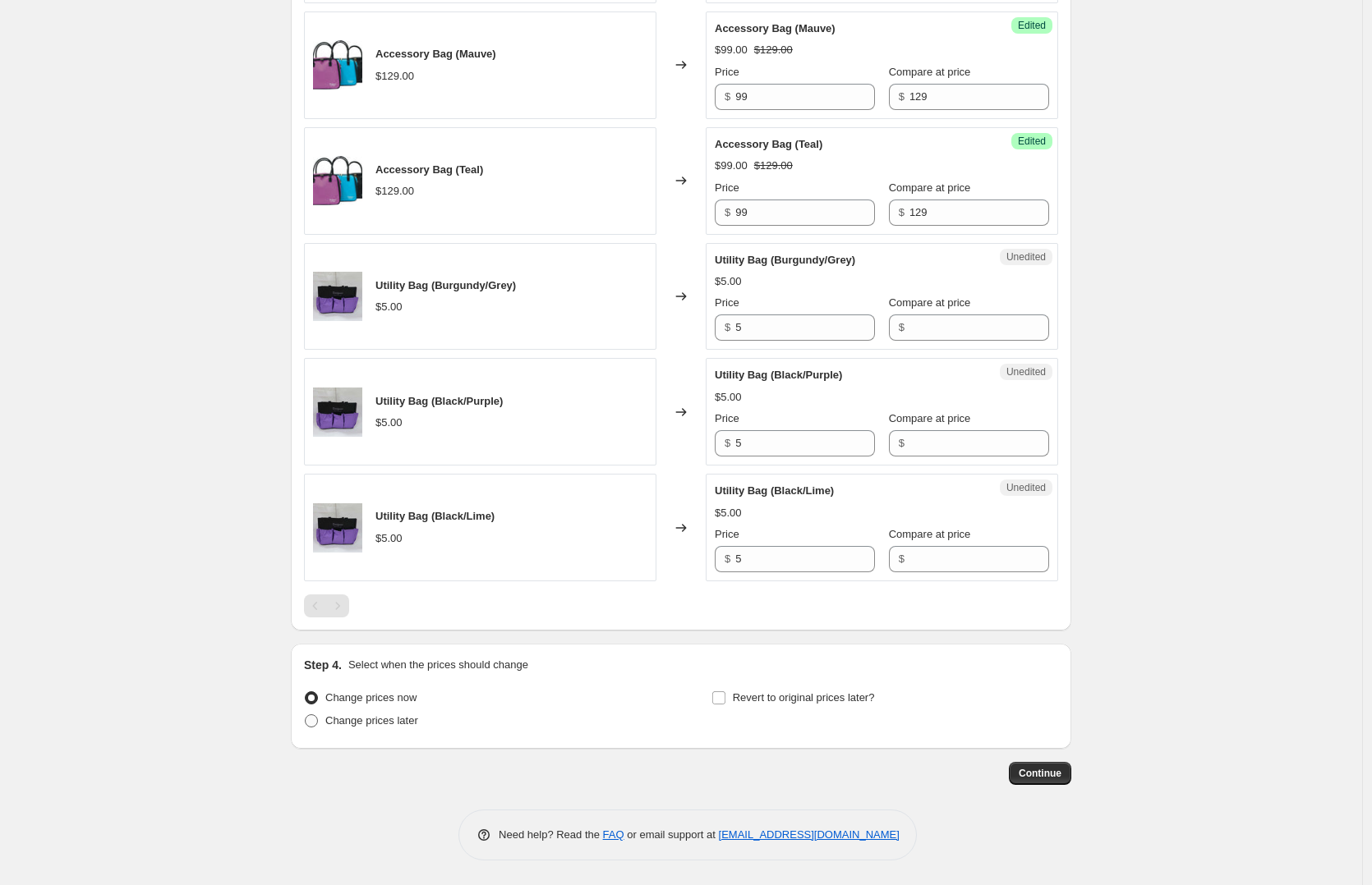
click at [357, 720] on span "Change prices later" at bounding box center [371, 721] width 93 height 12
click at [306, 716] on input "Change prices later" at bounding box center [305, 715] width 1 height 1
radio input "true"
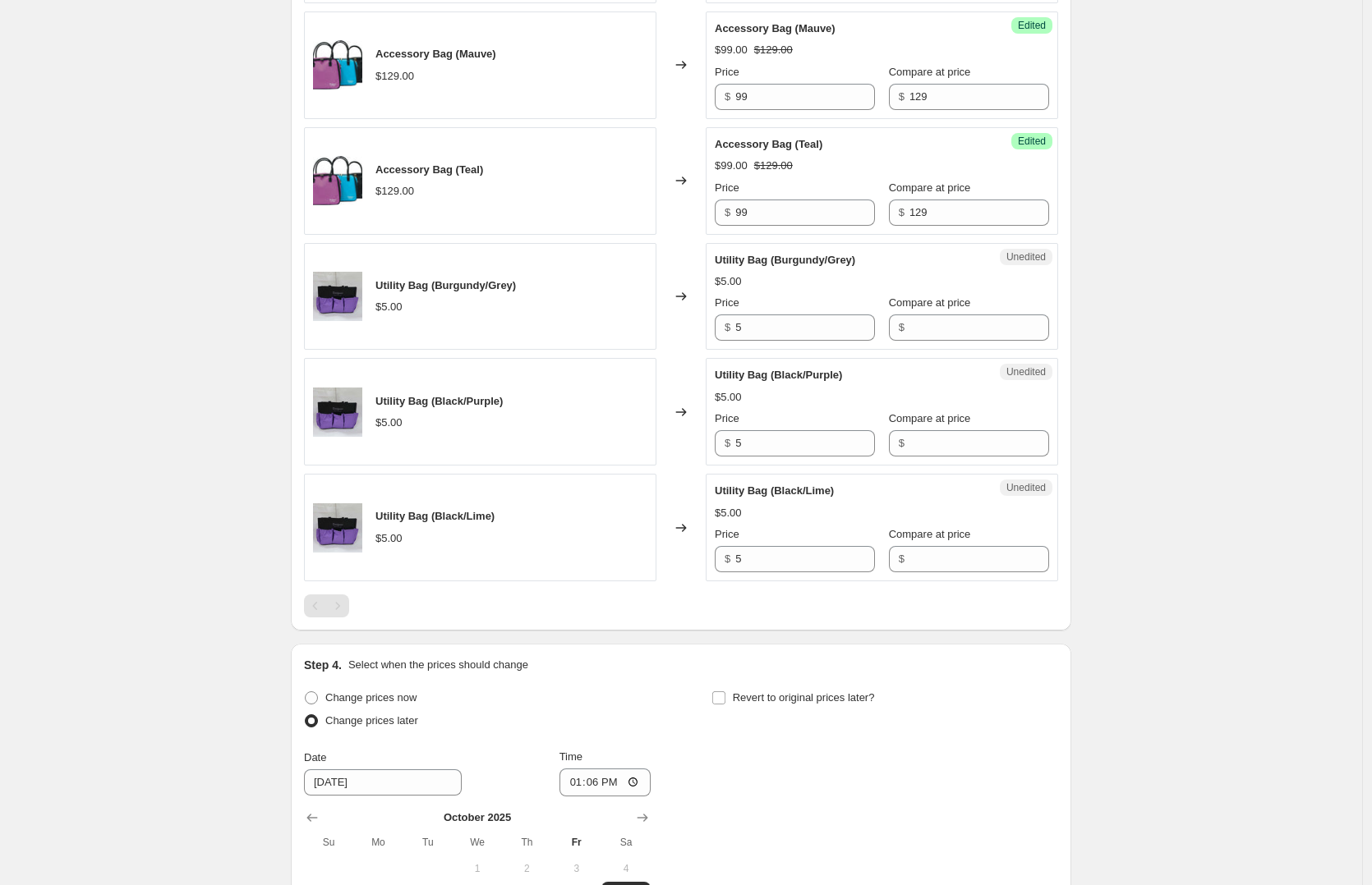
scroll to position [1701, 0]
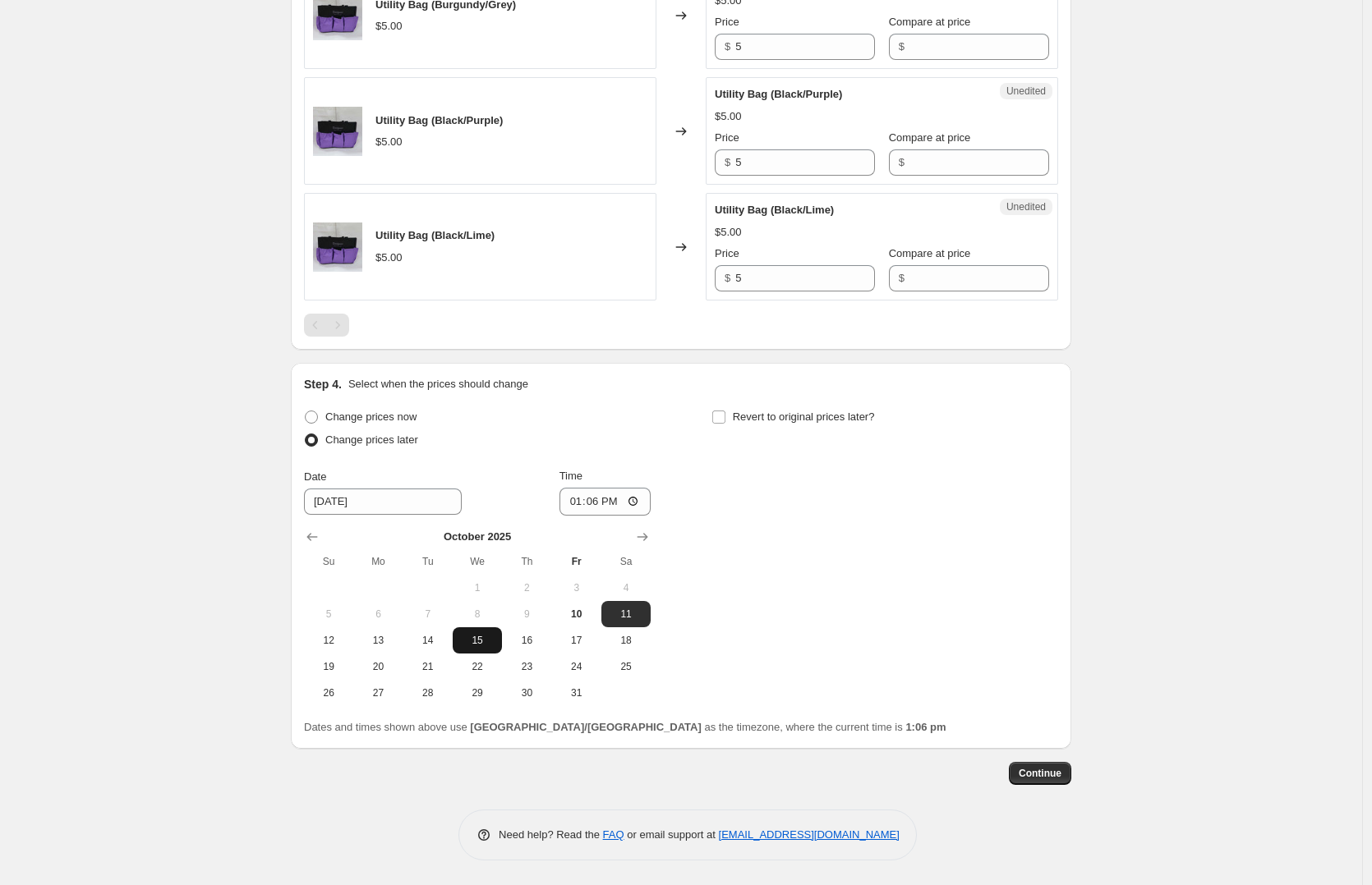
click at [476, 639] on span "15" at bounding box center [477, 641] width 36 height 13
type input "[DATE]"
click at [613, 494] on input "13:06" at bounding box center [606, 502] width 92 height 28
click at [600, 502] on input "13:06" at bounding box center [606, 502] width 92 height 28
type input "00:00"
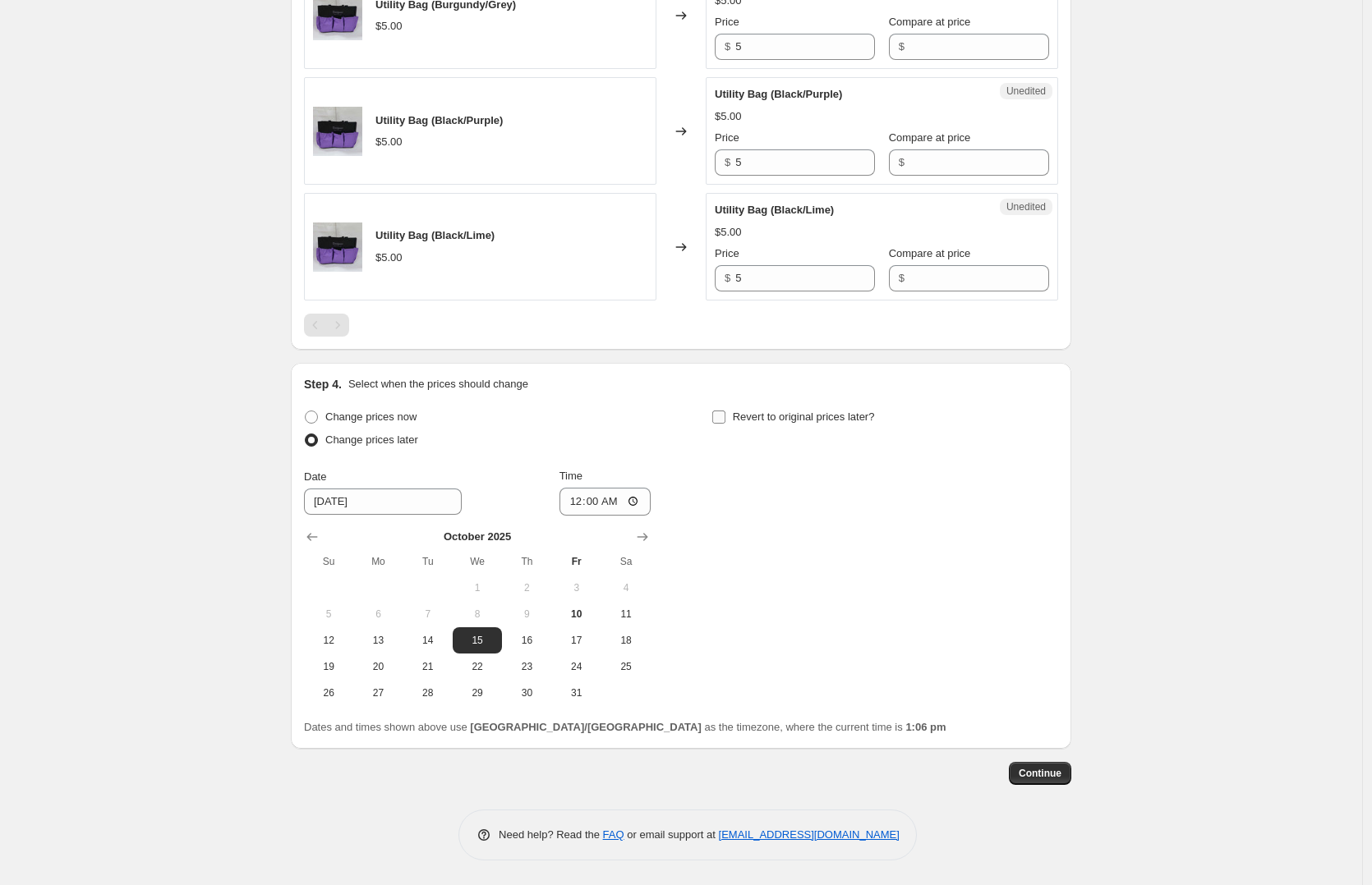
click at [804, 416] on span "Revert to original prices later?" at bounding box center [804, 416] width 142 height 12
click at [725, 416] on input "Revert to original prices later?" at bounding box center [719, 417] width 13 height 13
checkbox input "true"
click at [1051, 530] on icon "Show next month, November 2025" at bounding box center [1050, 537] width 17 height 17
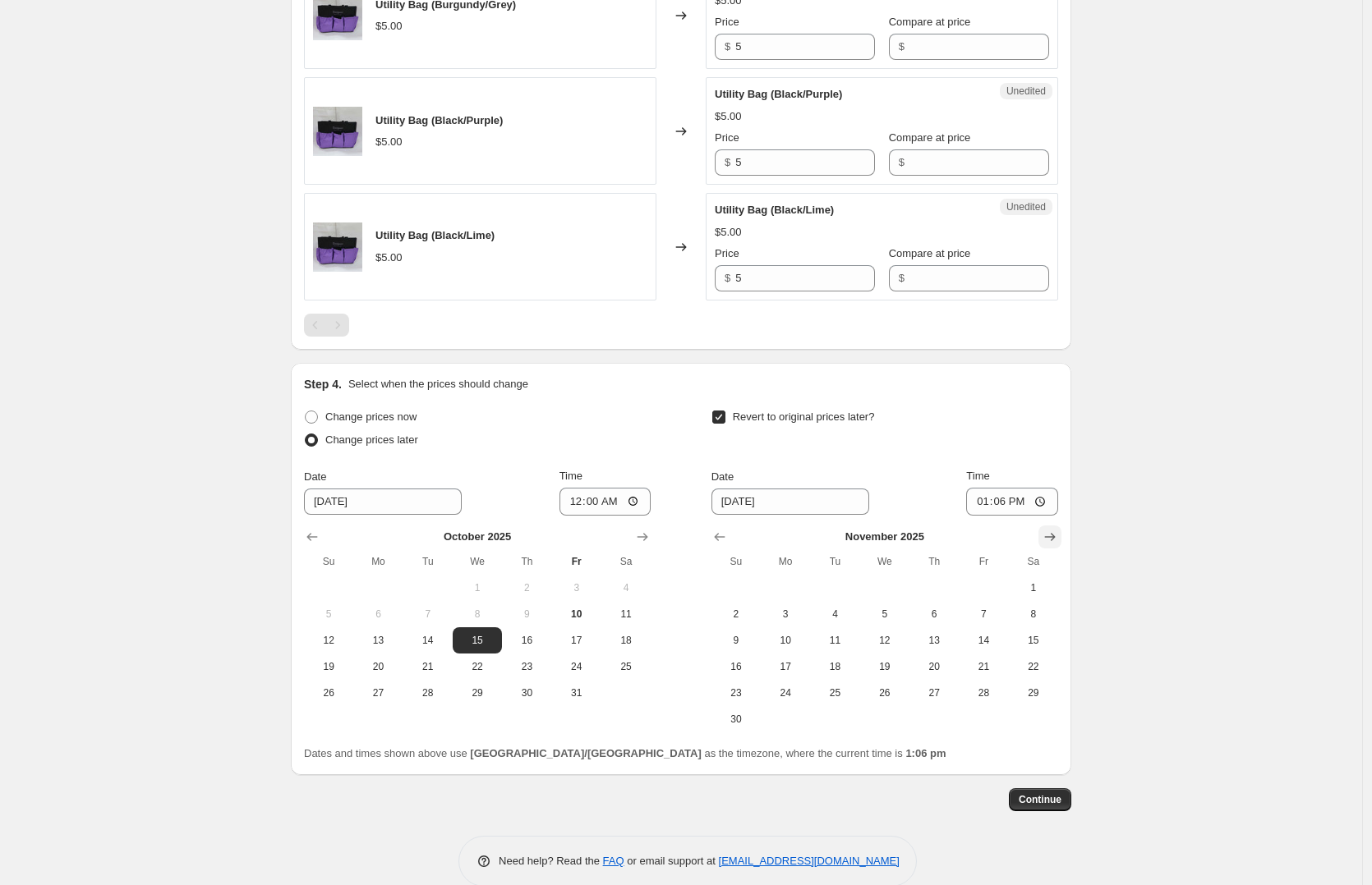
click at [1051, 530] on icon "Show next month, December 2025" at bounding box center [1050, 537] width 17 height 17
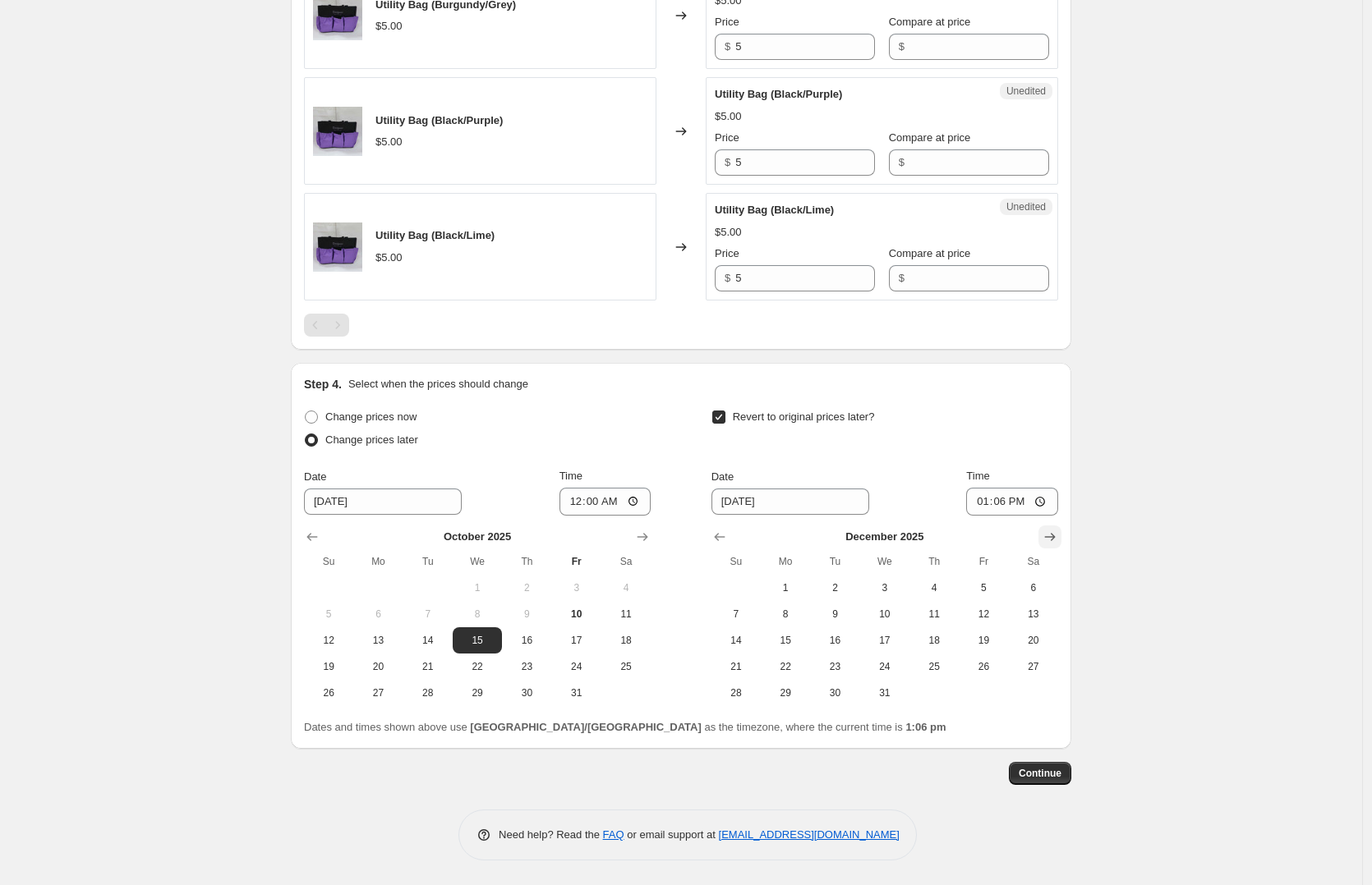
click at [1051, 530] on icon "Show next month, January 2026" at bounding box center [1050, 537] width 17 height 17
click at [1051, 530] on icon "Show next month, March 2026" at bounding box center [1050, 537] width 17 height 17
click at [723, 539] on icon "Show previous month, February 2026" at bounding box center [720, 537] width 17 height 17
click at [723, 539] on icon "Show previous month, January 2026" at bounding box center [720, 537] width 17 height 17
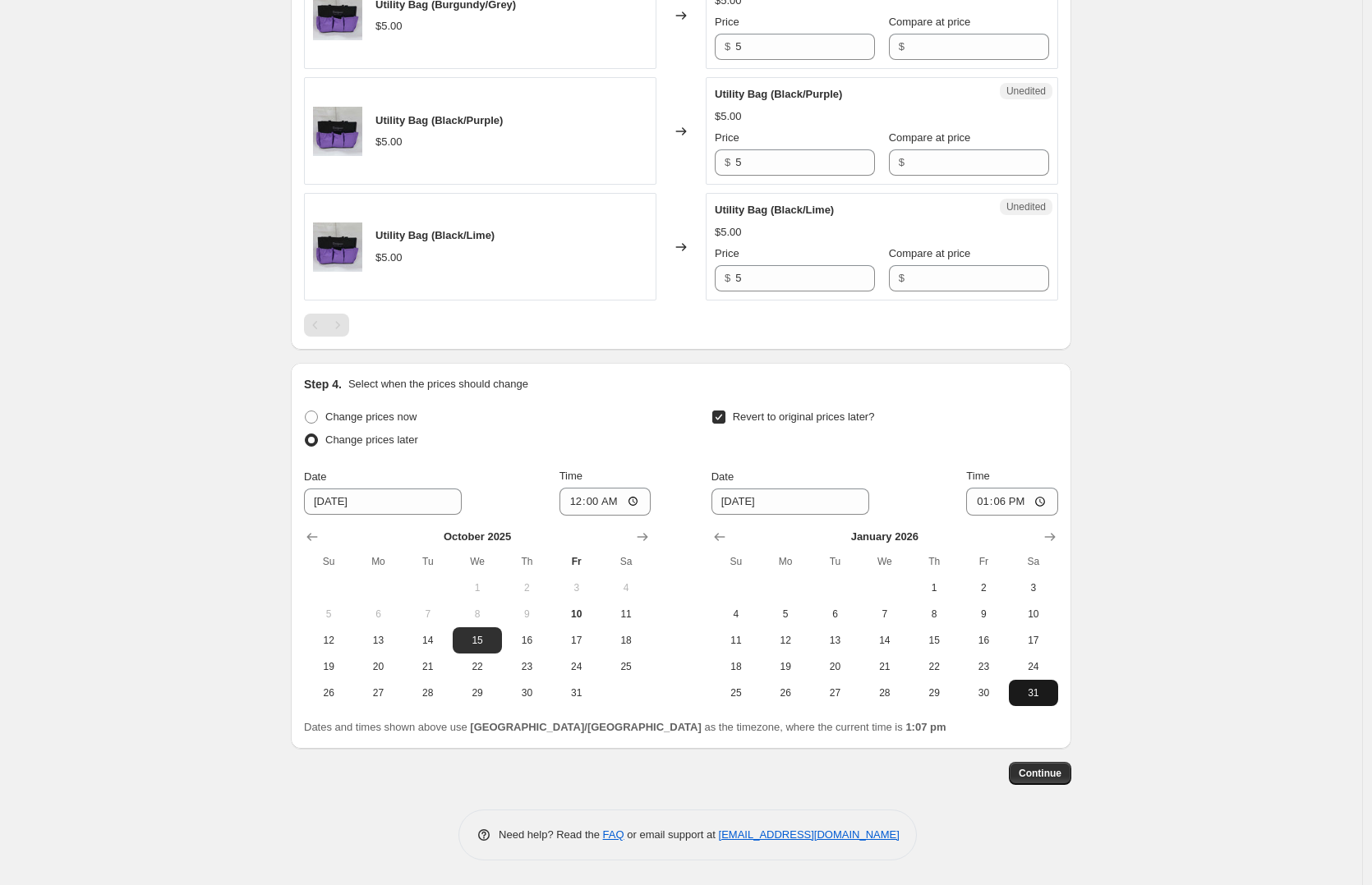
click at [1041, 688] on span "31" at bounding box center [1033, 693] width 36 height 13
type input "[DATE]"
click at [994, 499] on input "13:06" at bounding box center [1012, 502] width 92 height 28
click at [1022, 497] on input "23:06" at bounding box center [1012, 502] width 92 height 28
type input "23:59"
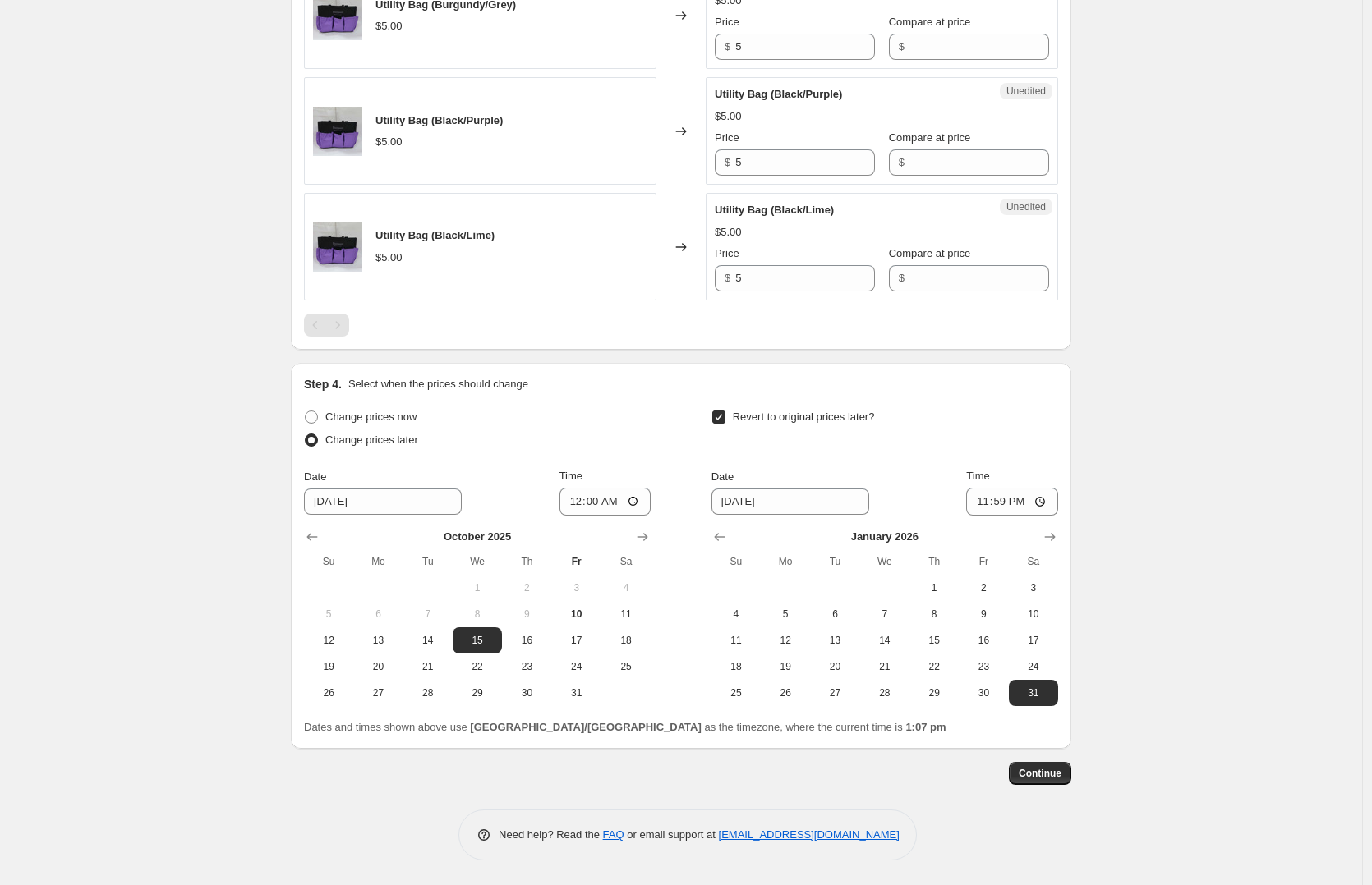
click at [1037, 777] on span "Continue" at bounding box center [1040, 774] width 43 height 13
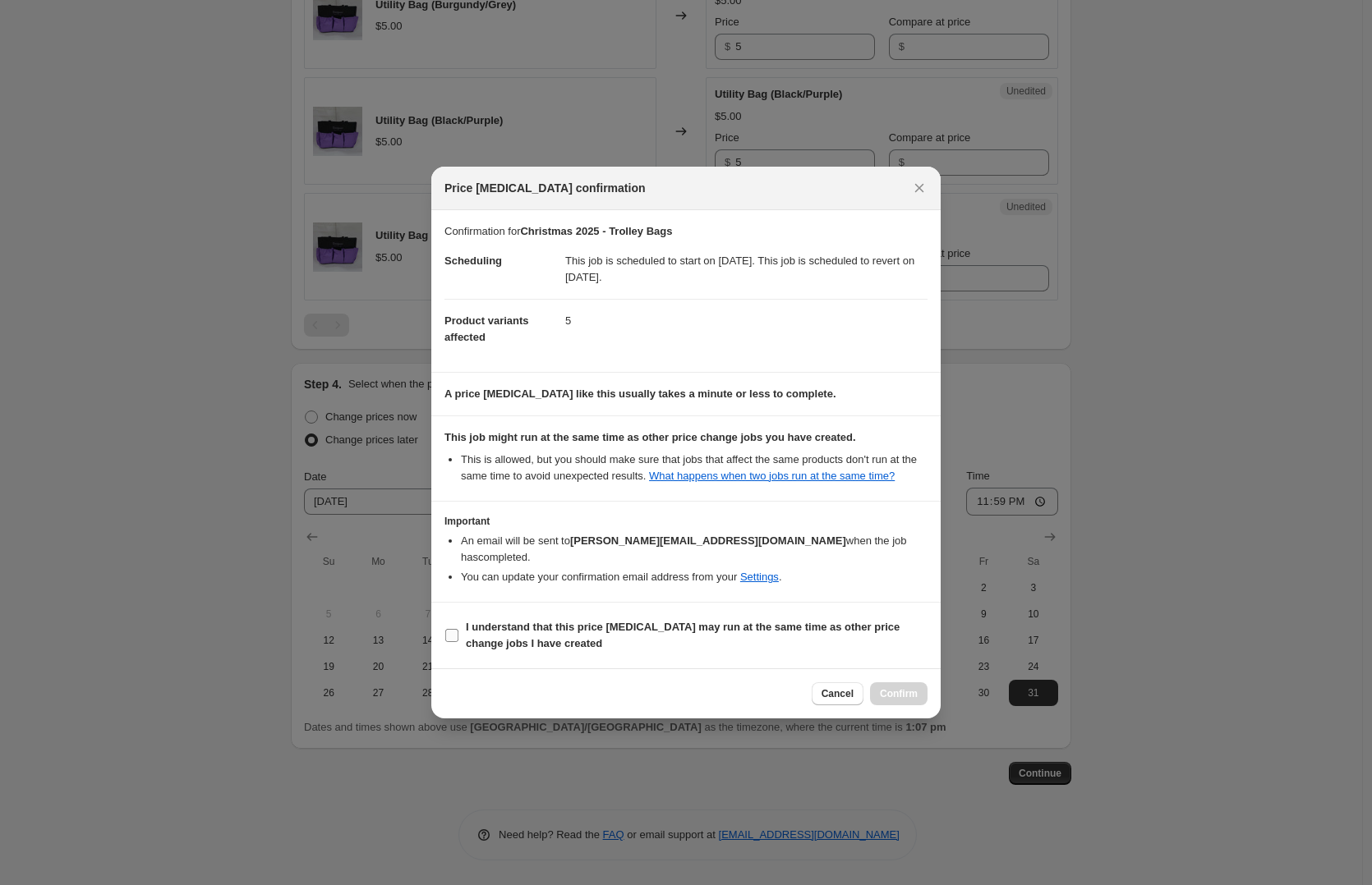
click at [739, 628] on b "I understand that this price [MEDICAL_DATA] may run at the same time as other p…" at bounding box center [682, 635] width 434 height 29
click at [458, 629] on input "I understand that this price [MEDICAL_DATA] may run at the same time as other p…" at bounding box center [451, 635] width 13 height 13
checkbox input "true"
click at [901, 689] on span "Confirm" at bounding box center [898, 694] width 37 height 13
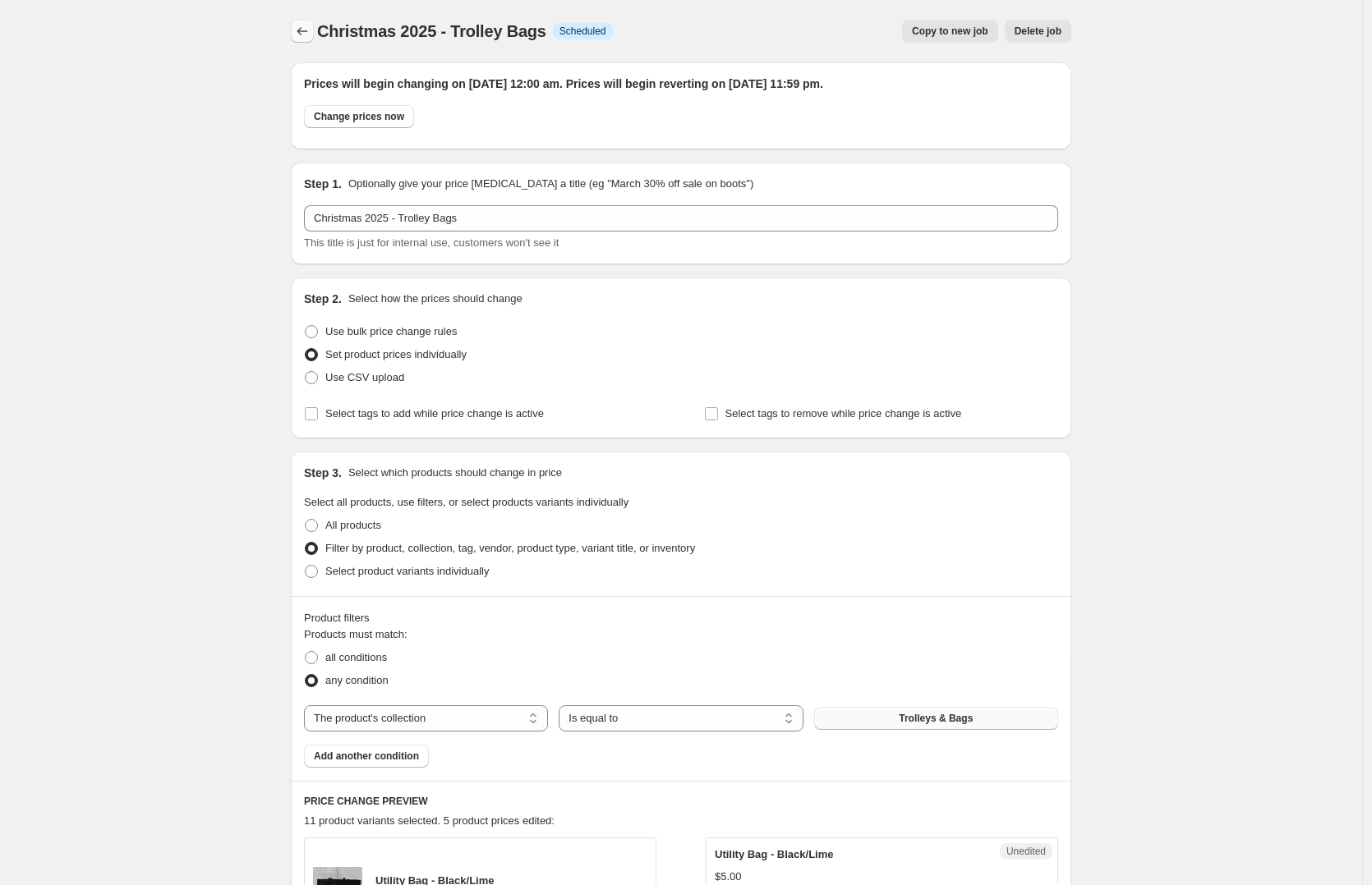
click at [310, 27] on icon "Price change jobs" at bounding box center [303, 32] width 17 height 17
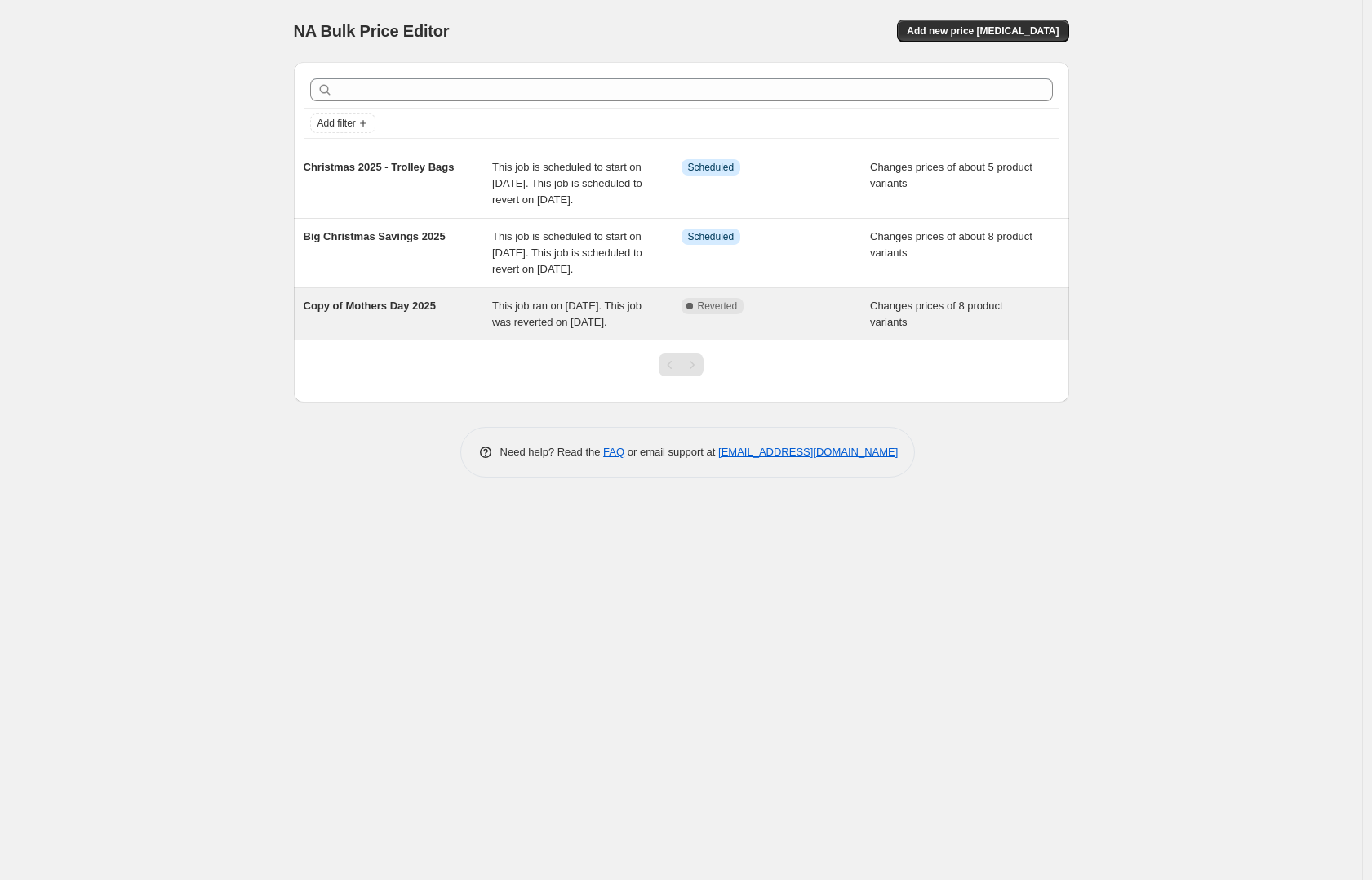
click at [416, 312] on span "Copy of Mothers Day 2025" at bounding box center [370, 306] width 133 height 12
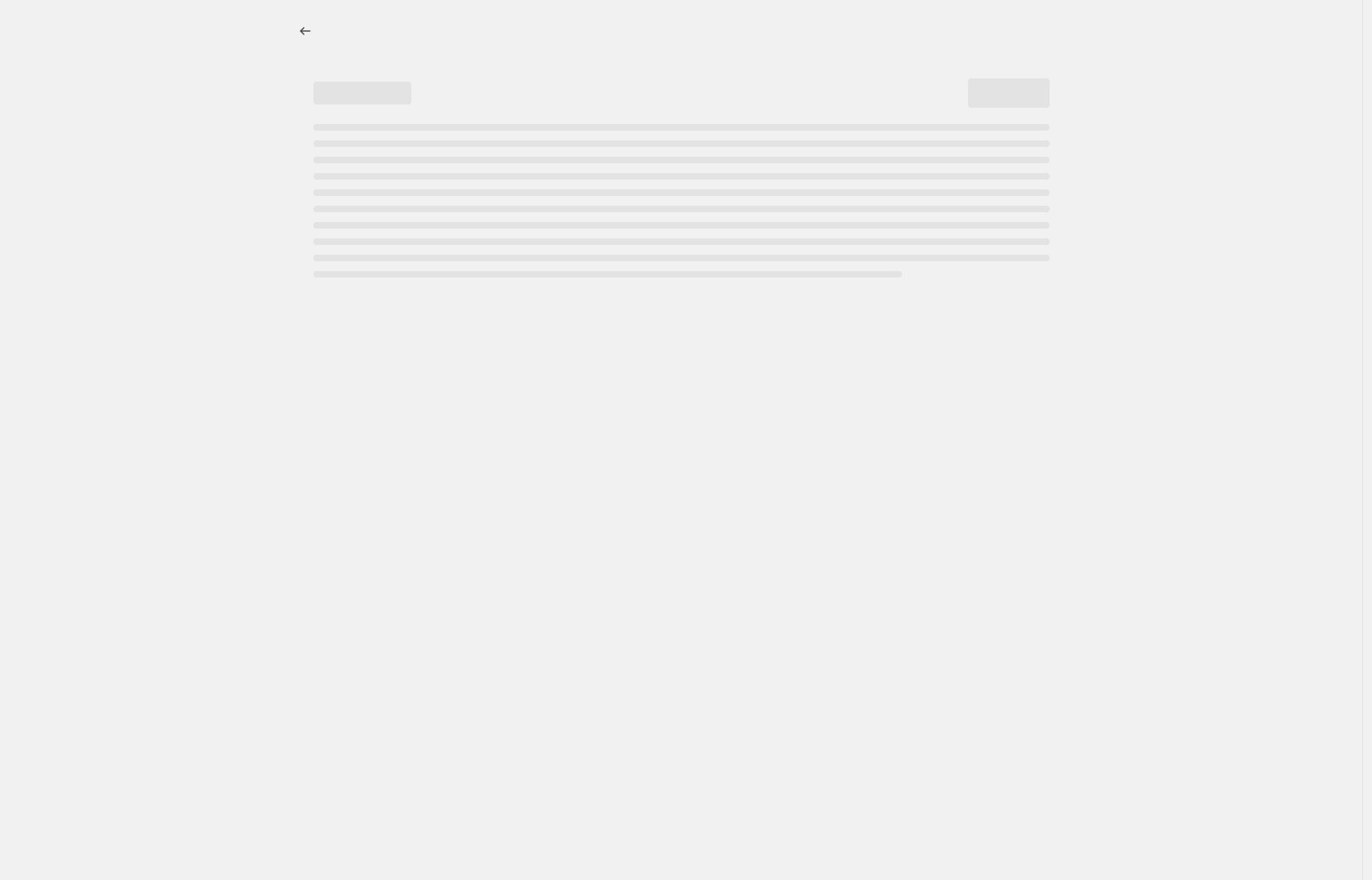
select select "collection"
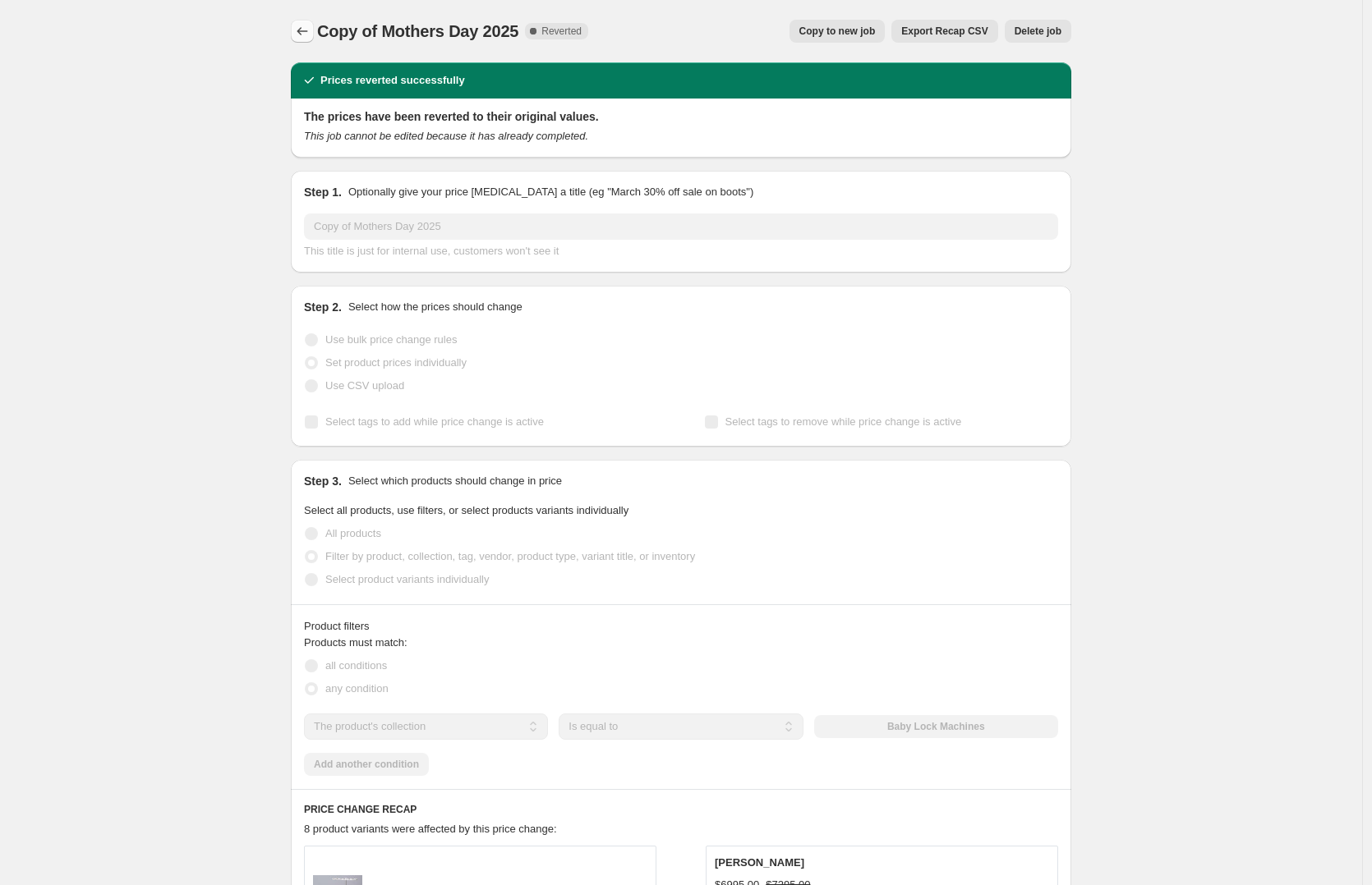
click at [306, 31] on icon "Price change jobs" at bounding box center [303, 32] width 17 height 17
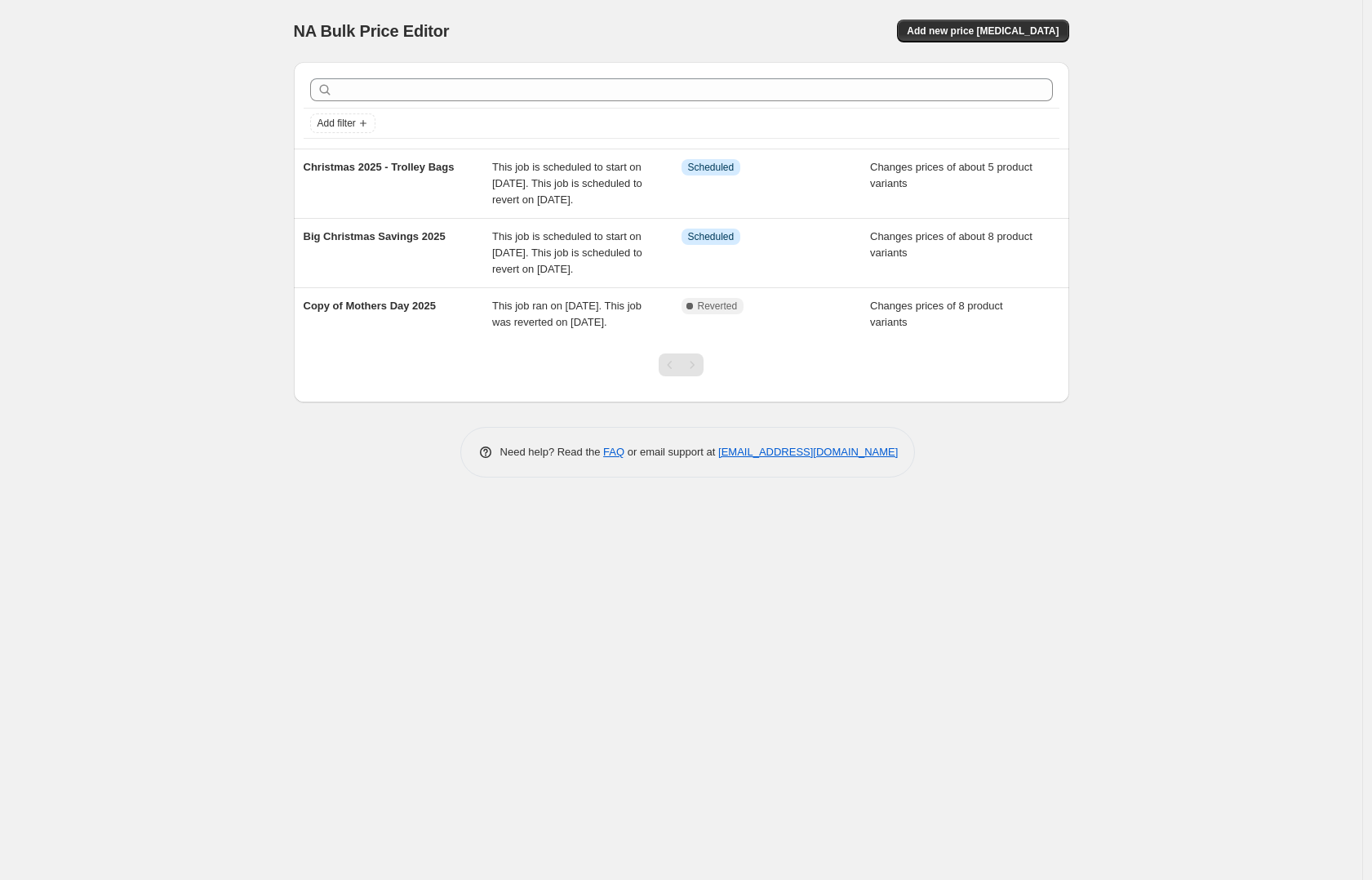
click at [1172, 67] on div "NA Bulk Price Editor. This page is ready NA Bulk Price Editor Add new price [ME…" at bounding box center [681, 440] width 1363 height 880
click at [977, 31] on span "Add new price [MEDICAL_DATA]" at bounding box center [982, 31] width 151 height 13
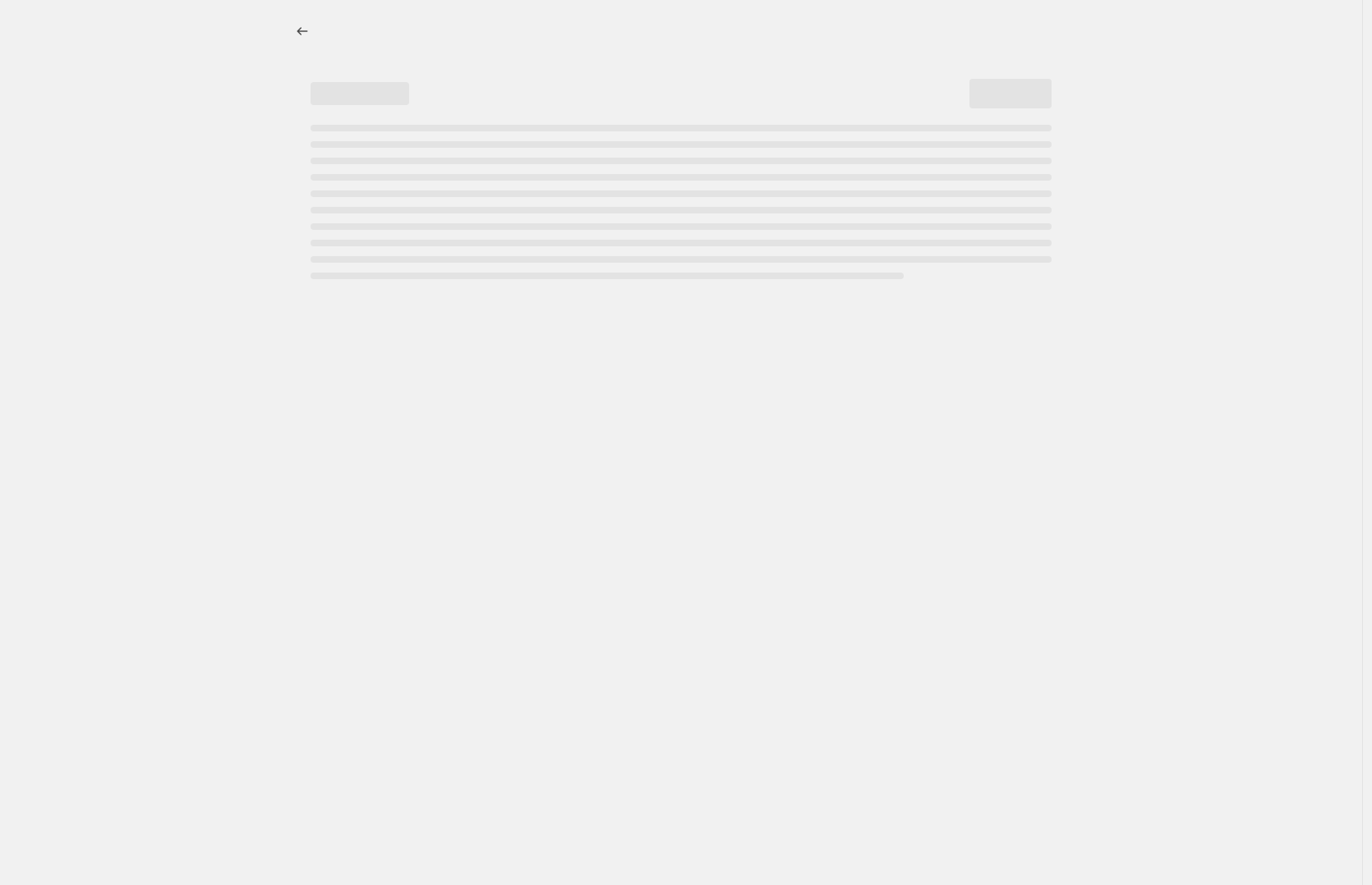
select select "percentage"
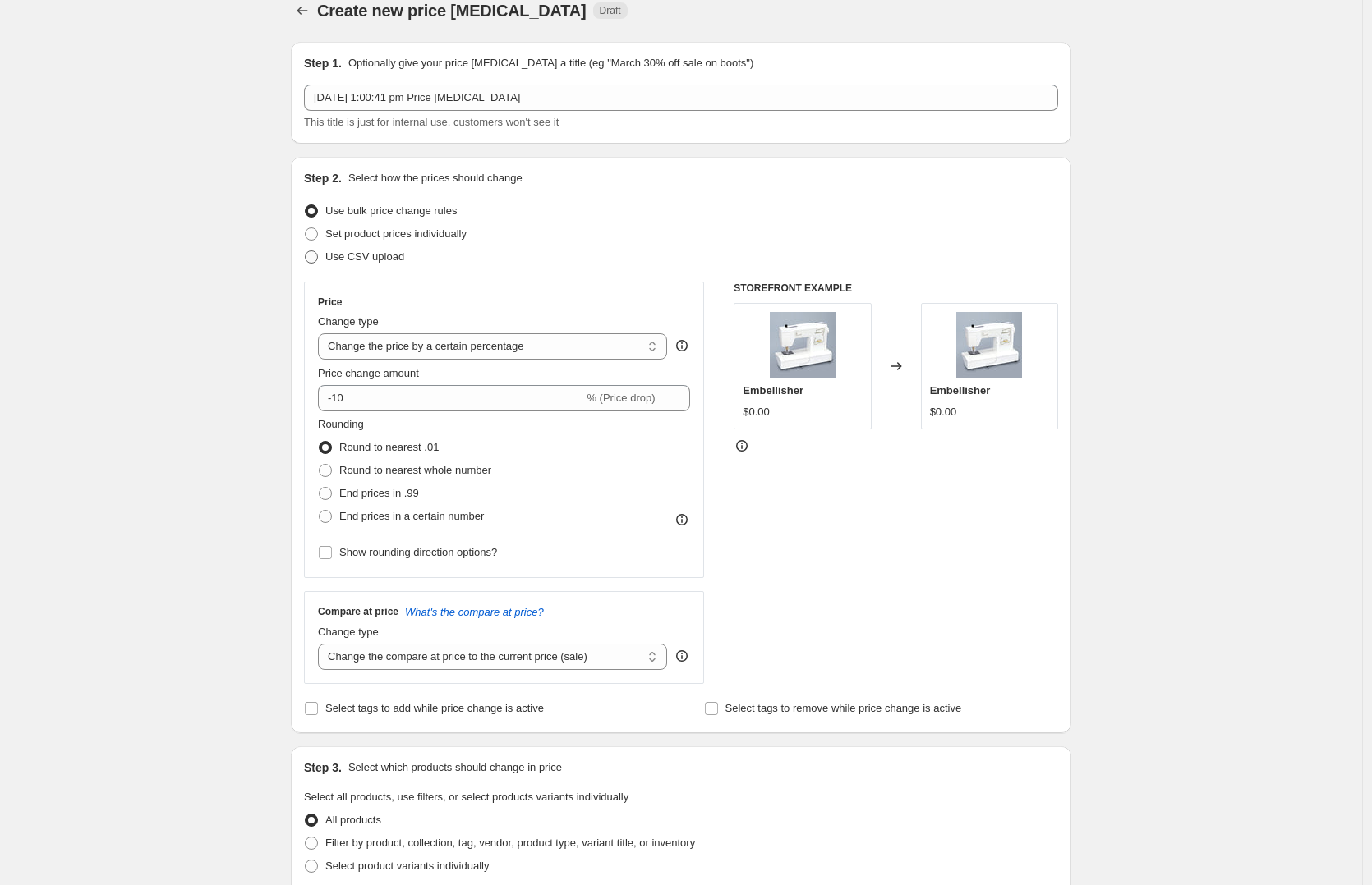
scroll to position [42, 0]
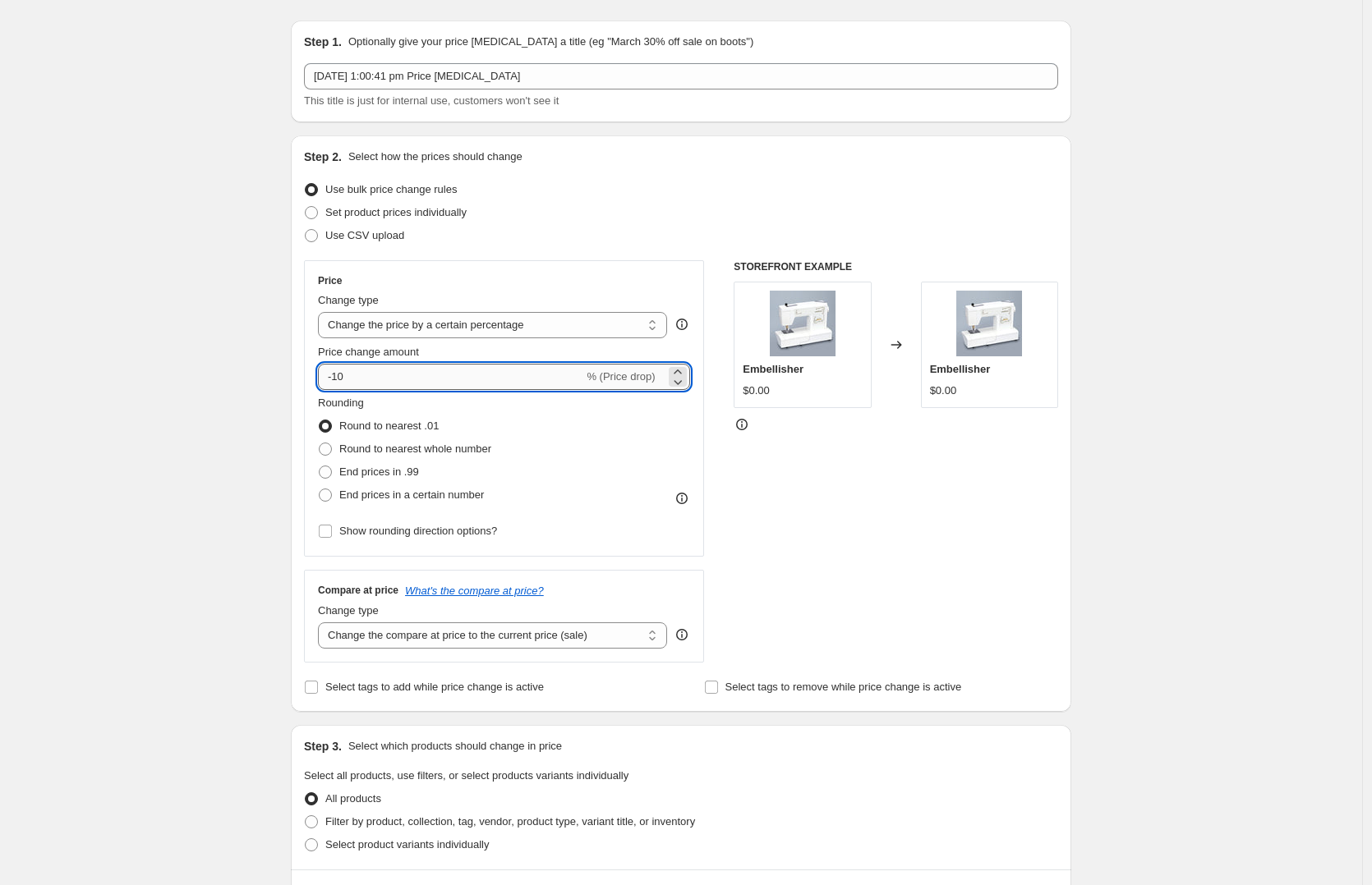
click at [345, 378] on input "-10" at bounding box center [450, 377] width 265 height 26
click at [346, 378] on input "-10" at bounding box center [450, 377] width 265 height 26
drag, startPoint x: 359, startPoint y: 377, endPoint x: 336, endPoint y: 377, distance: 23.0
click at [336, 377] on input "-10" at bounding box center [450, 377] width 265 height 26
type input "-20"
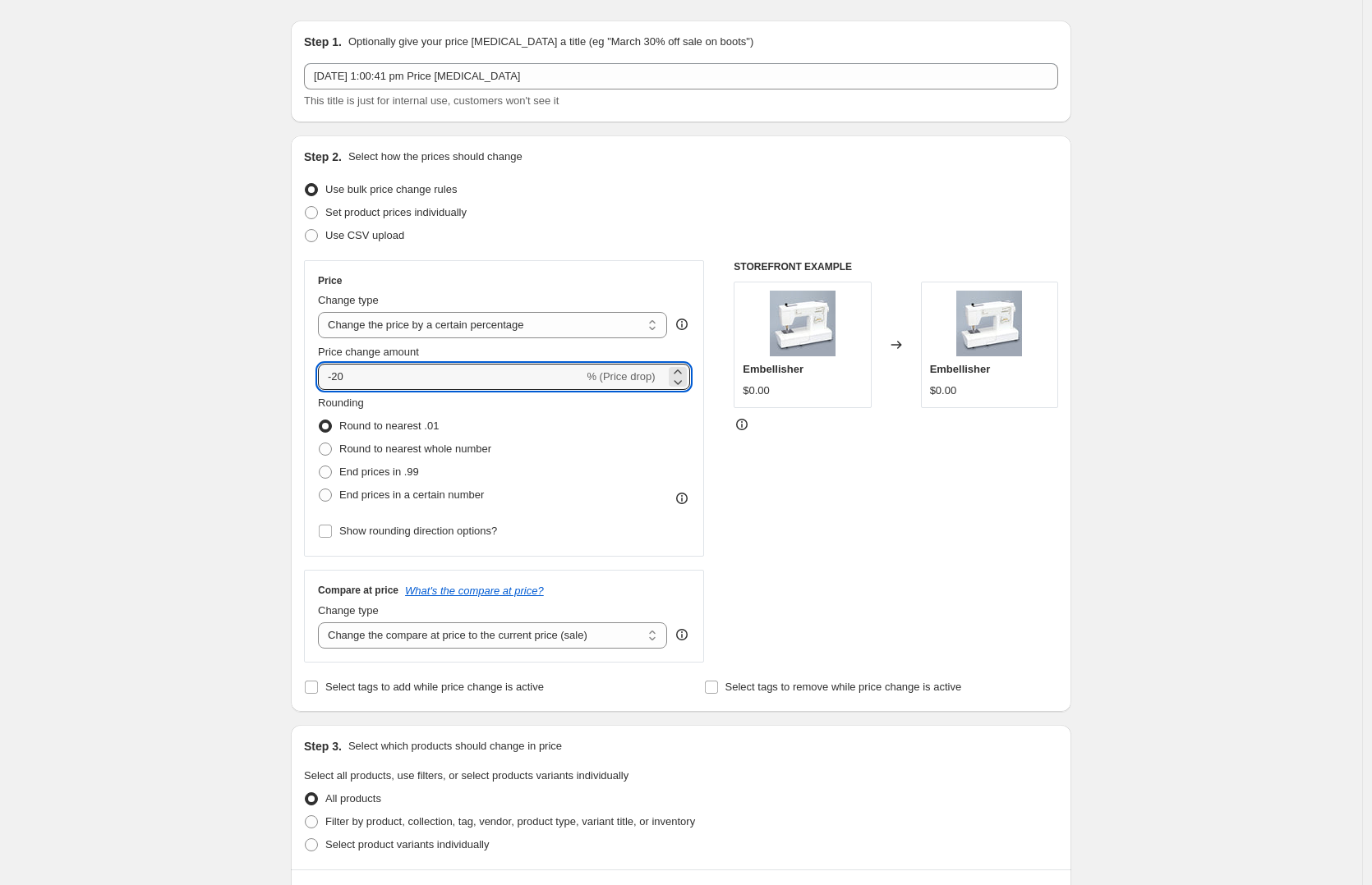
click at [221, 502] on div "Create new price [MEDICAL_DATA]. This page is ready Create new price [MEDICAL_D…" at bounding box center [680, 778] width 1362 height 1642
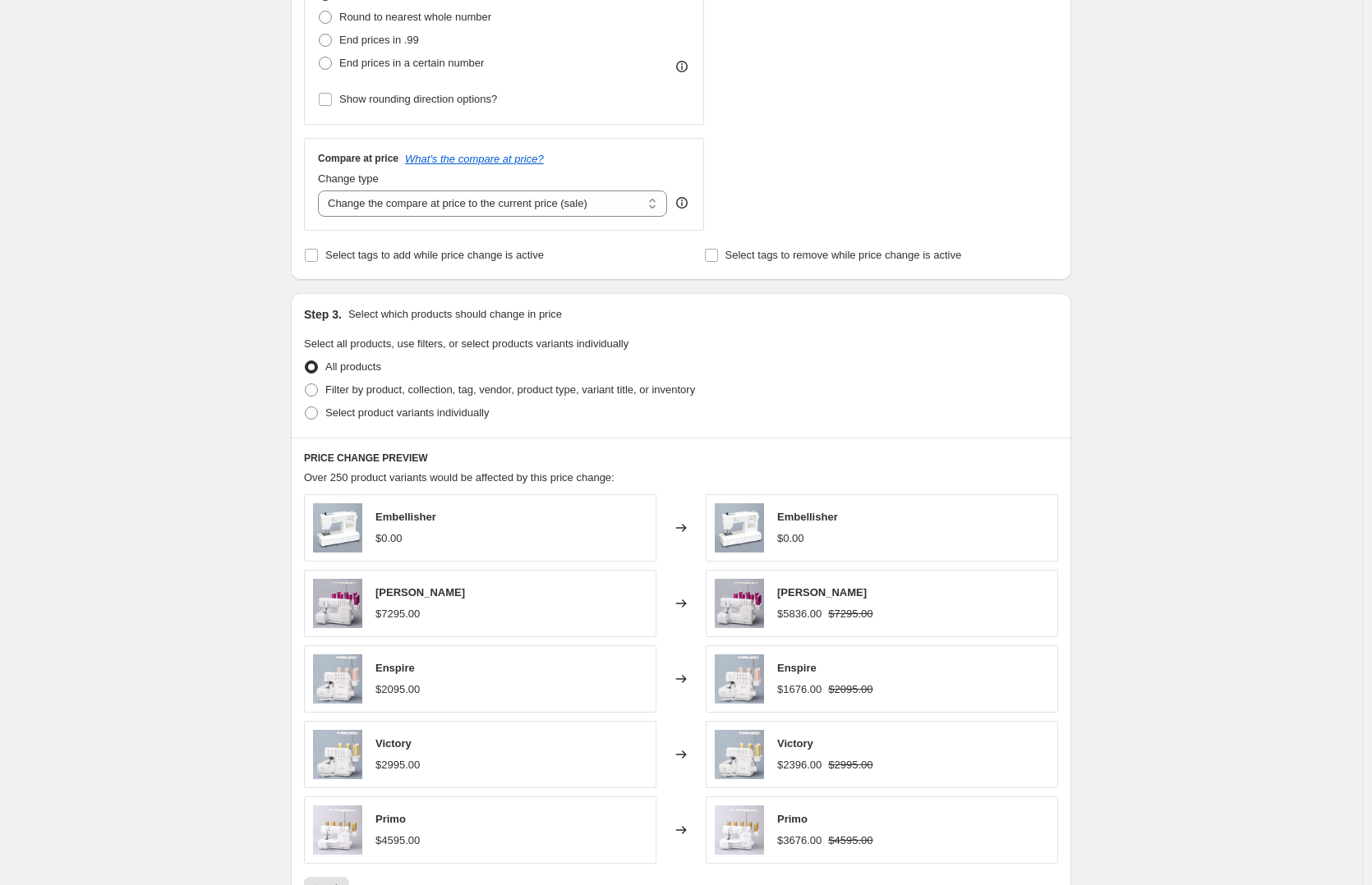
scroll to position [559, 0]
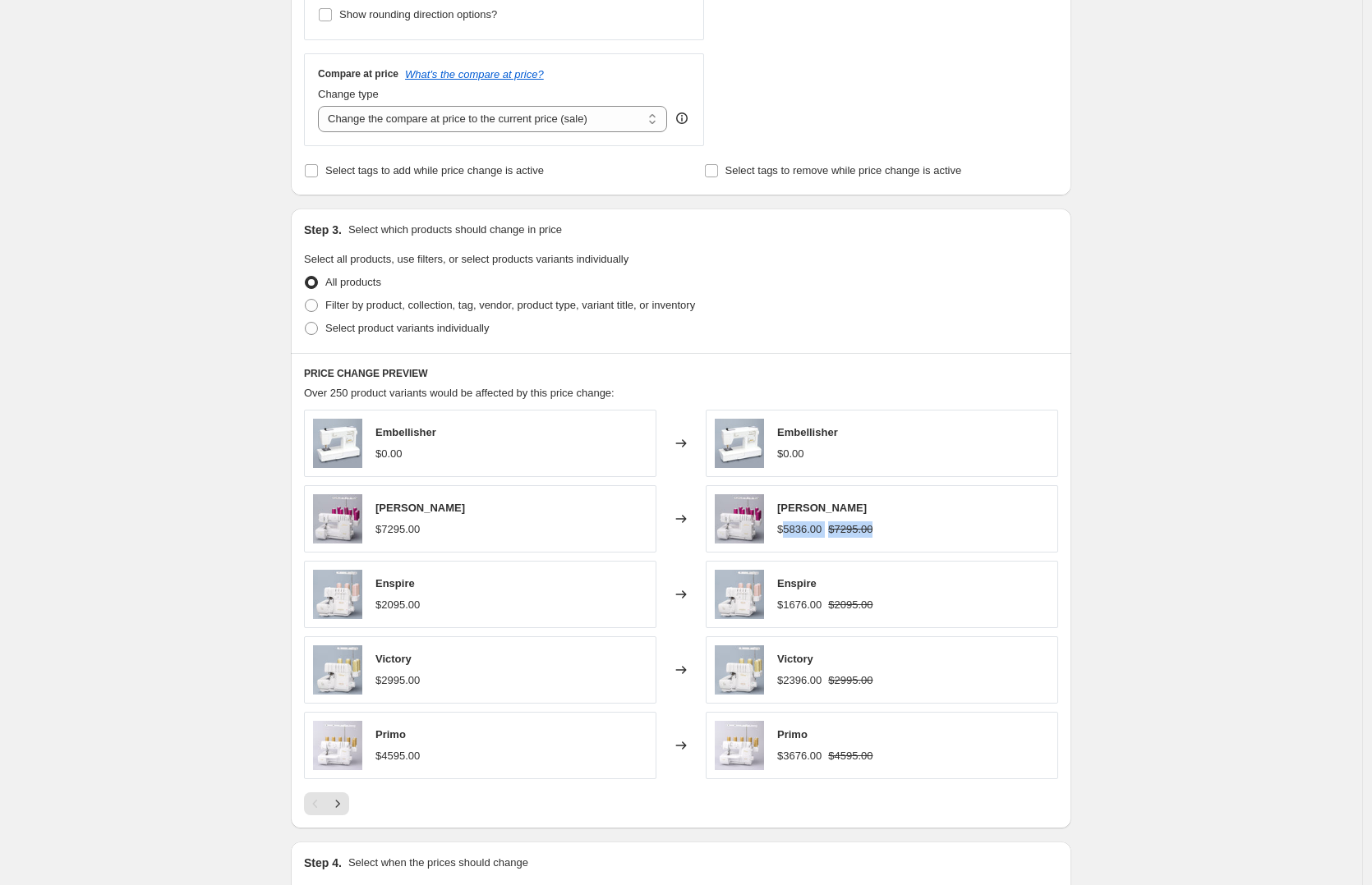
drag, startPoint x: 788, startPoint y: 528, endPoint x: 912, endPoint y: 523, distance: 124.1
click at [912, 523] on div "[PERSON_NAME] $5836.00 $7295.00" at bounding box center [881, 519] width 352 height 67
click at [1136, 621] on div "Create new price [MEDICAL_DATA]. This page is ready Create new price [MEDICAL_D…" at bounding box center [680, 262] width 1362 height 1642
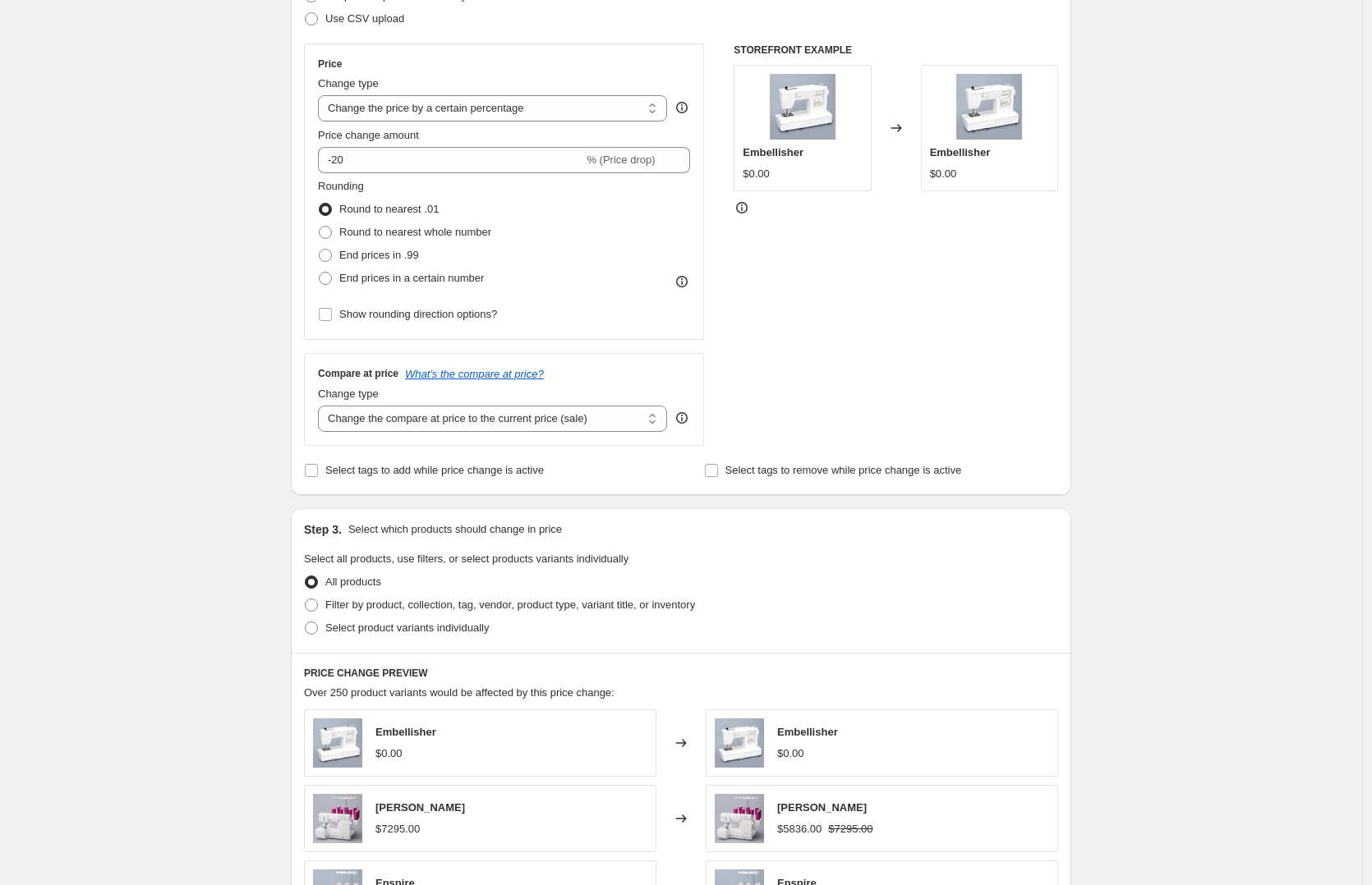
scroll to position [427, 0]
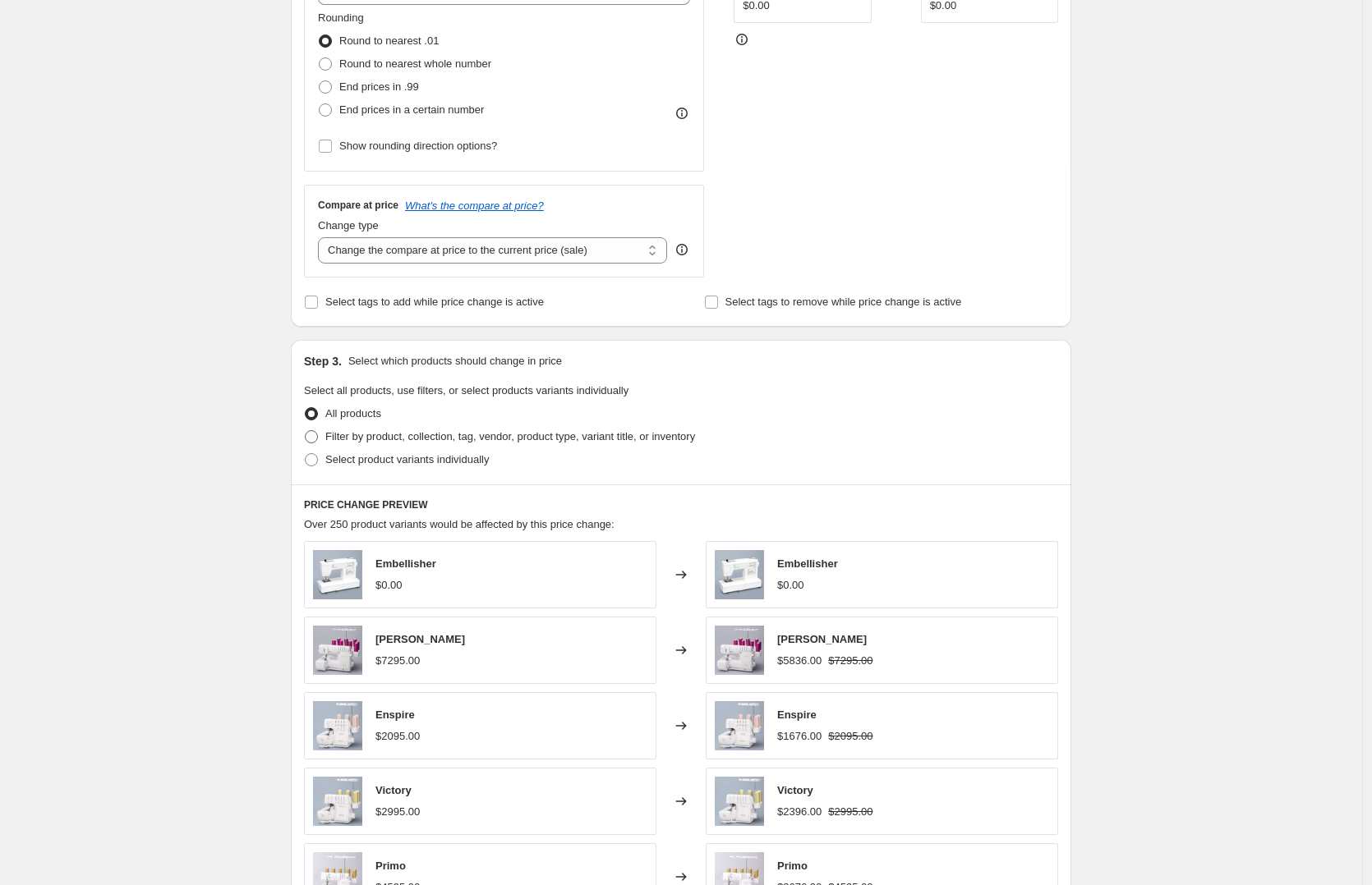
click at [379, 431] on span "Filter by product, collection, tag, vendor, product type, variant title, or inv…" at bounding box center [510, 436] width 370 height 12
click at [306, 431] on input "Filter by product, collection, tag, vendor, product type, variant title, or inv…" at bounding box center [305, 431] width 1 height 1
radio input "true"
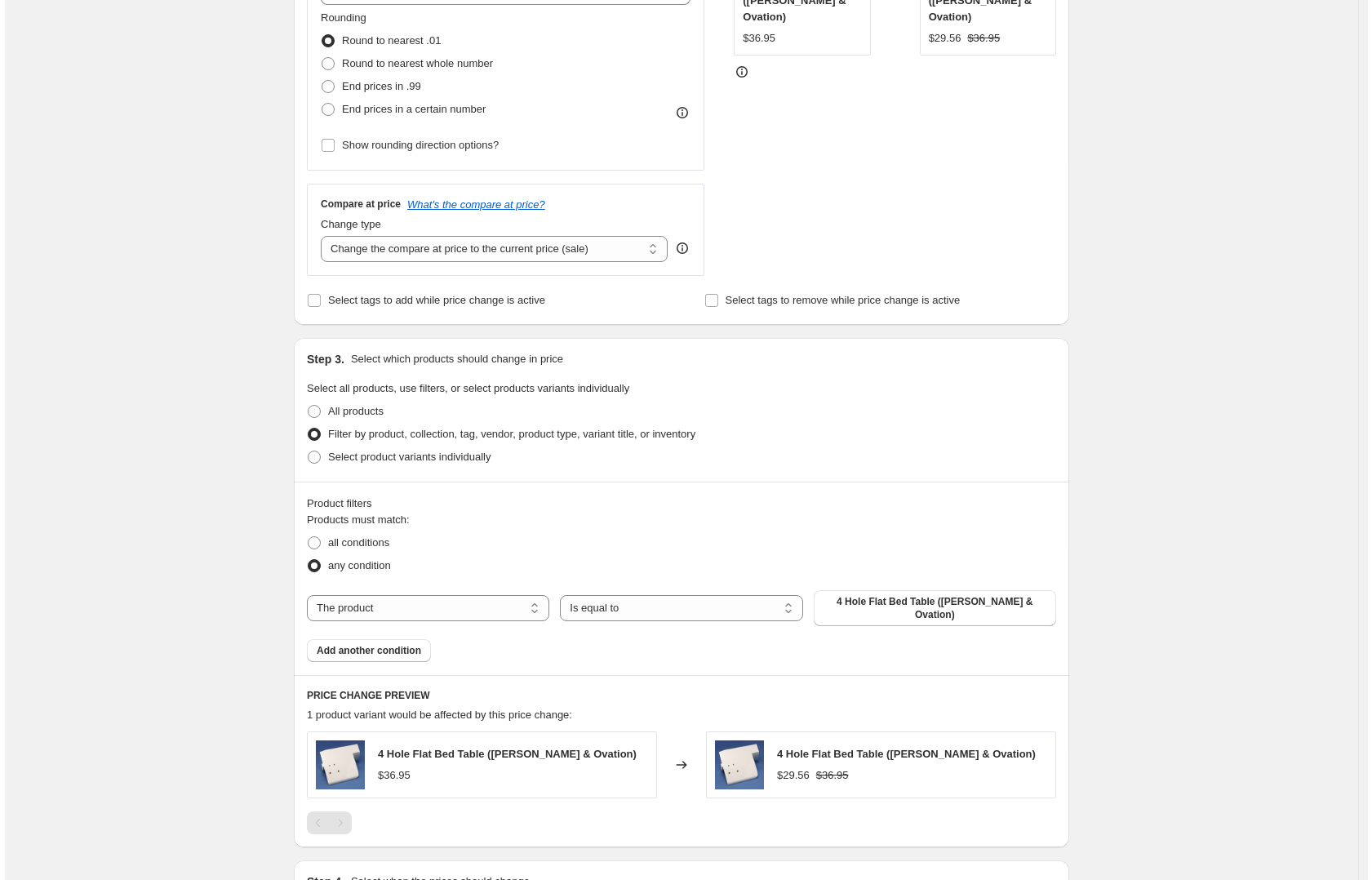
scroll to position [0, 0]
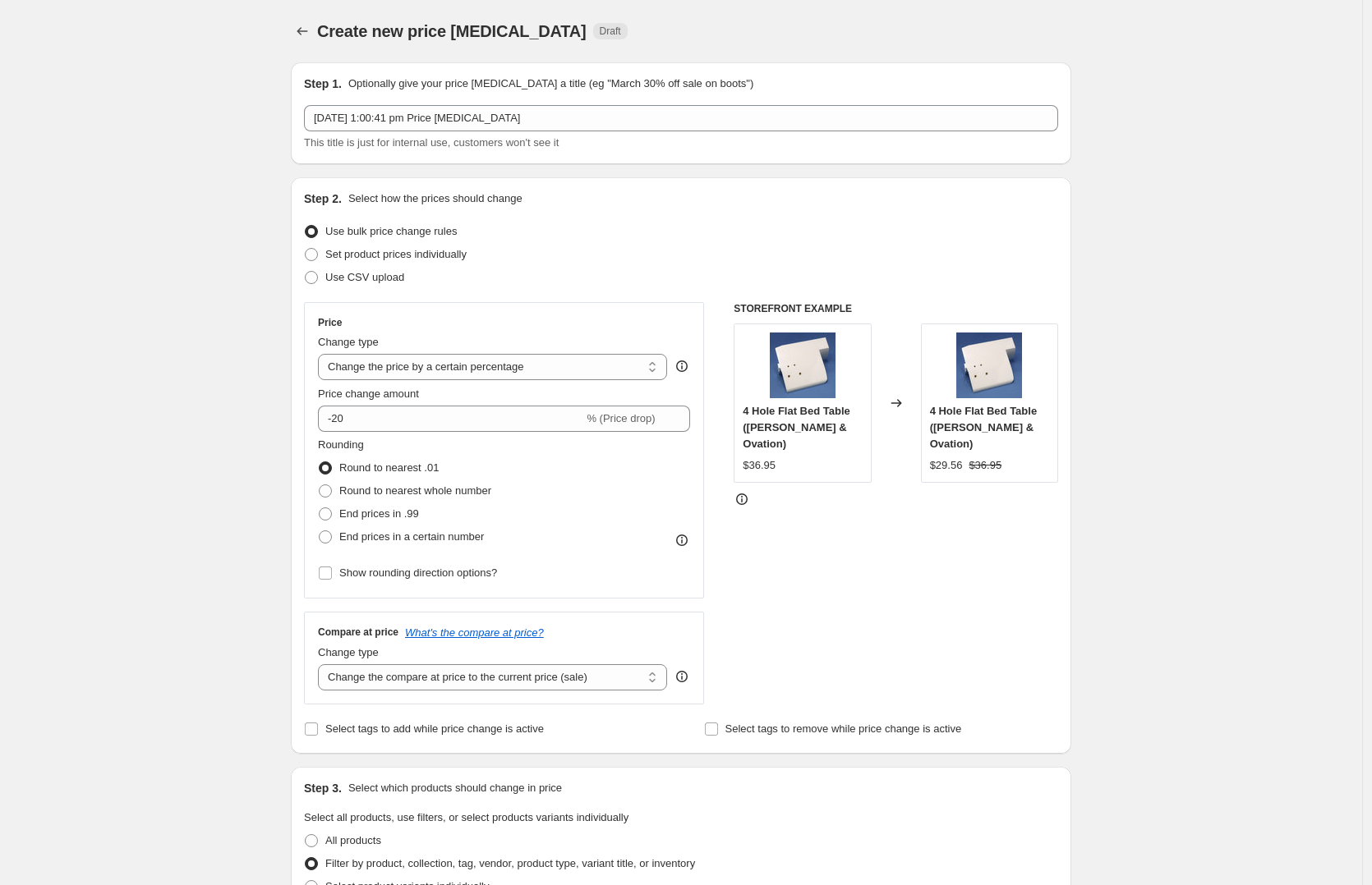
click at [201, 44] on div "Create new price [MEDICAL_DATA]. This page is ready Create new price [MEDICAL_D…" at bounding box center [680, 767] width 1362 height 1534
click at [296, 28] on button "Price change jobs" at bounding box center [302, 31] width 23 height 23
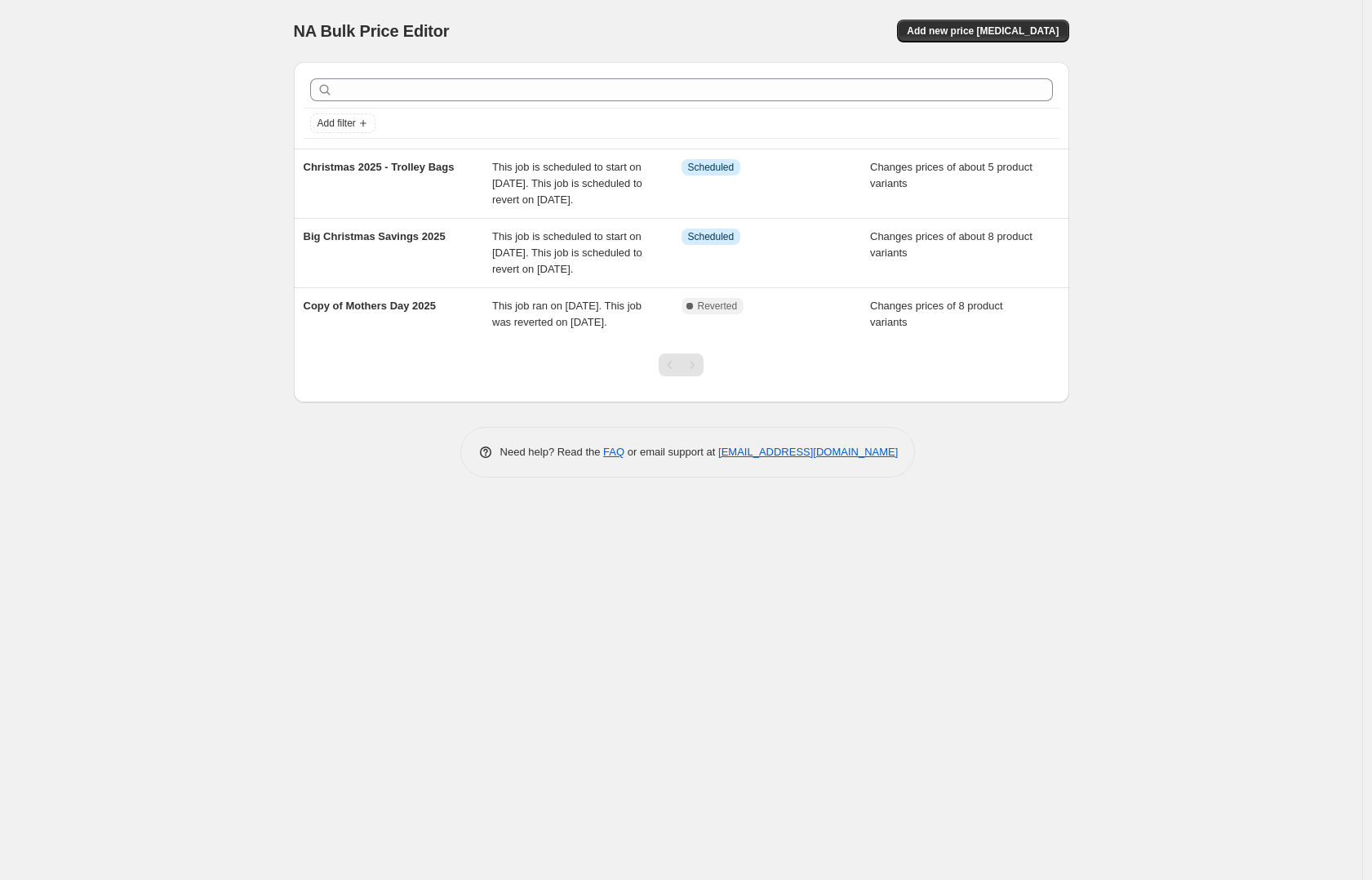
click at [157, 759] on div "NA Bulk Price Editor. This page is ready NA Bulk Price Editor Add new price [ME…" at bounding box center [681, 440] width 1363 height 880
click at [46, 280] on div "NA Bulk Price Editor. This page is ready NA Bulk Price Editor Add new price [ME…" at bounding box center [681, 440] width 1363 height 880
